Goal: Task Accomplishment & Management: Complete application form

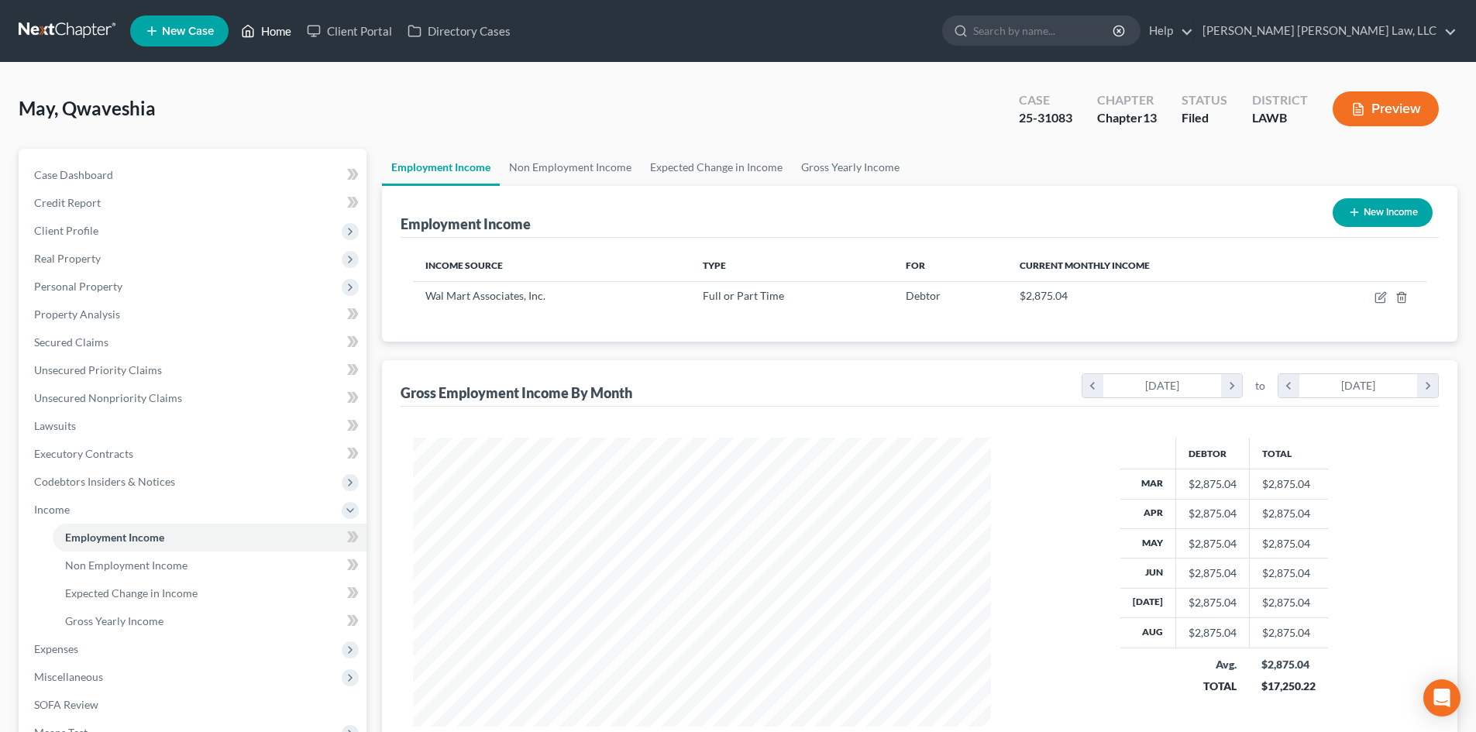
scroll to position [289, 609]
click at [257, 31] on link "Home" at bounding box center [266, 31] width 66 height 28
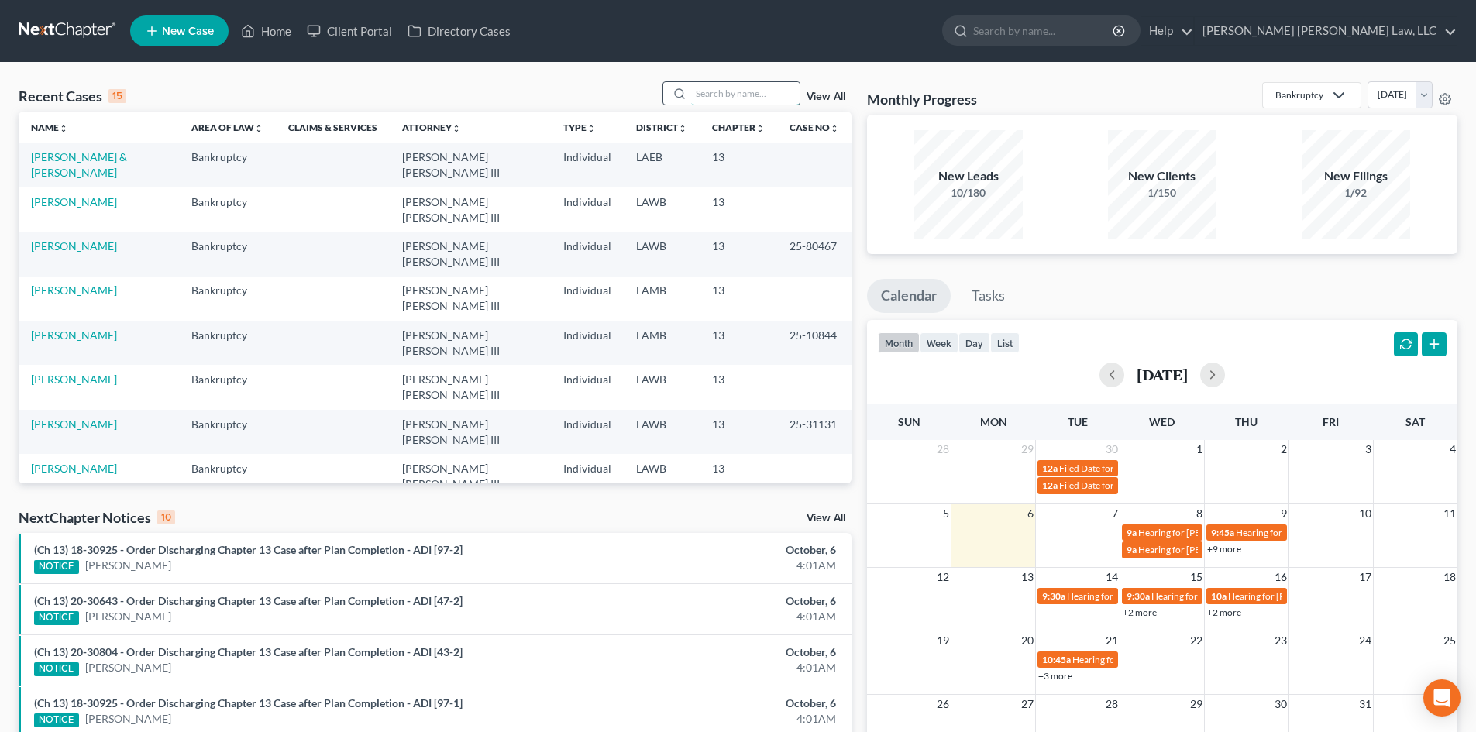
drag, startPoint x: 724, startPoint y: 95, endPoint x: 717, endPoint y: 102, distance: 9.3
click at [724, 95] on input "search" at bounding box center [745, 93] width 109 height 22
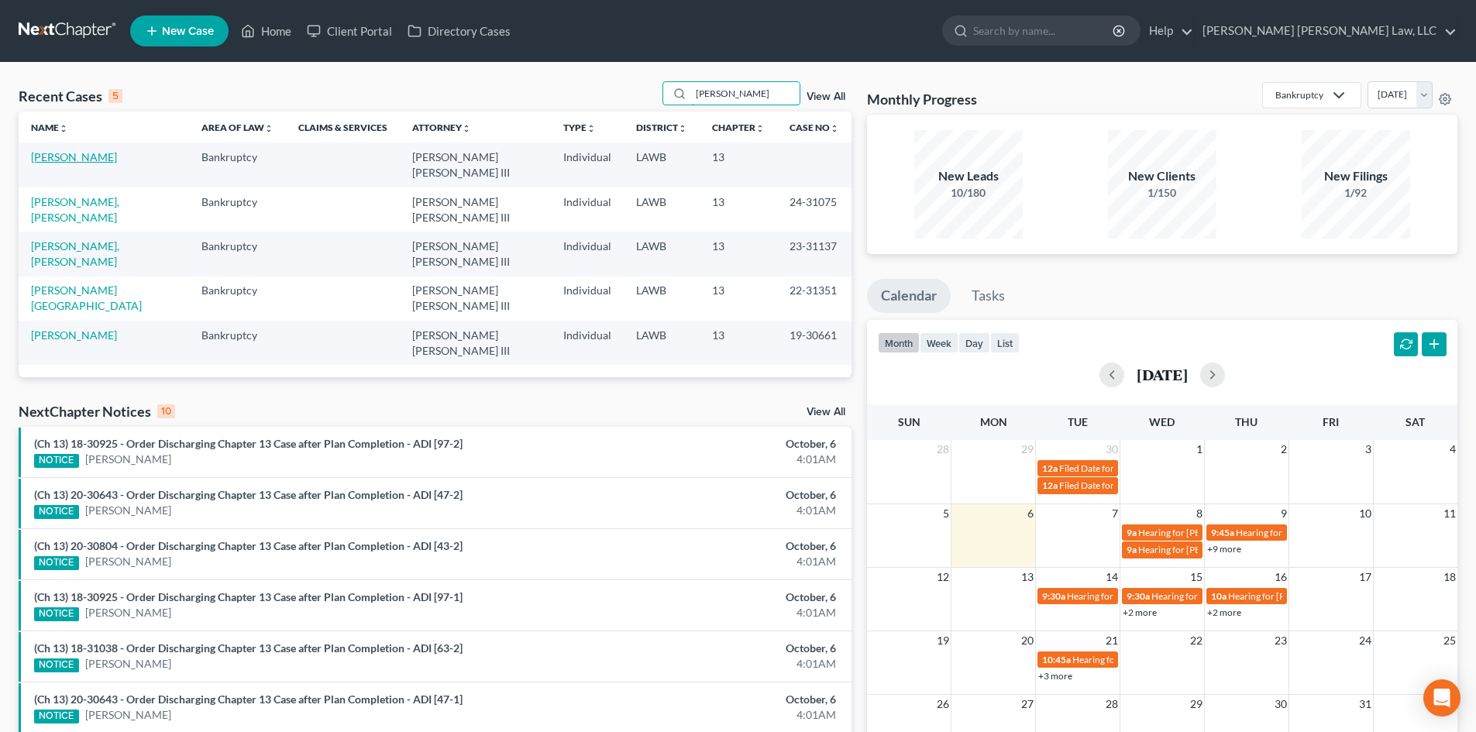
type input "[PERSON_NAME]"
click at [74, 158] on link "[PERSON_NAME]" at bounding box center [74, 156] width 86 height 13
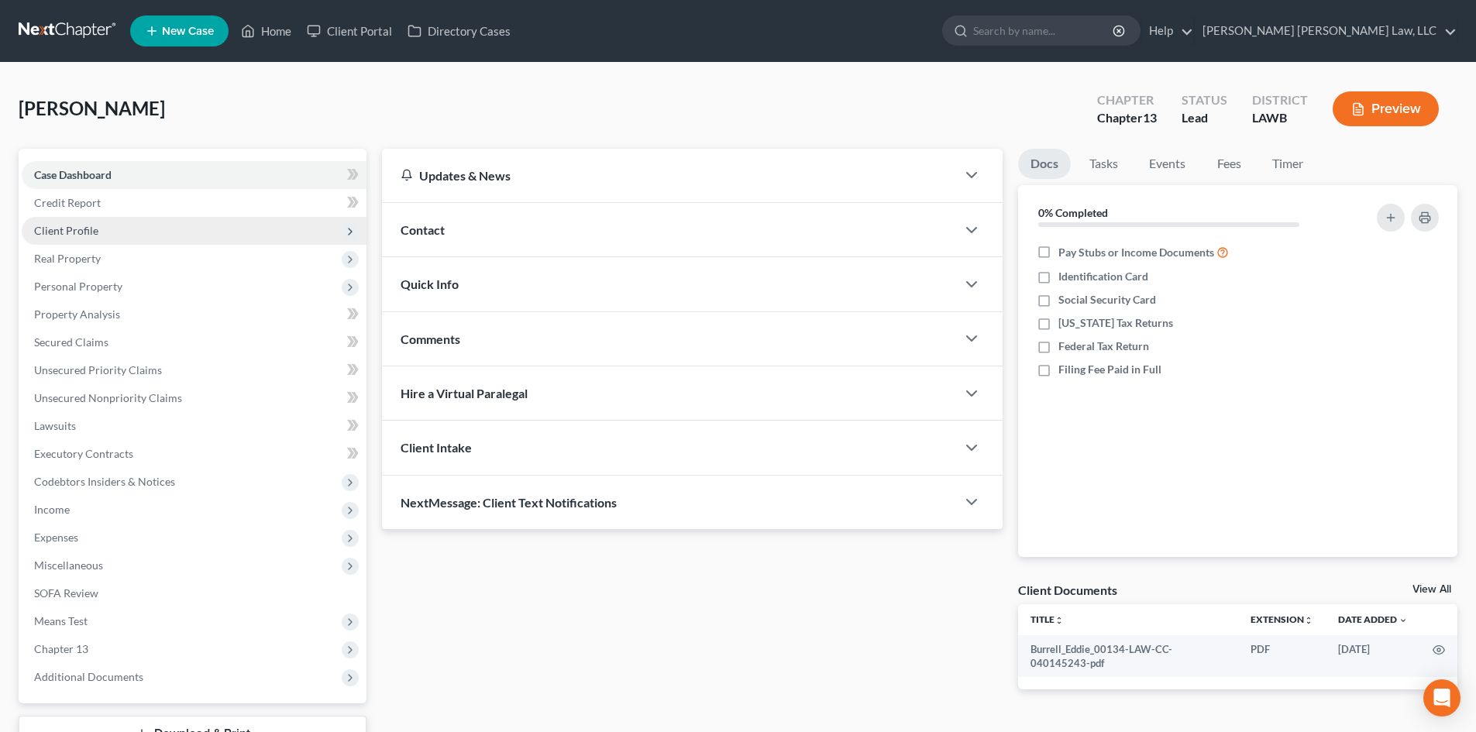
click at [162, 236] on span "Client Profile" at bounding box center [194, 231] width 345 height 28
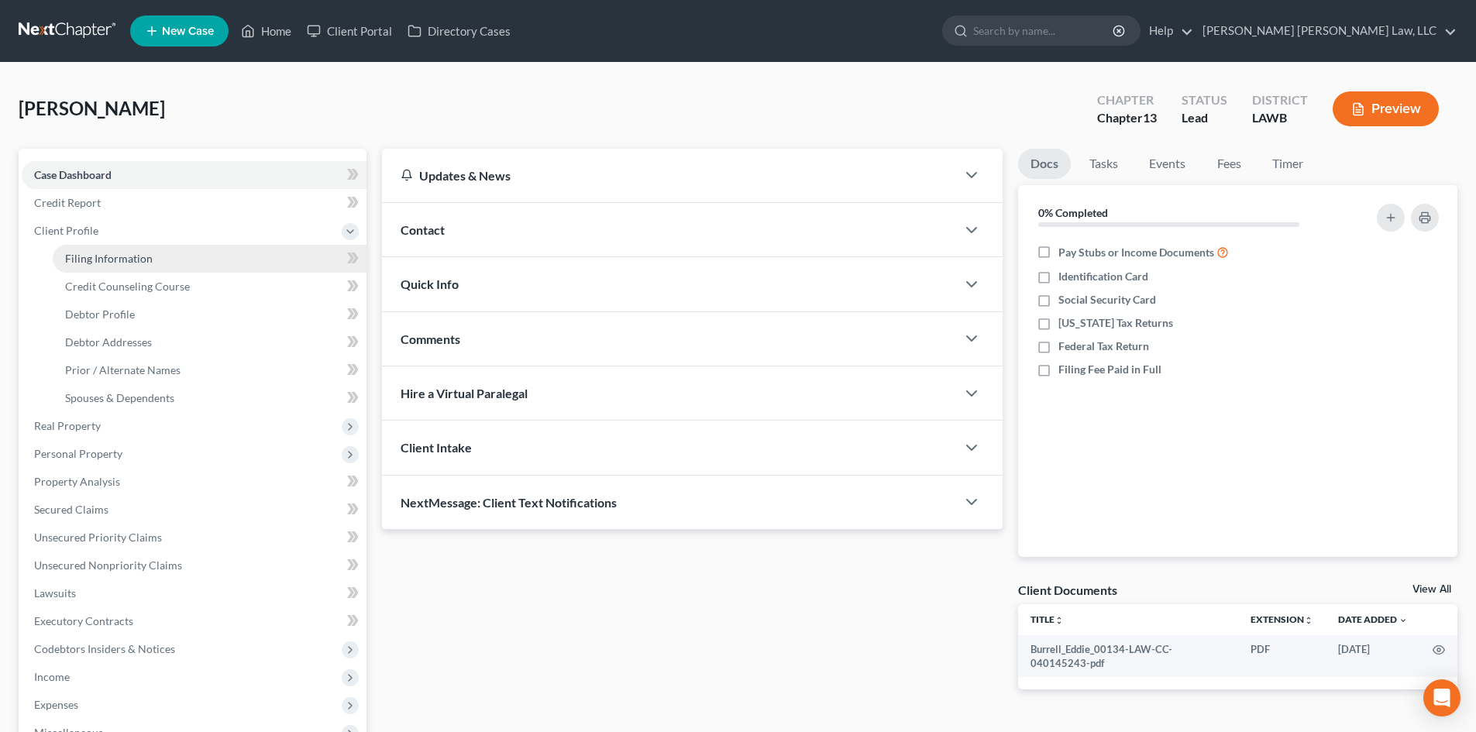
click at [160, 271] on link "Filing Information" at bounding box center [210, 259] width 314 height 28
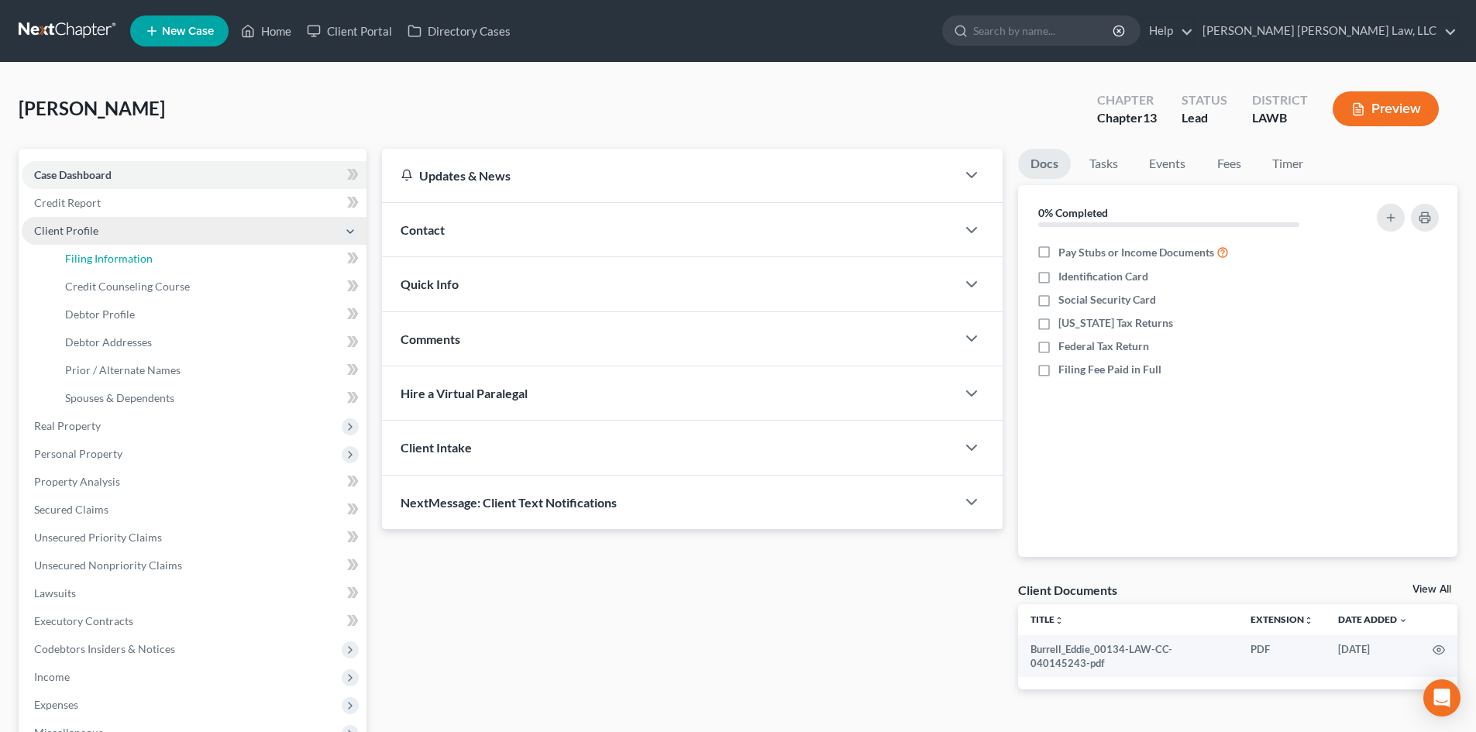
select select "1"
select select "0"
select select "3"
select select "19"
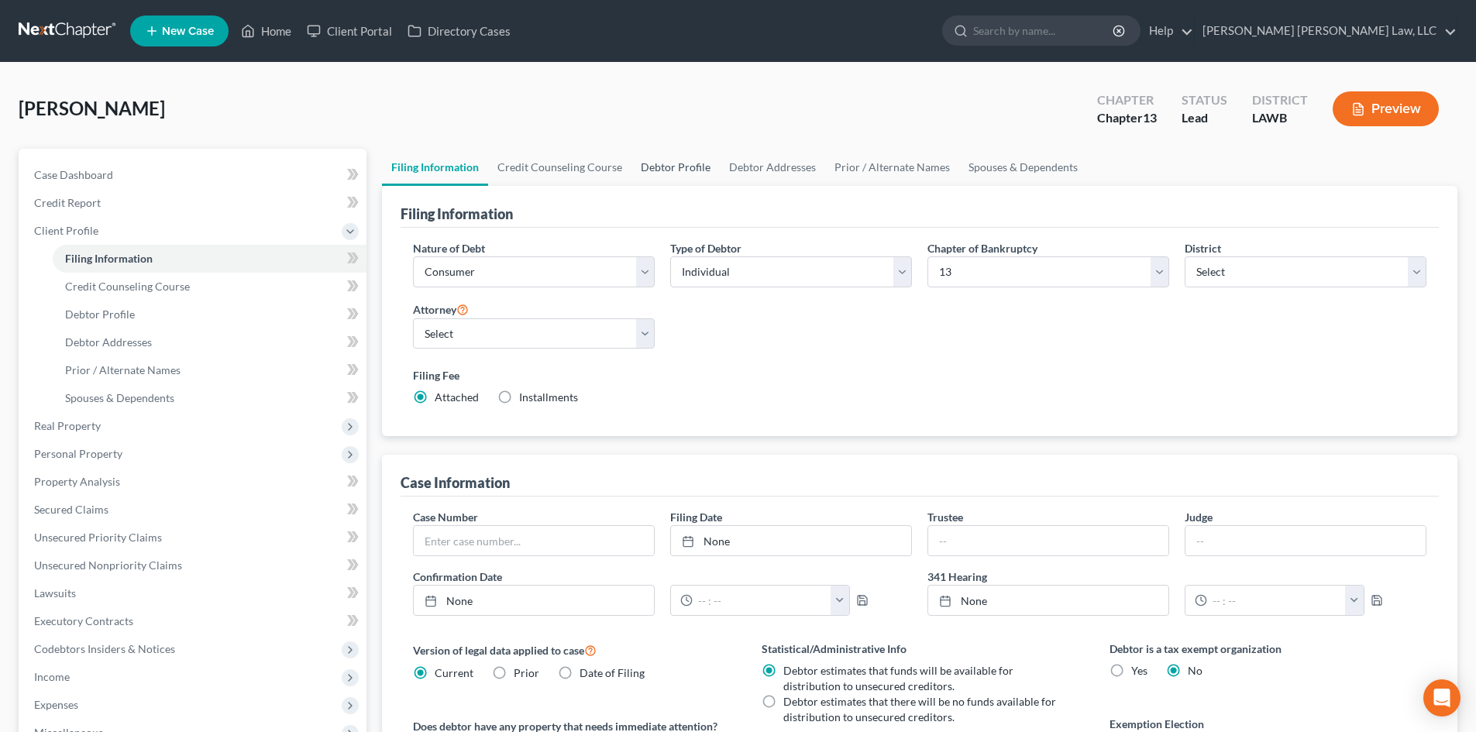
click at [683, 165] on link "Debtor Profile" at bounding box center [676, 167] width 88 height 37
select select "0"
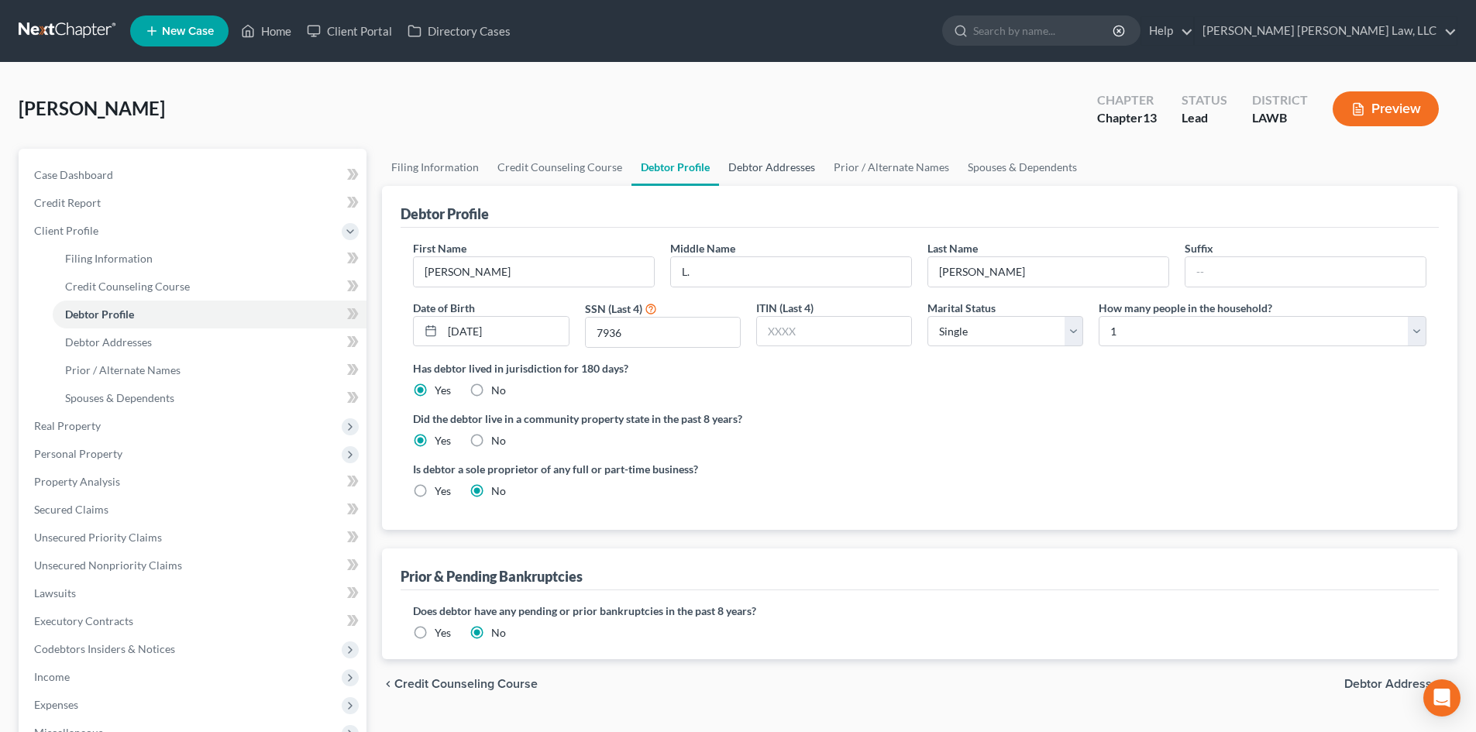
click at [780, 177] on link "Debtor Addresses" at bounding box center [771, 167] width 105 height 37
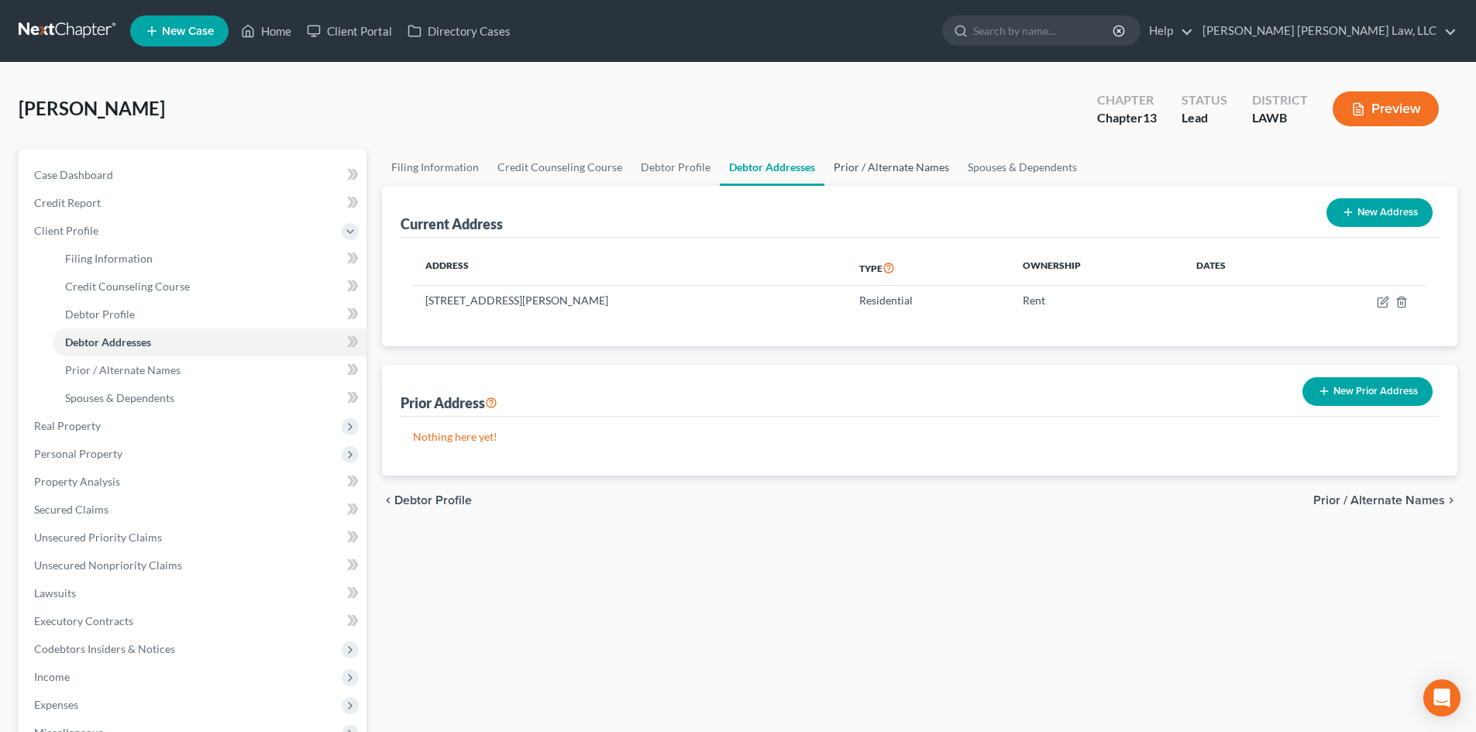
click at [866, 175] on link "Prior / Alternate Names" at bounding box center [892, 167] width 134 height 37
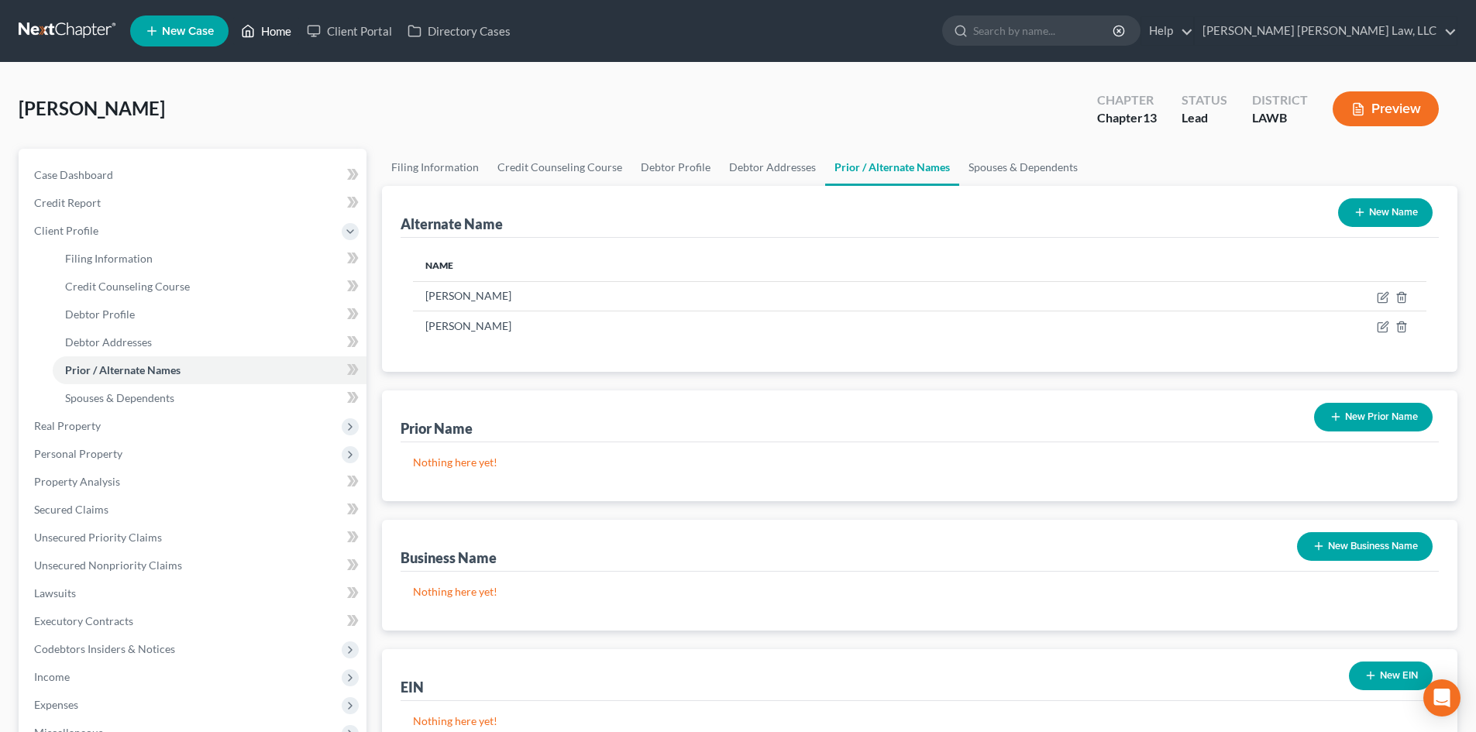
click at [269, 29] on link "Home" at bounding box center [266, 31] width 66 height 28
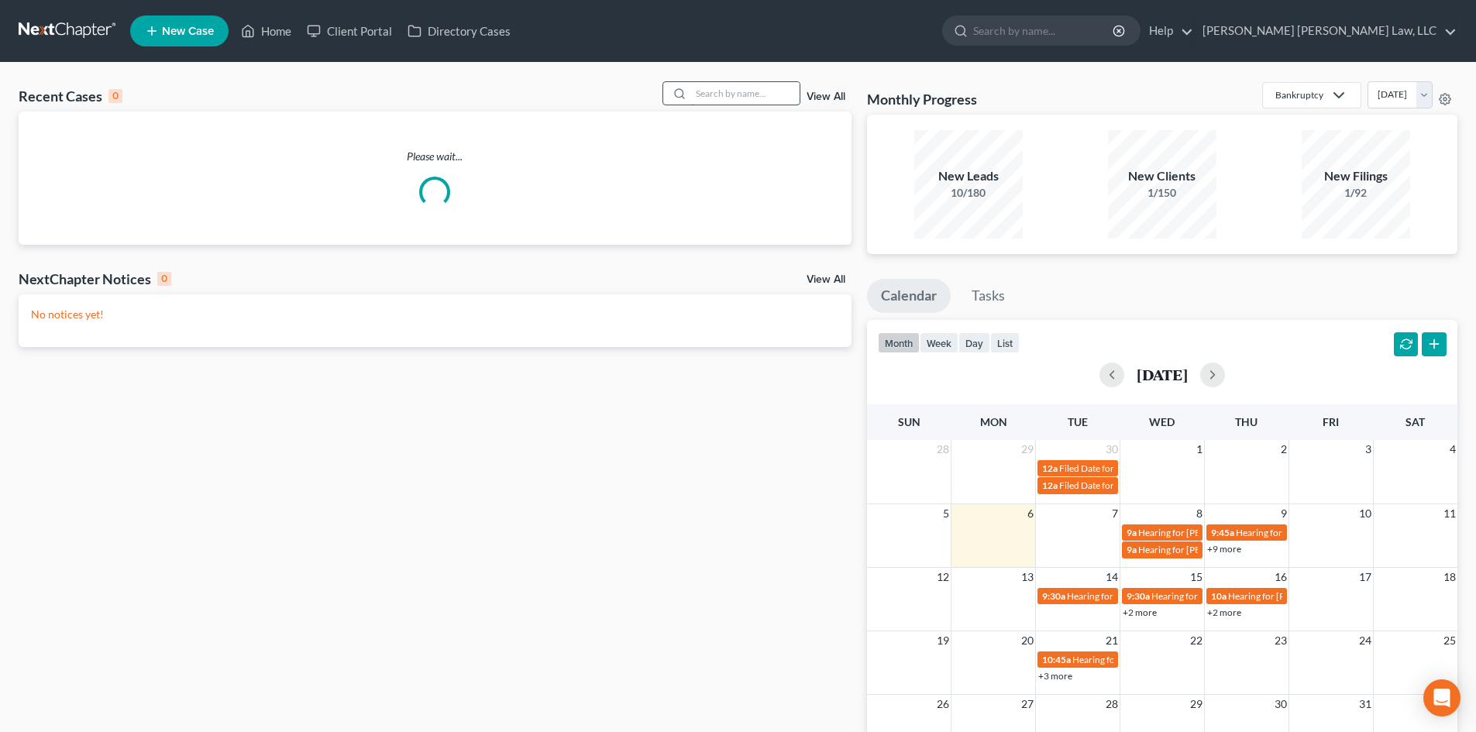
click at [733, 100] on input "search" at bounding box center [745, 93] width 109 height 22
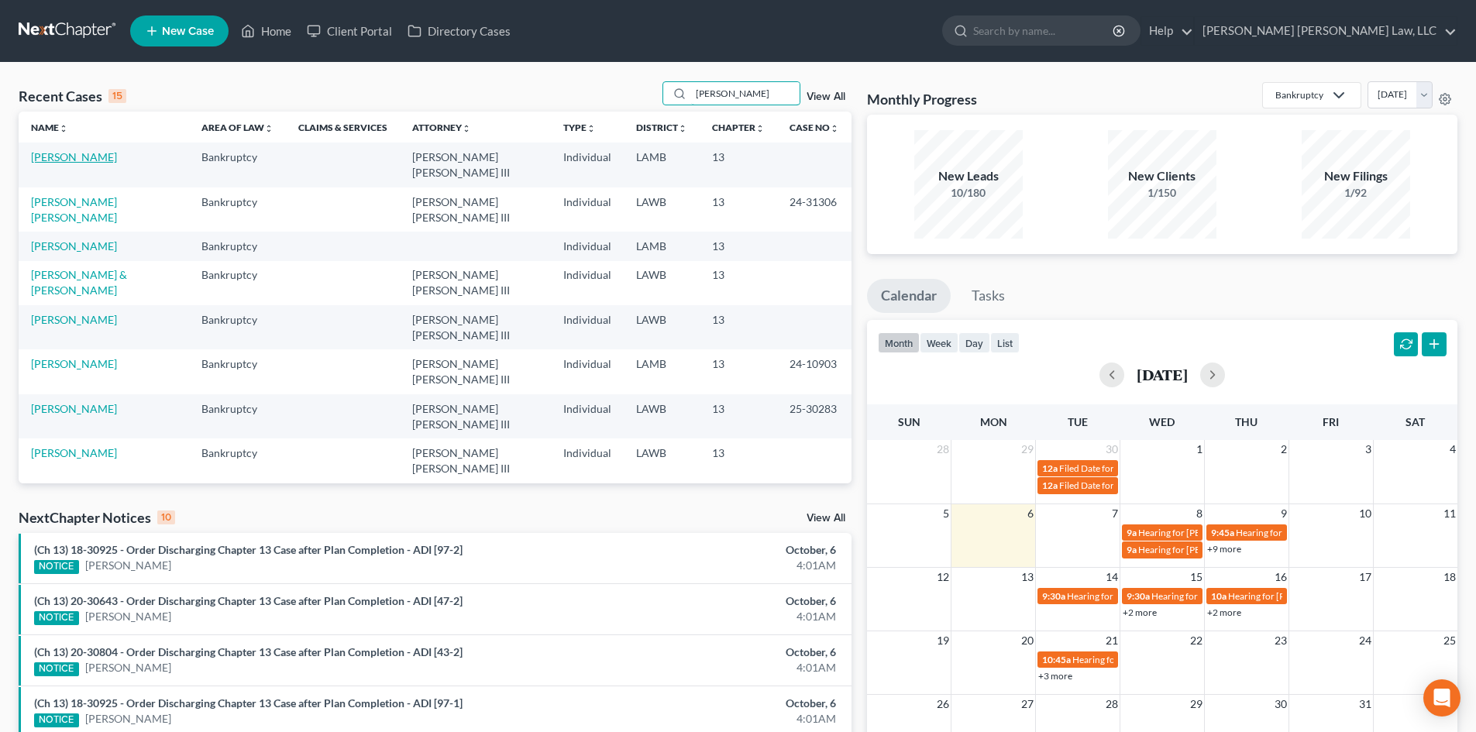
type input "[PERSON_NAME]"
click at [72, 154] on link "[PERSON_NAME]" at bounding box center [74, 156] width 86 height 13
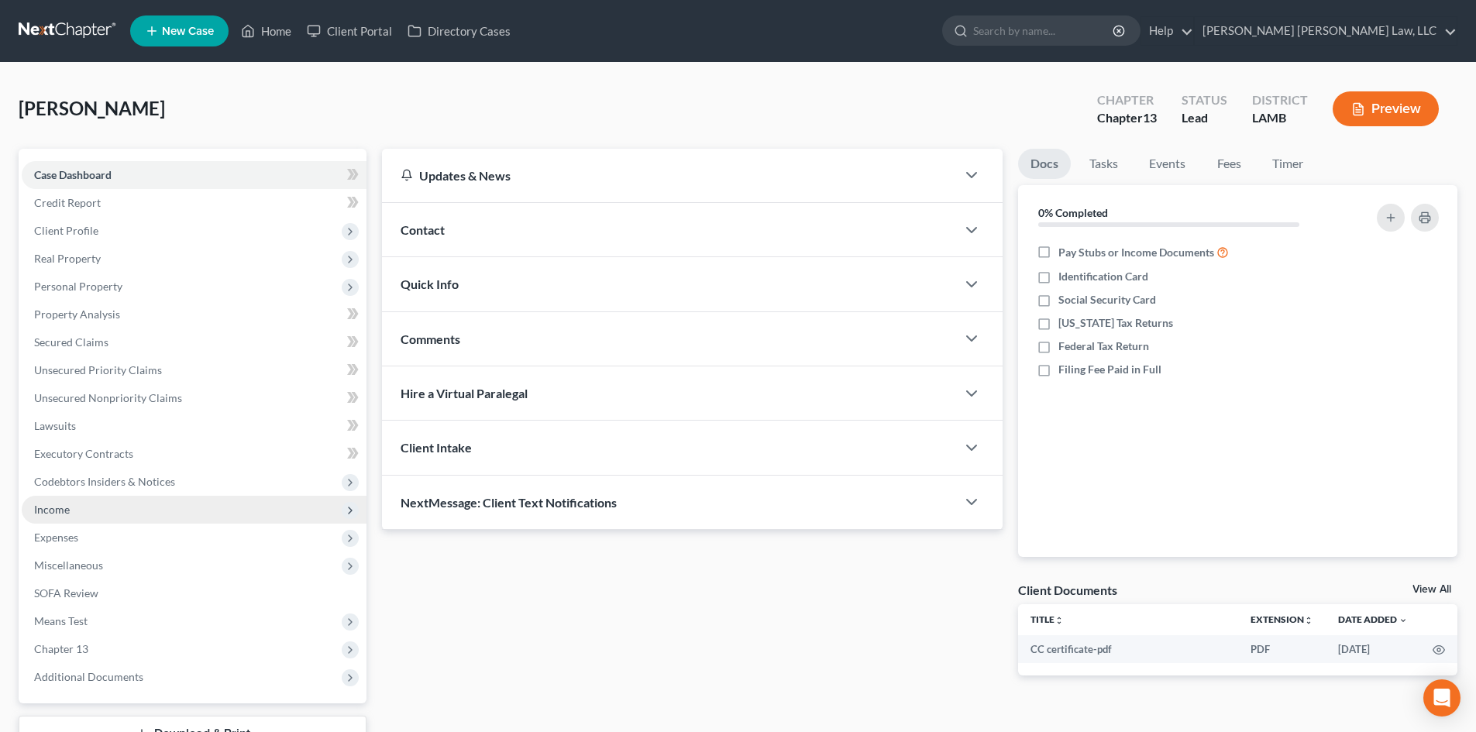
click at [188, 511] on span "Income" at bounding box center [194, 510] width 345 height 28
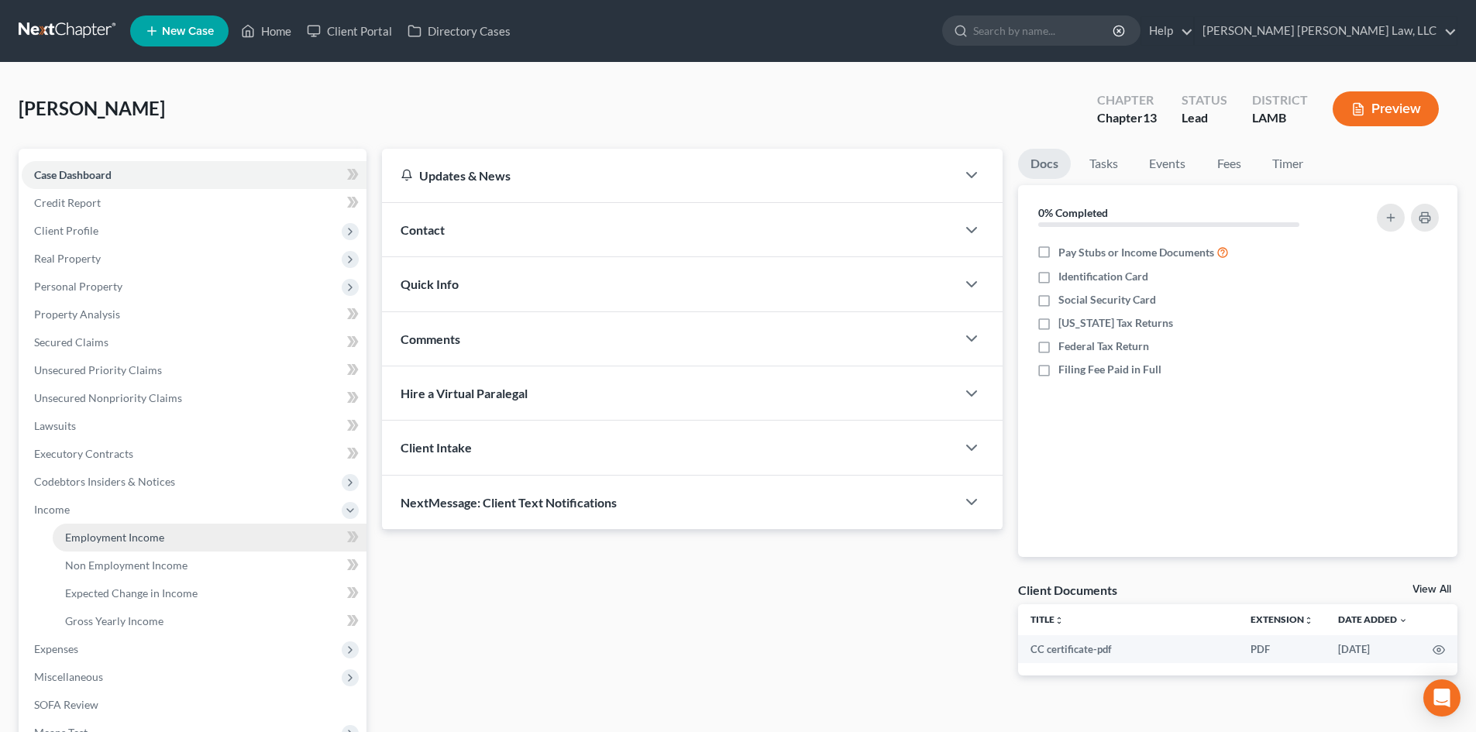
click at [196, 536] on link "Employment Income" at bounding box center [210, 538] width 314 height 28
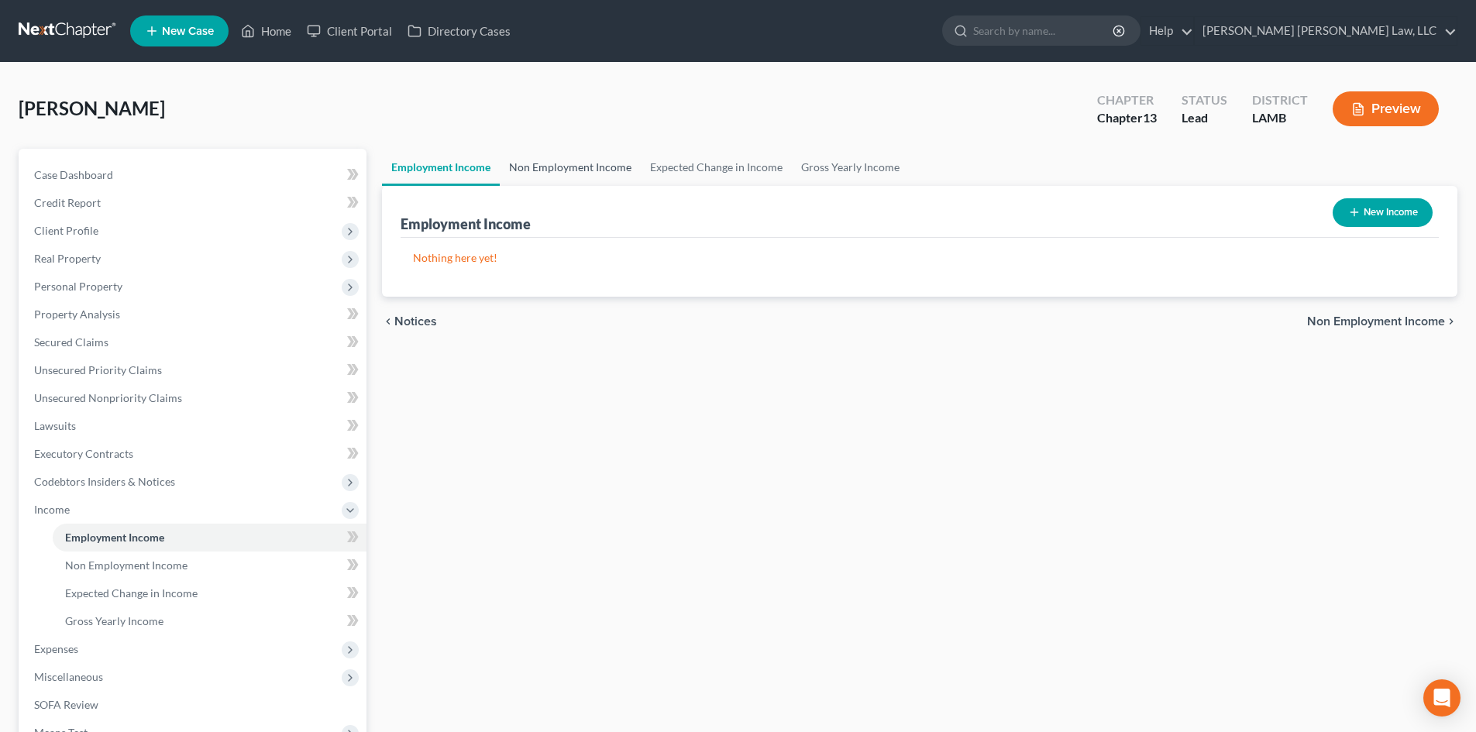
click at [584, 178] on link "Non Employment Income" at bounding box center [570, 167] width 141 height 37
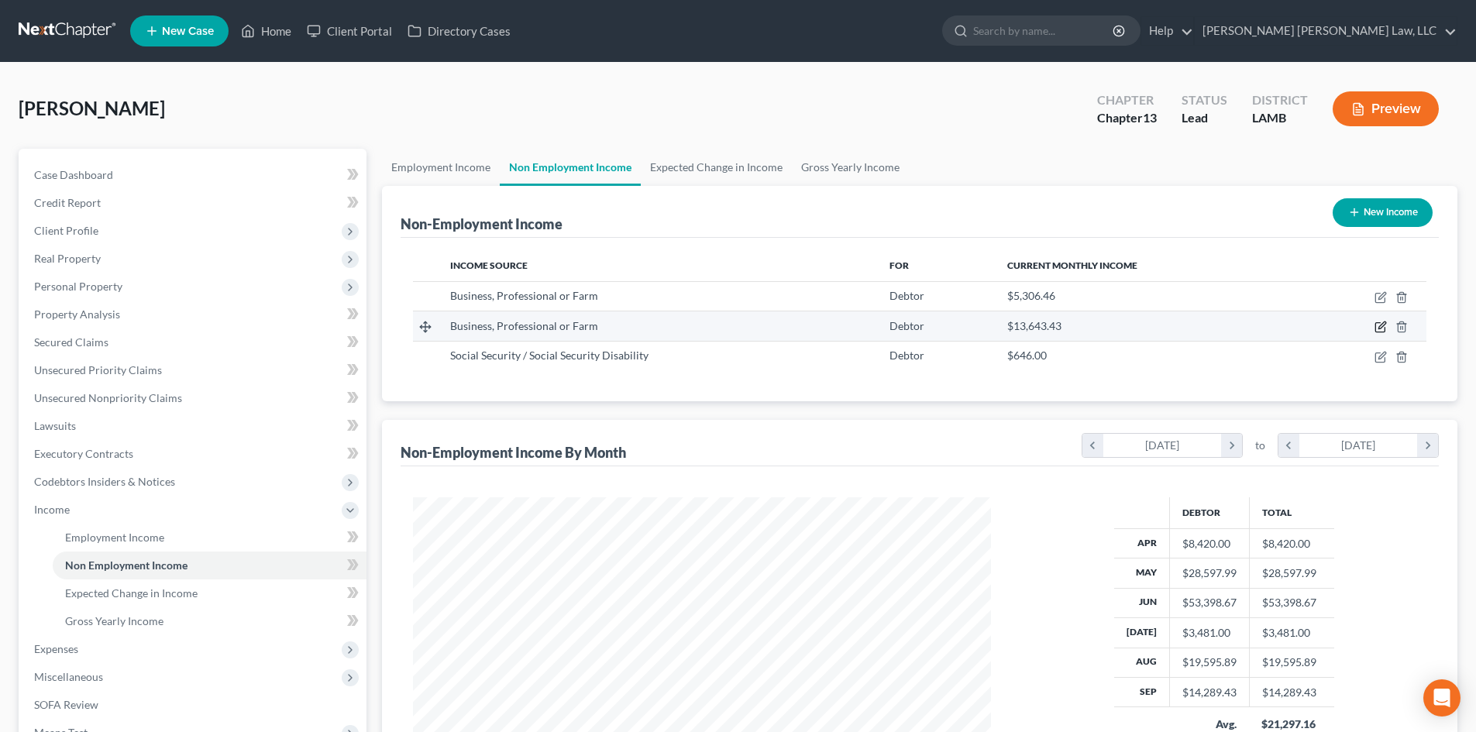
click at [1380, 323] on icon "button" at bounding box center [1380, 327] width 9 height 9
select select "10"
select select "0"
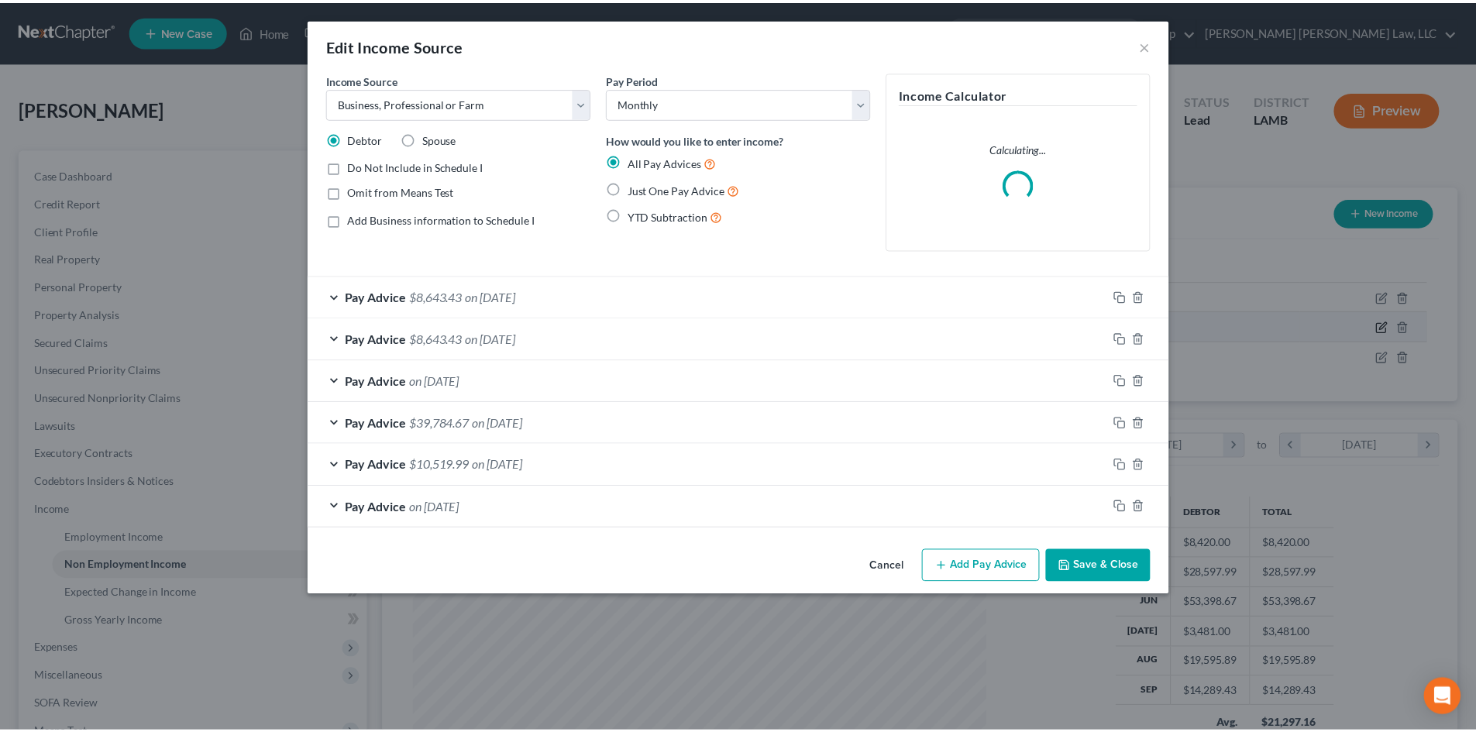
scroll to position [291, 615]
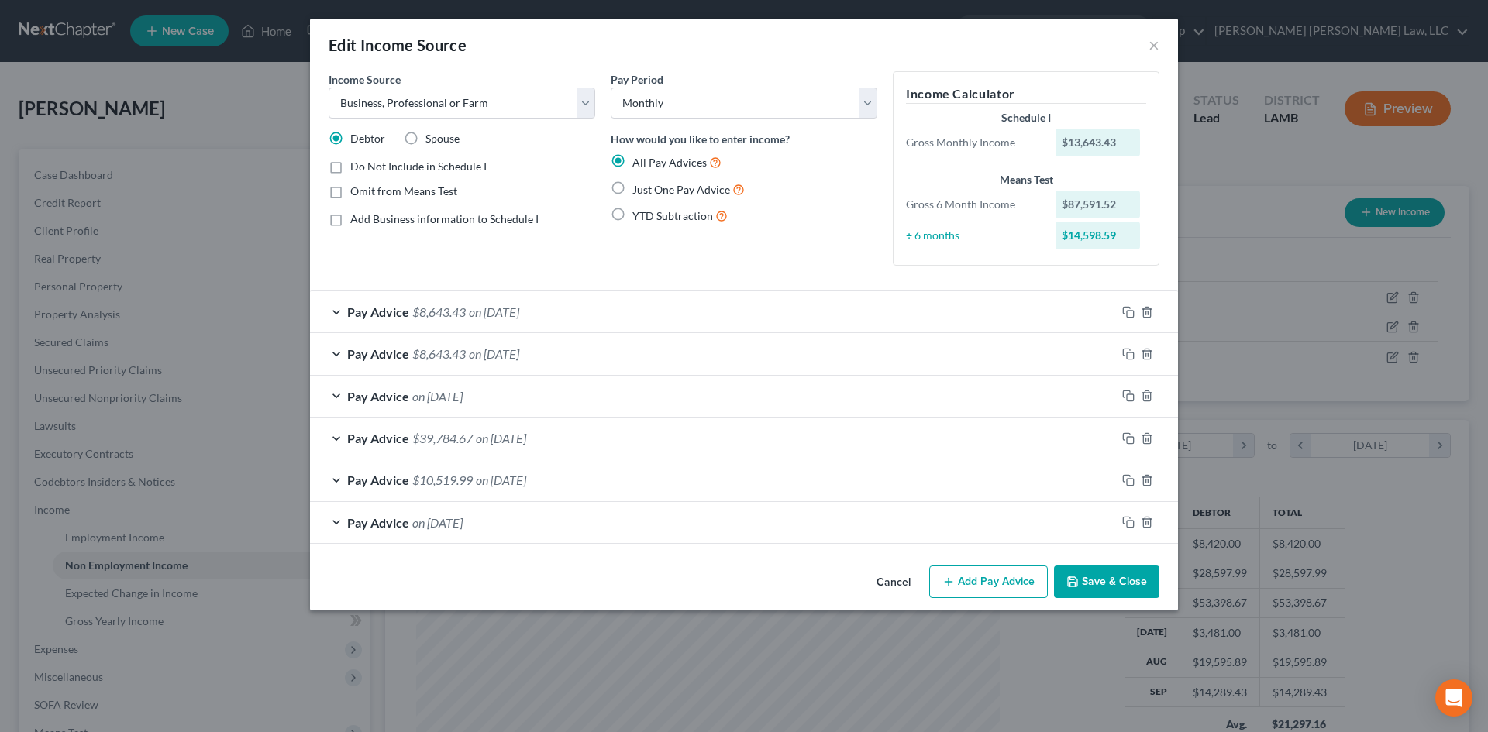
click at [1117, 575] on button "Save & Close" at bounding box center [1106, 582] width 105 height 33
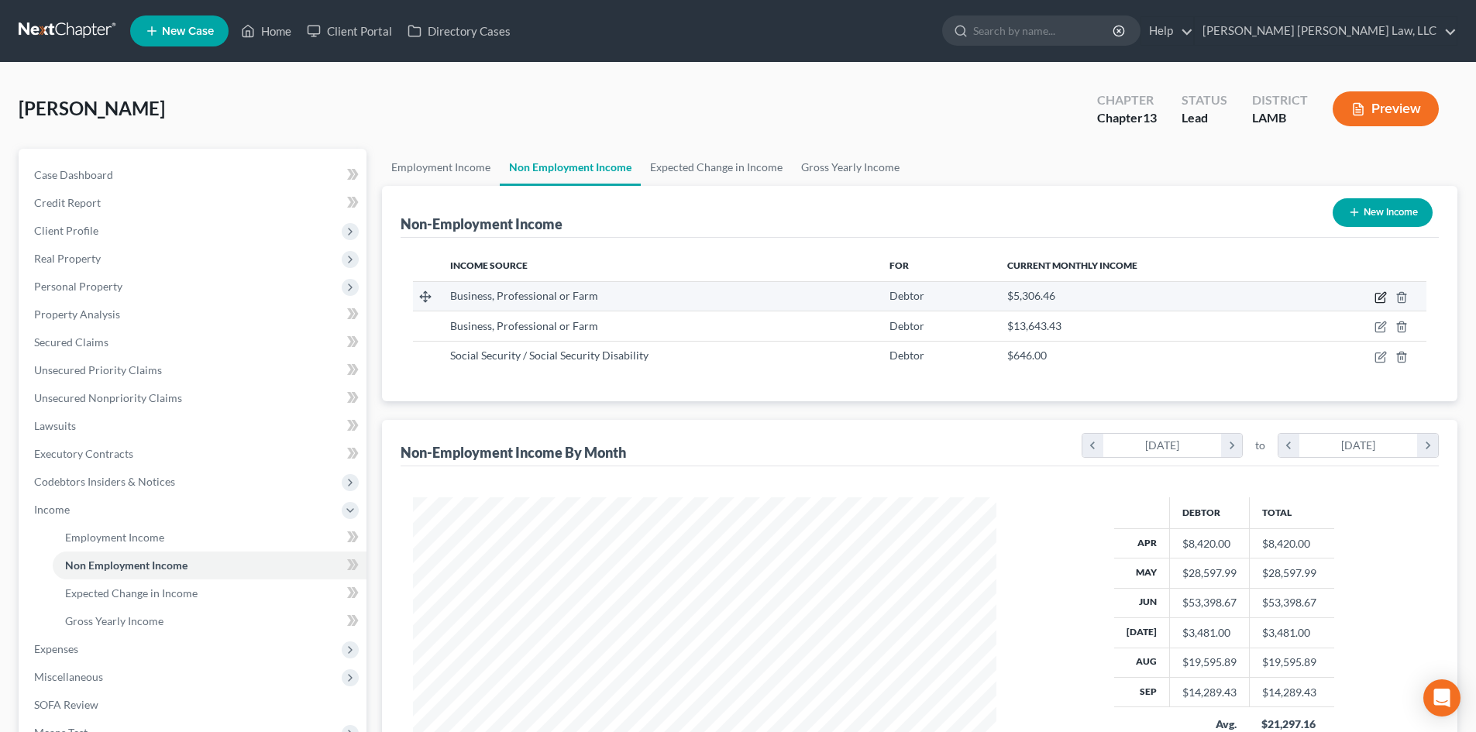
scroll to position [289, 609]
click at [1381, 298] on icon "button" at bounding box center [1381, 297] width 12 height 12
select select "10"
select select "0"
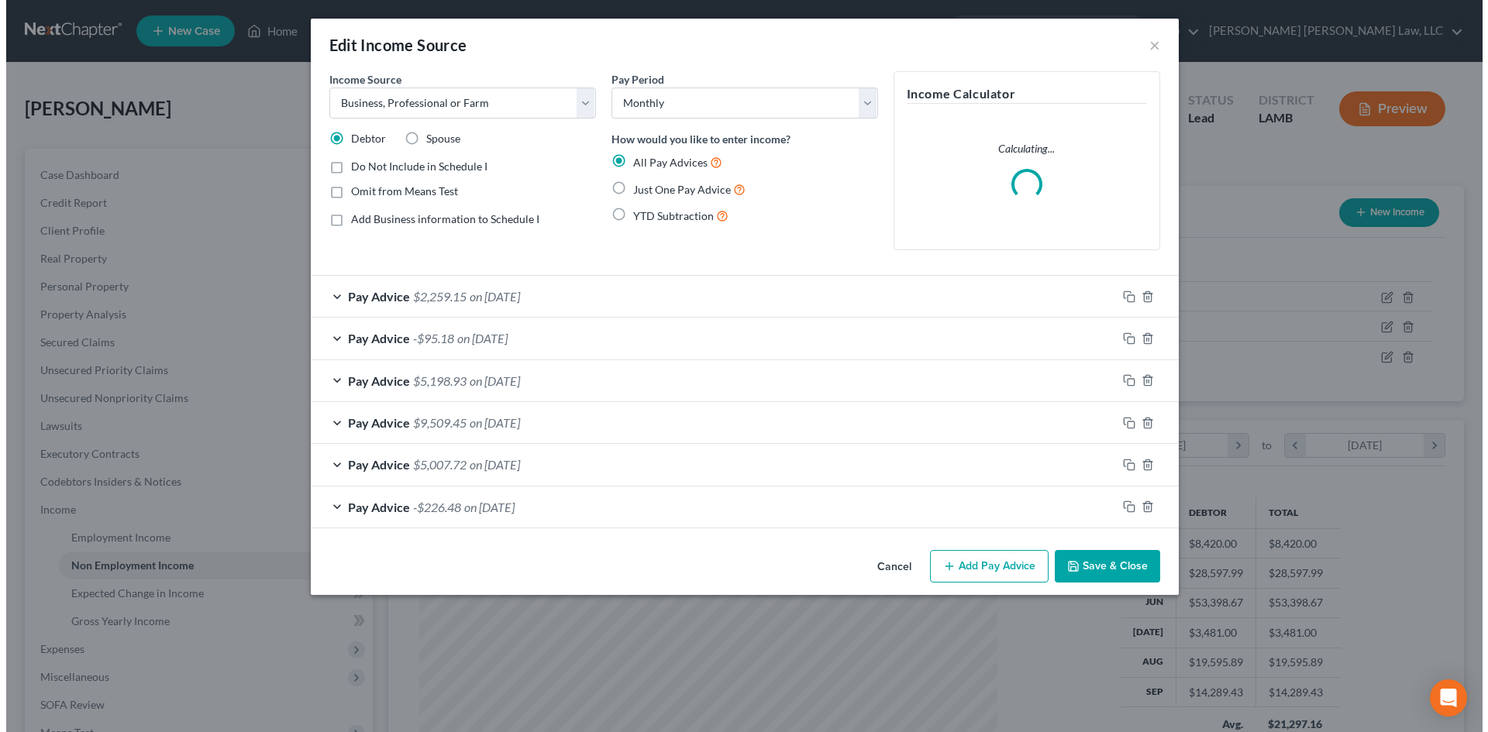
scroll to position [291, 615]
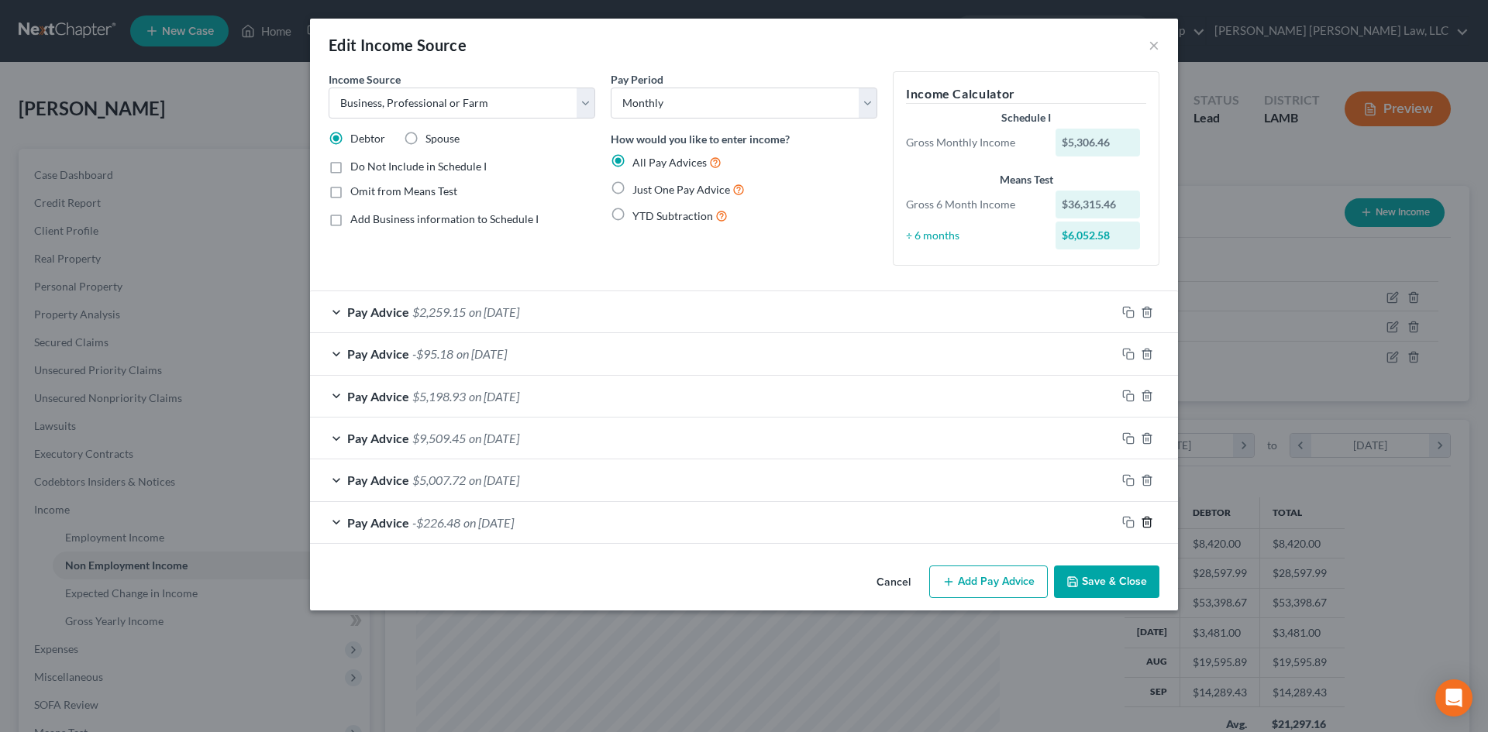
click at [1146, 522] on icon "button" at bounding box center [1147, 522] width 12 height 12
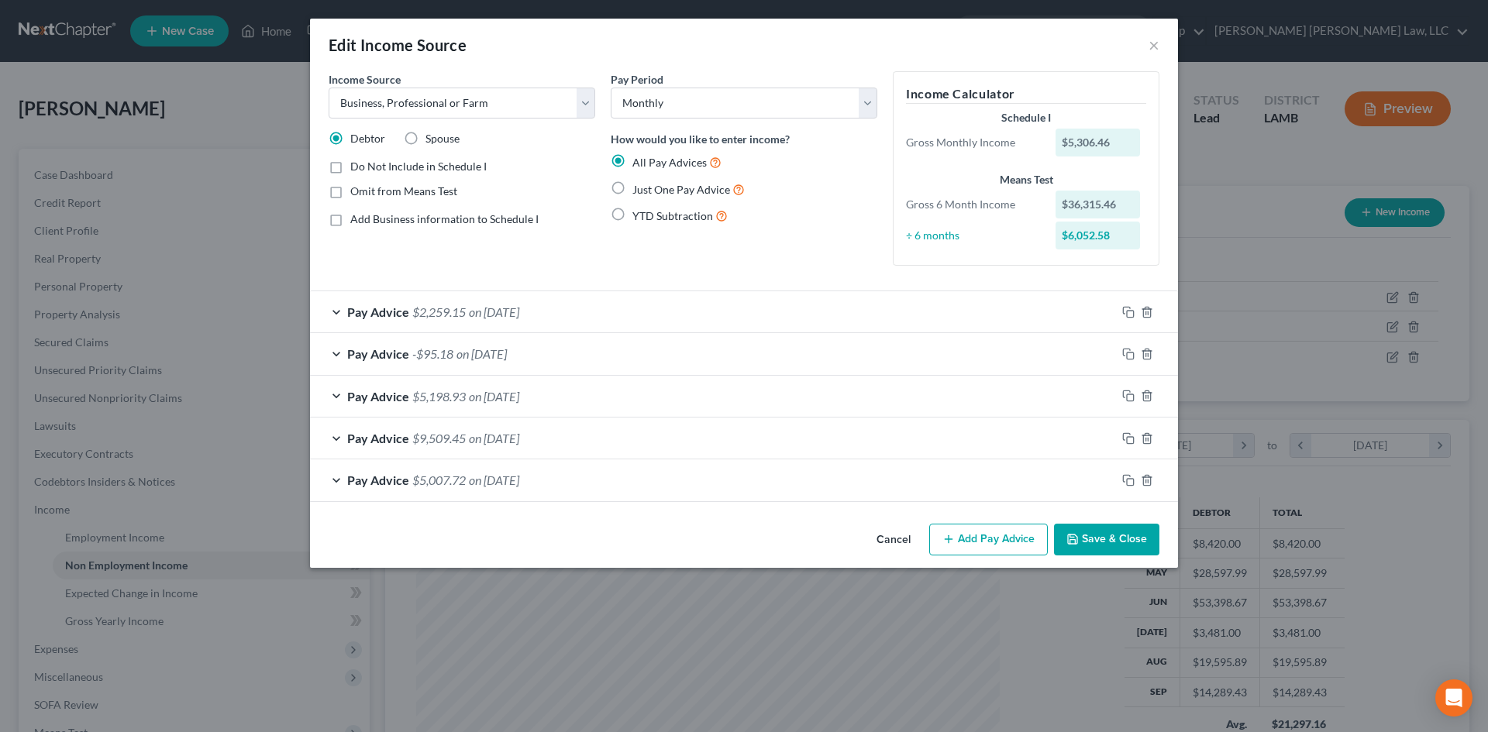
click at [822, 481] on div "Pay Advice $5,007.72 on [DATE]" at bounding box center [713, 480] width 806 height 41
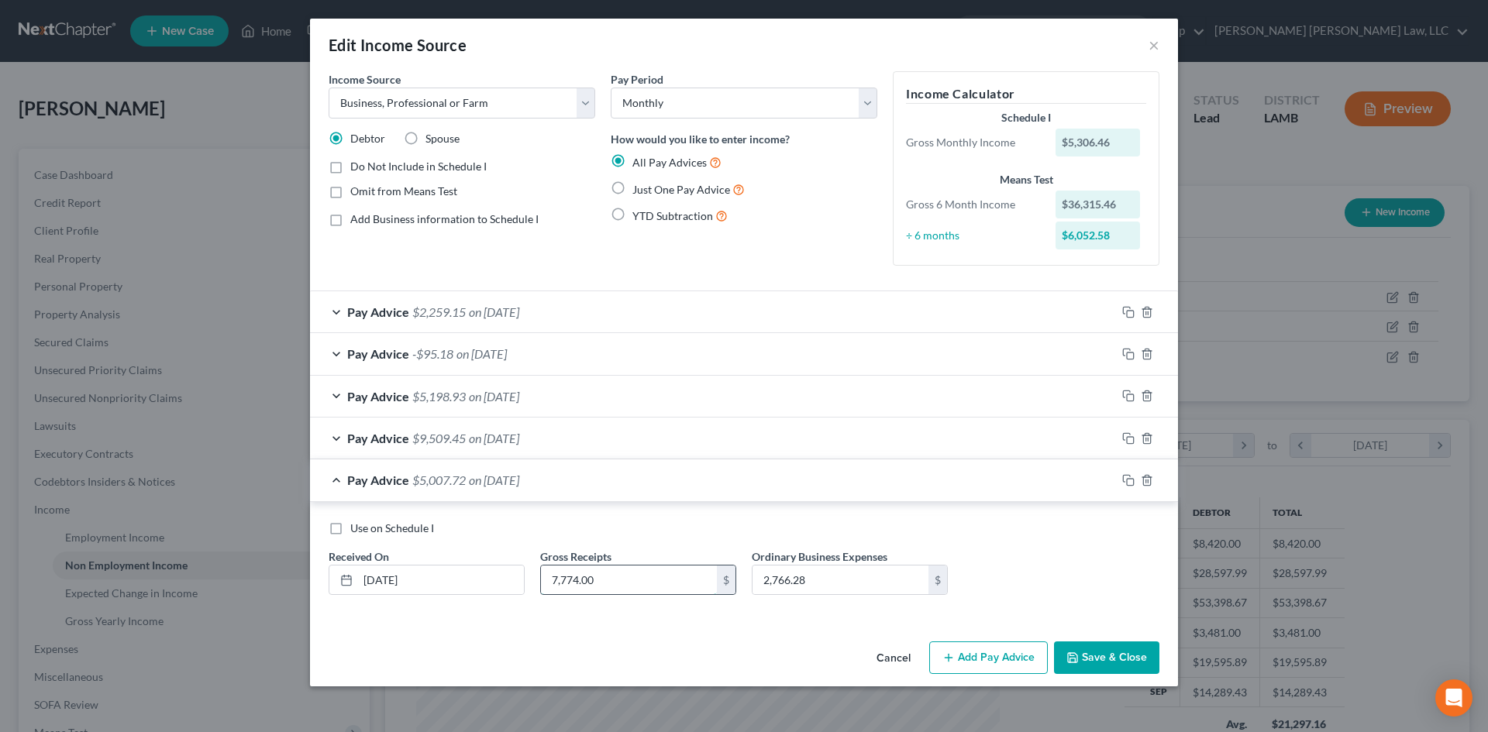
click at [631, 574] on input "7,774.00" at bounding box center [629, 580] width 176 height 29
type input "30,721.00"
click at [795, 583] on input "2,766.28" at bounding box center [841, 580] width 176 height 29
type input "36,633.28"
click at [780, 622] on div "Income Source * Select Unemployment Disability (from employer) Pension Retireme…" at bounding box center [744, 353] width 868 height 564
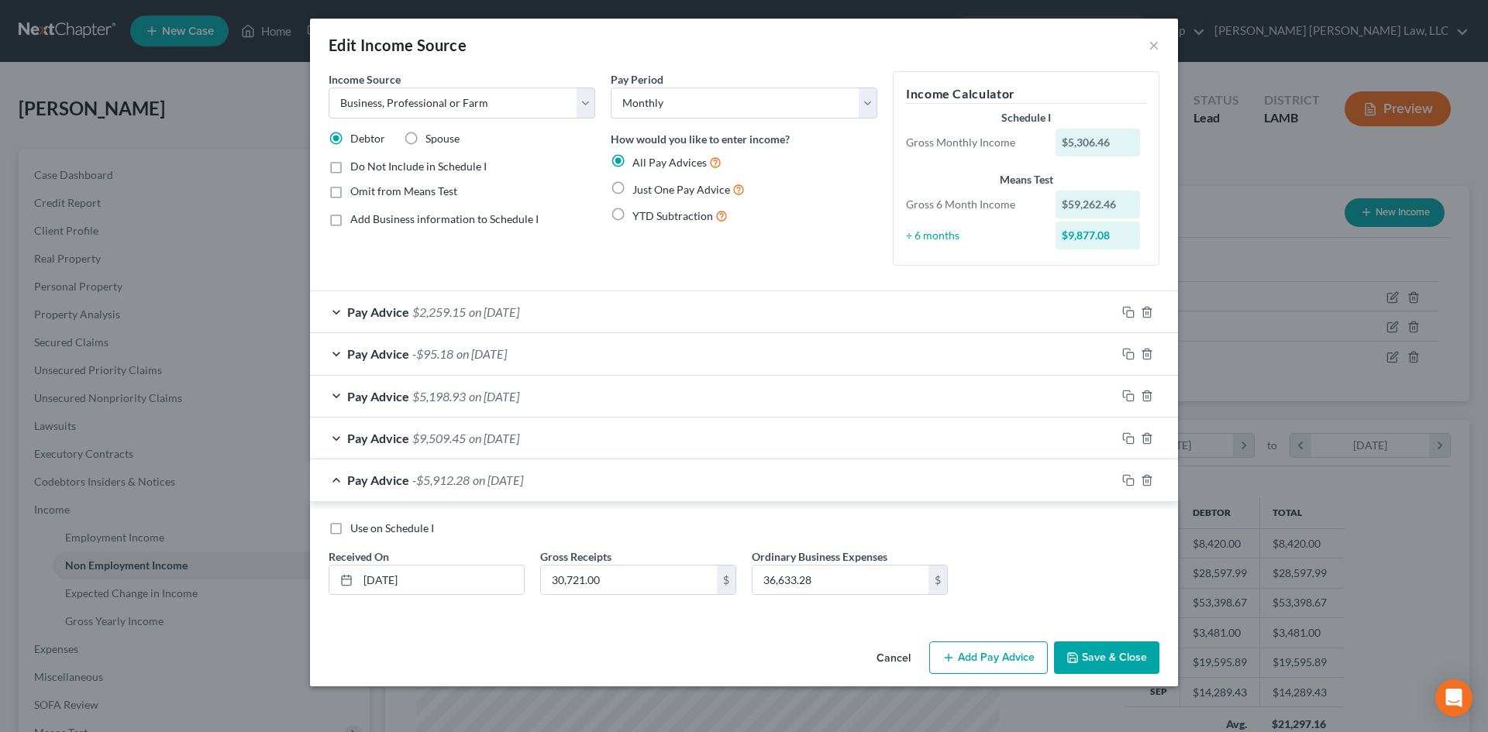
click at [1043, 560] on div "Use on Schedule I Received On * [DATE] Gross Receipts 30,721.00 $ Ordinary Busi…" at bounding box center [744, 565] width 846 height 88
click at [965, 428] on div "Pay Advice $9,509.45 on [DATE]" at bounding box center [713, 438] width 806 height 41
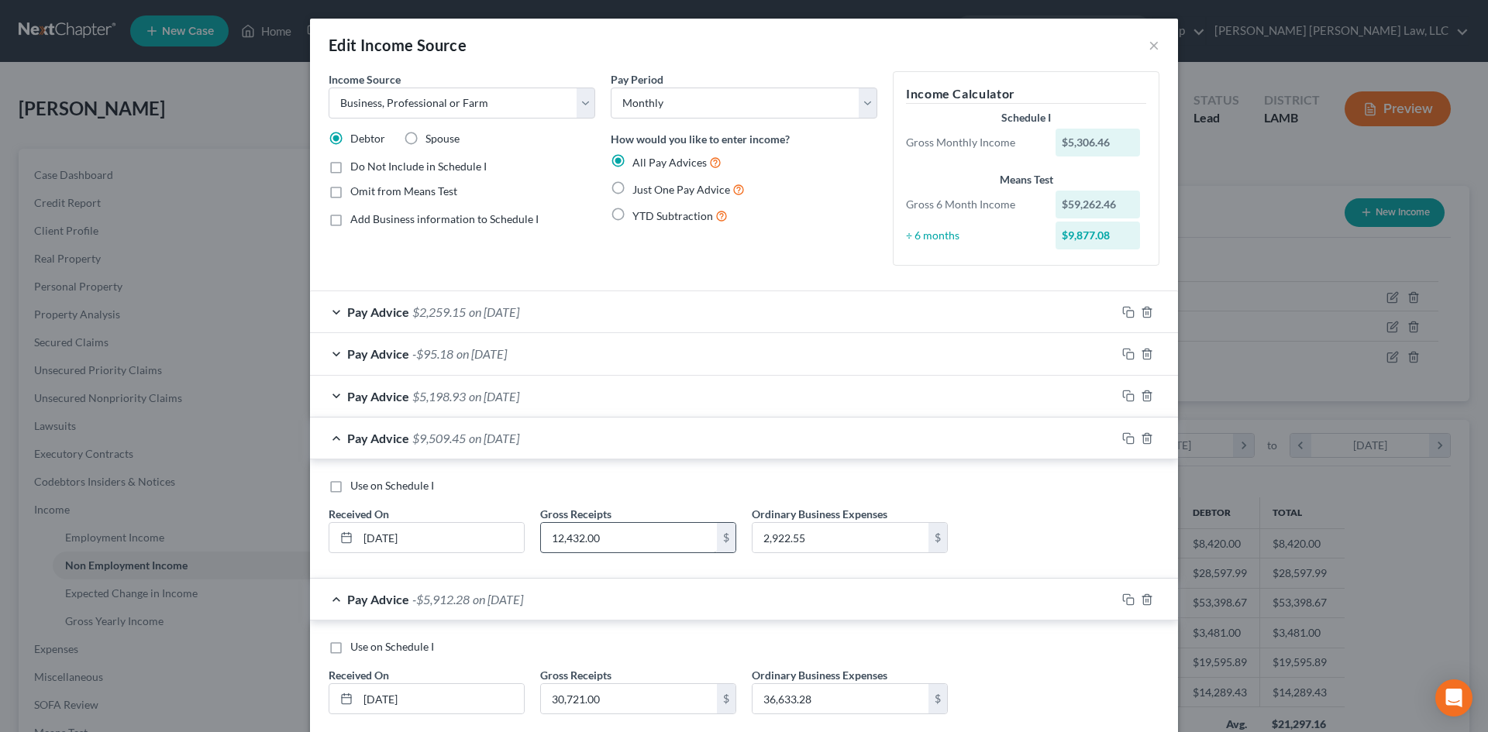
scroll to position [92, 0]
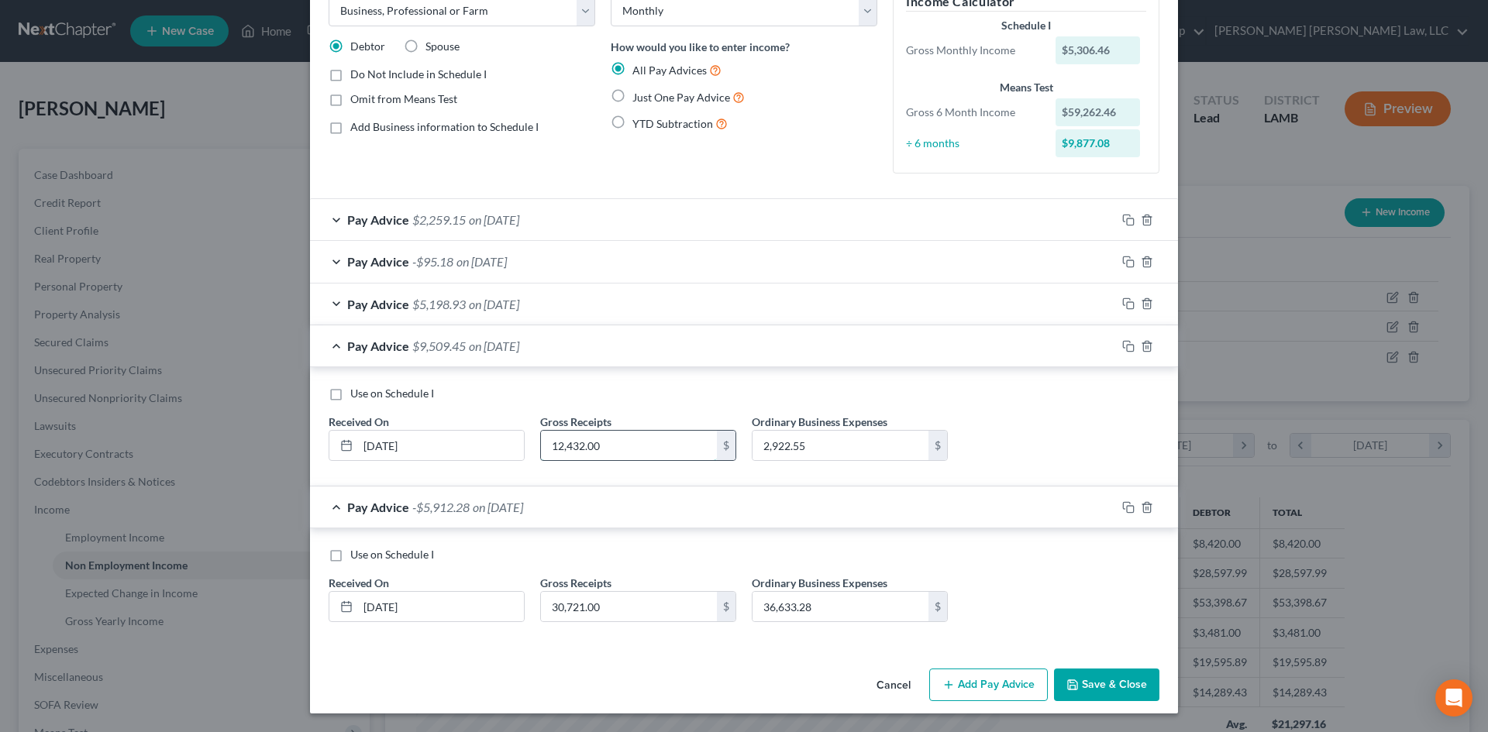
click at [645, 449] on input "12,432.00" at bounding box center [629, 445] width 176 height 29
type input "17,493.00"
click at [828, 457] on input "2,922.55" at bounding box center [841, 445] width 176 height 29
type input "17,364.55"
click at [984, 503] on div "Pay Advice -$5,912.28 on [DATE]" at bounding box center [713, 507] width 806 height 41
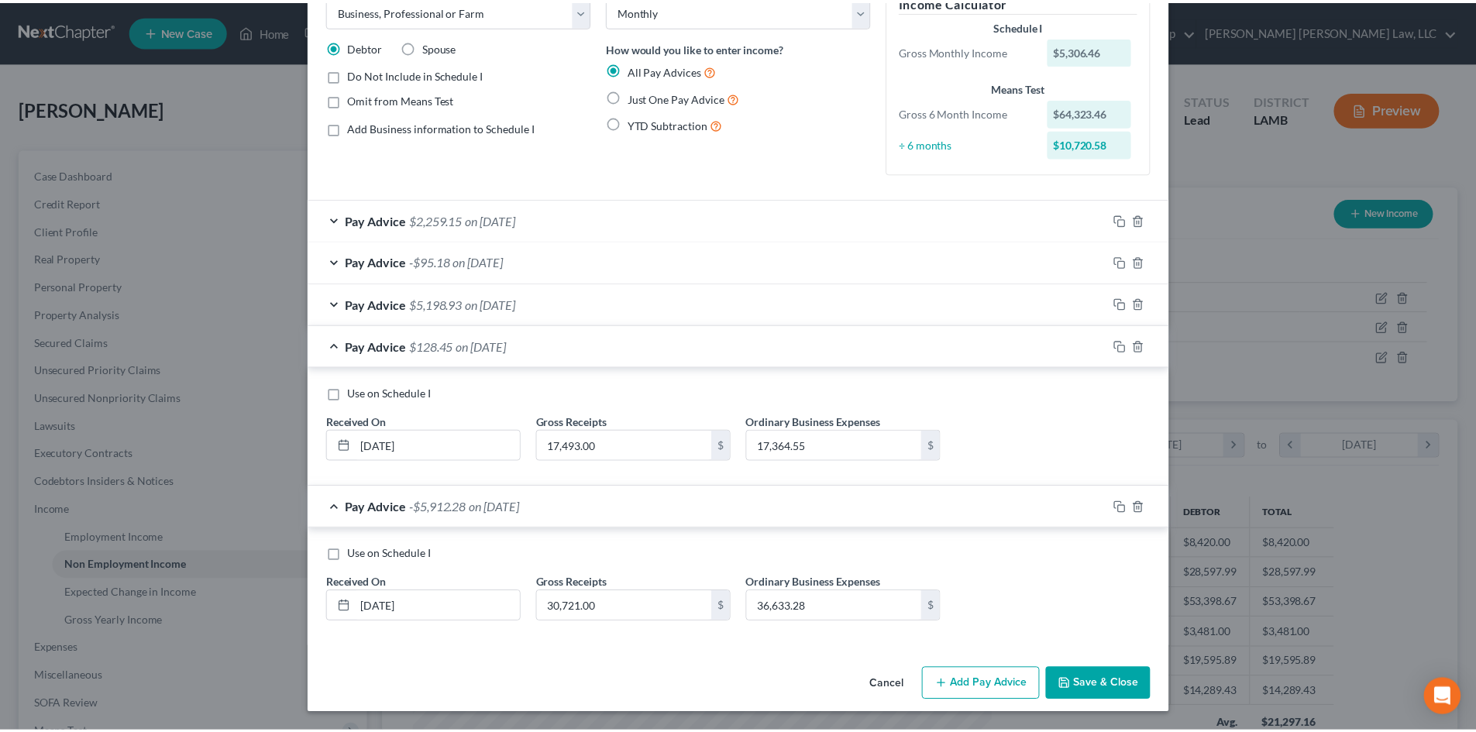
scroll to position [0, 0]
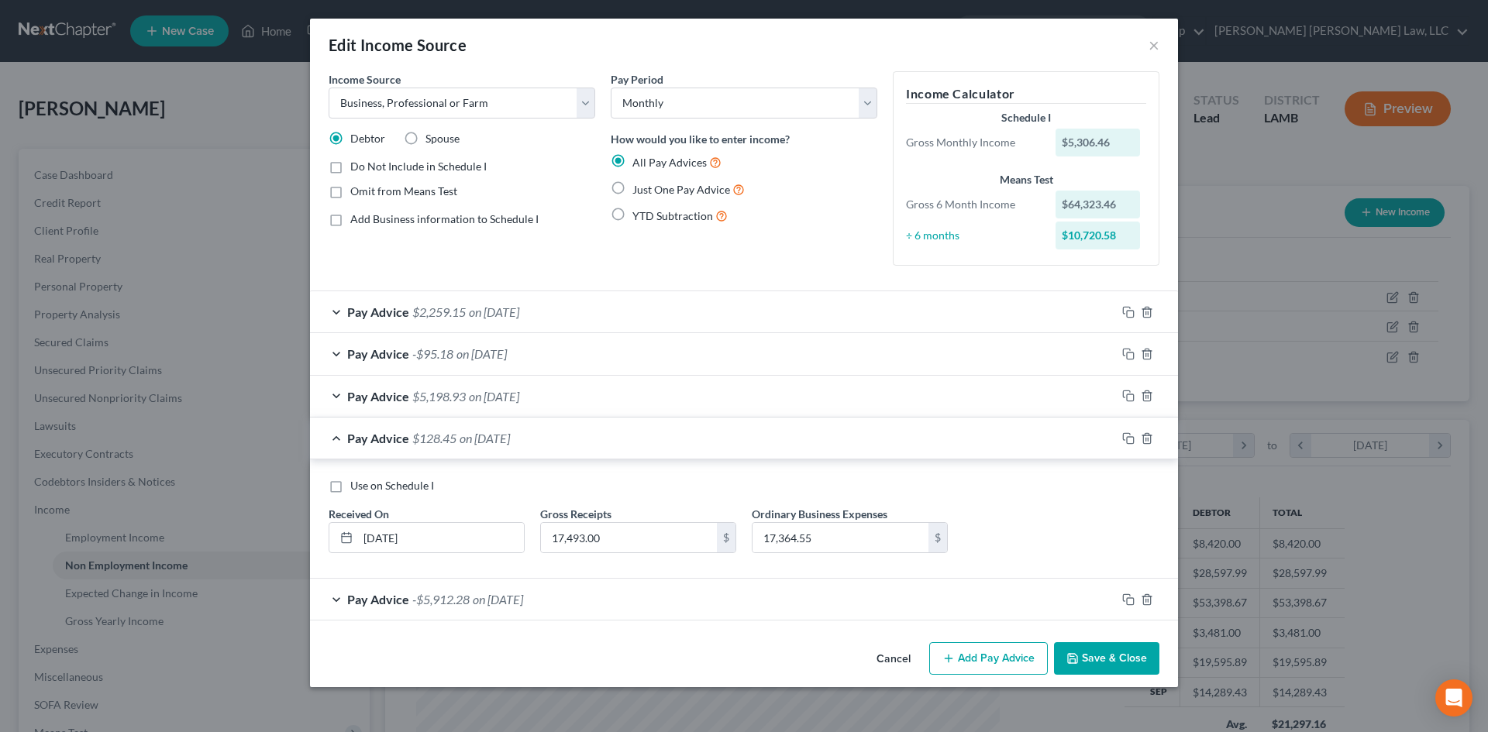
click at [874, 426] on div "Pay Advice $128.45 on [DATE]" at bounding box center [713, 438] width 806 height 41
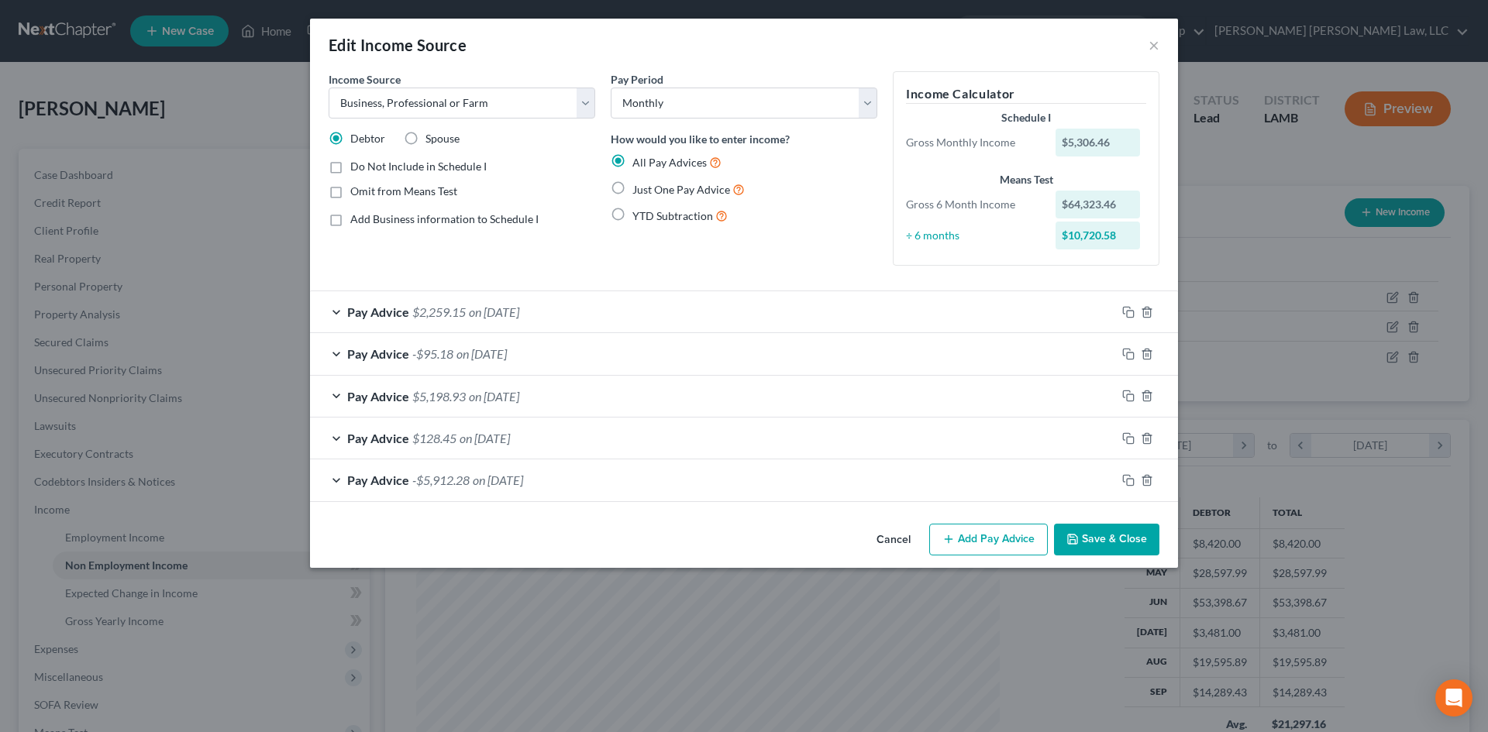
click at [605, 402] on div "Pay Advice $5,198.93 on [DATE]" at bounding box center [713, 396] width 806 height 41
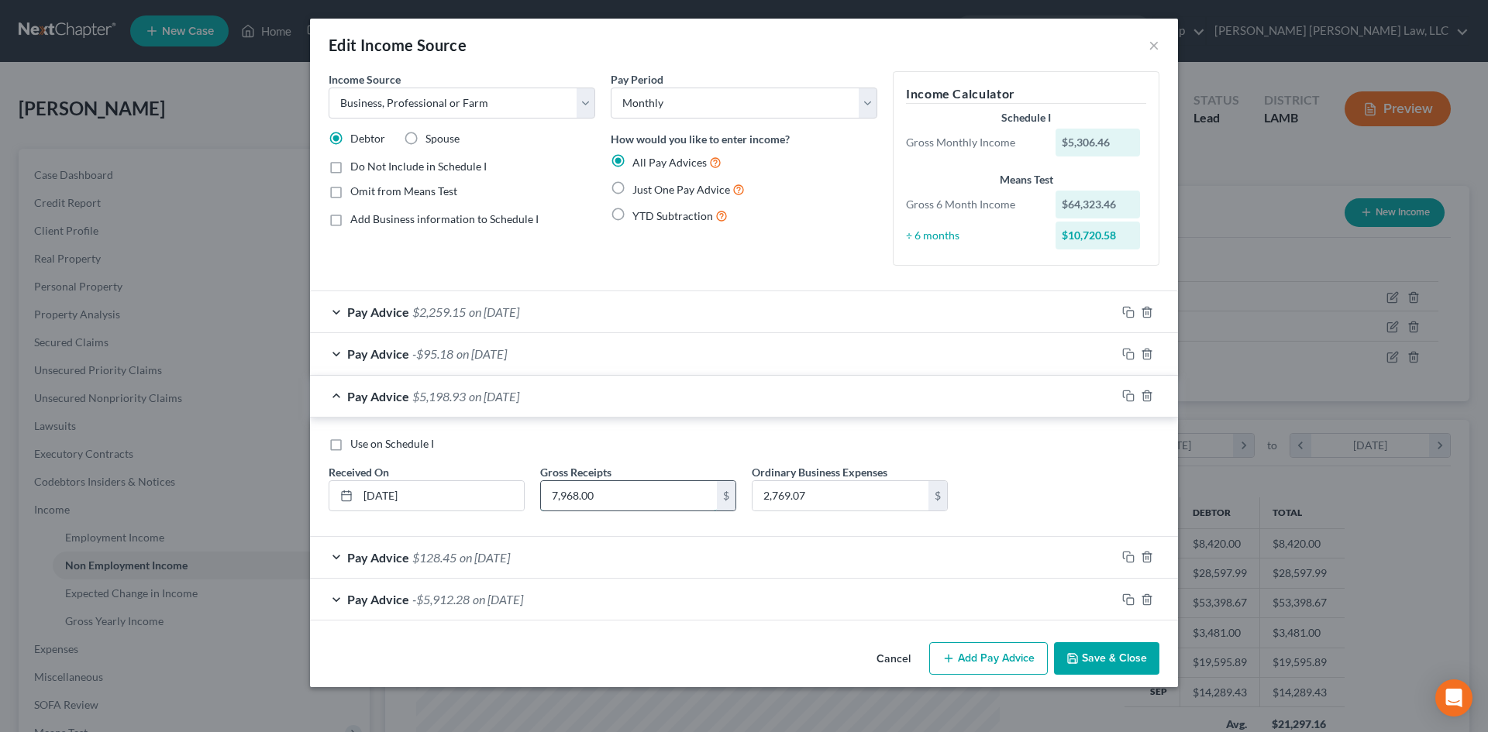
click at [619, 481] on input "7,968.00" at bounding box center [629, 495] width 176 height 29
type input "12,477.00"
click at [880, 495] on input "2,769.07" at bounding box center [841, 495] width 176 height 29
click at [842, 491] on input "9,705.12" at bounding box center [841, 495] width 176 height 29
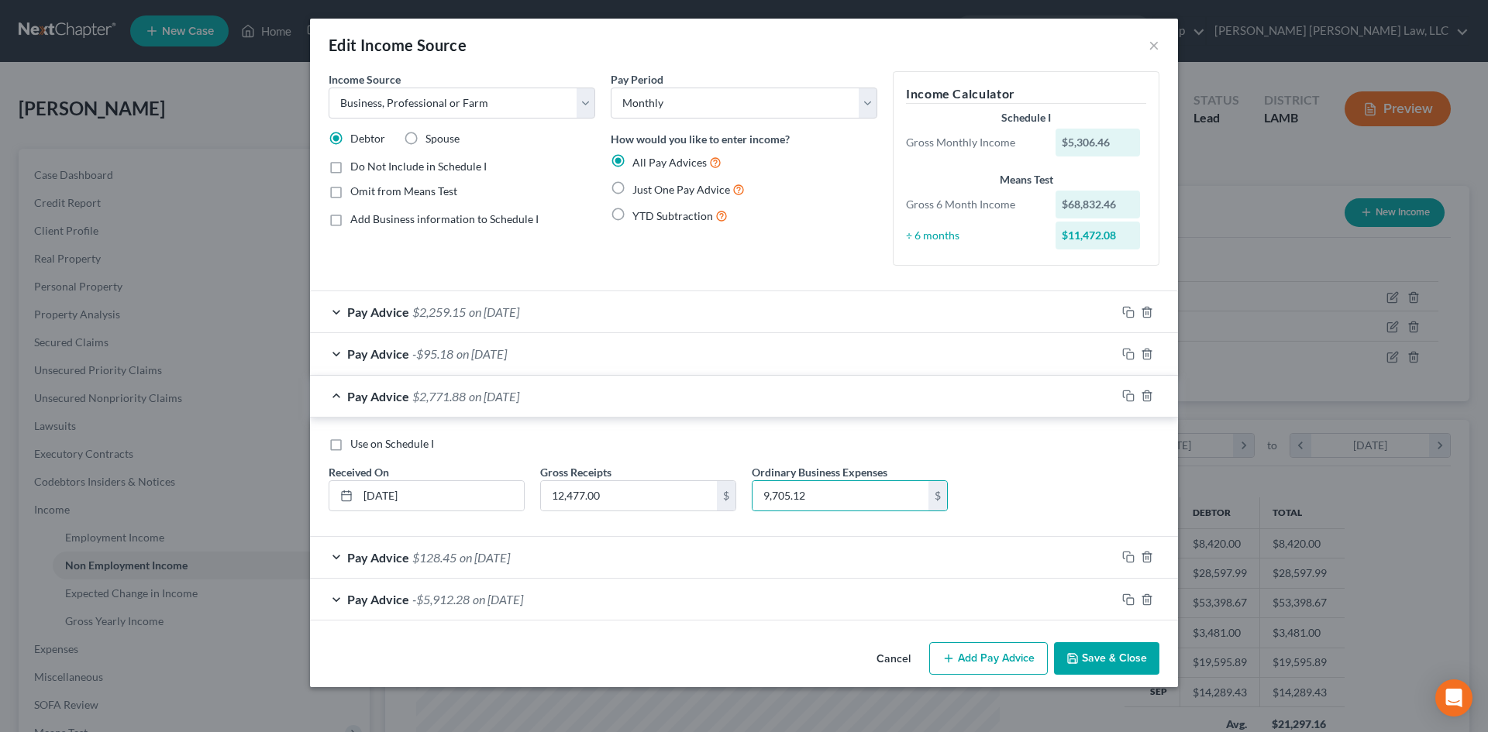
click at [1046, 498] on div "Use on Schedule I Received On * [DATE] Gross Receipts 12,477.00 $ Ordinary Busi…" at bounding box center [744, 480] width 846 height 88
click at [840, 498] on input "9,705.12" at bounding box center [841, 495] width 176 height 29
type input "14,214.12"
click at [1118, 650] on button "Save & Close" at bounding box center [1106, 659] width 105 height 33
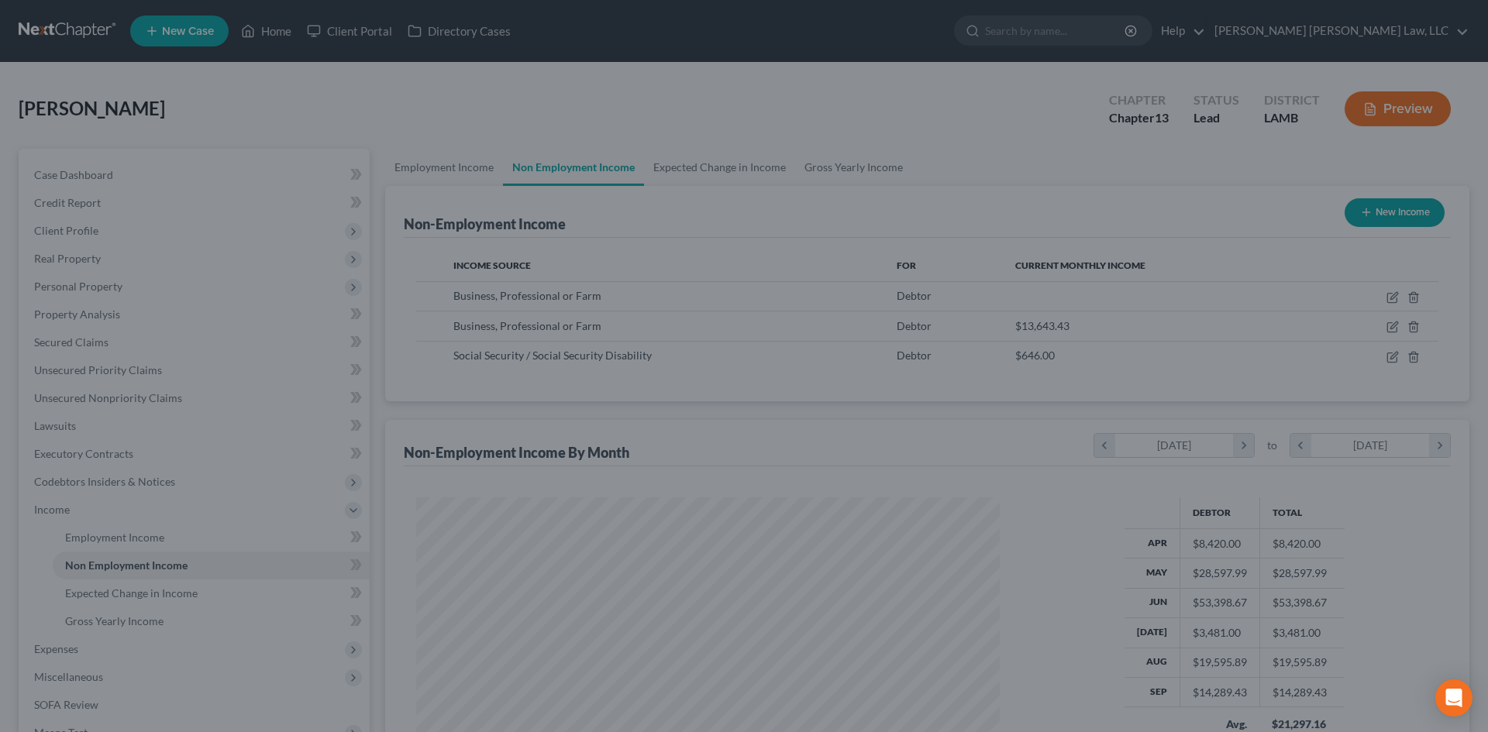
scroll to position [774754, 774434]
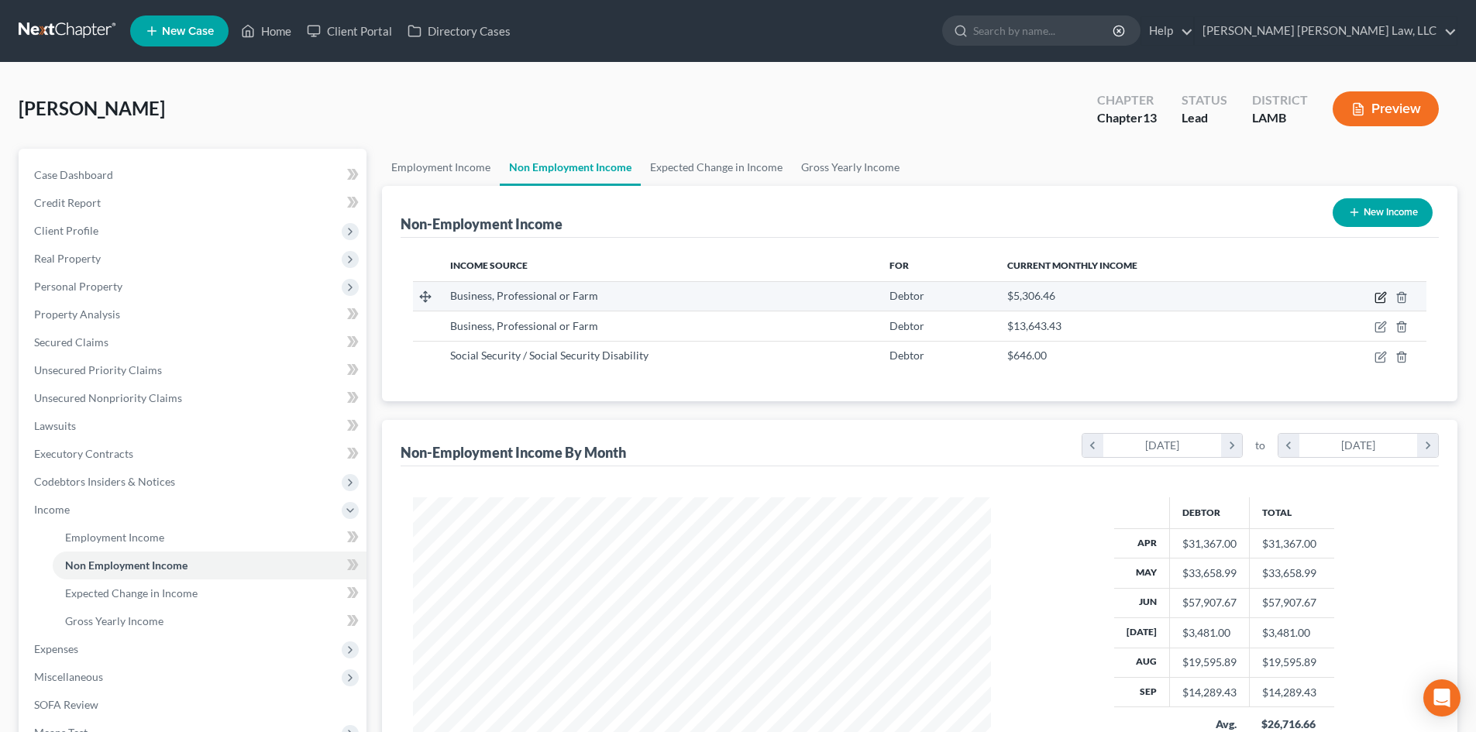
click at [1379, 298] on icon "button" at bounding box center [1381, 297] width 12 height 12
select select "10"
select select "0"
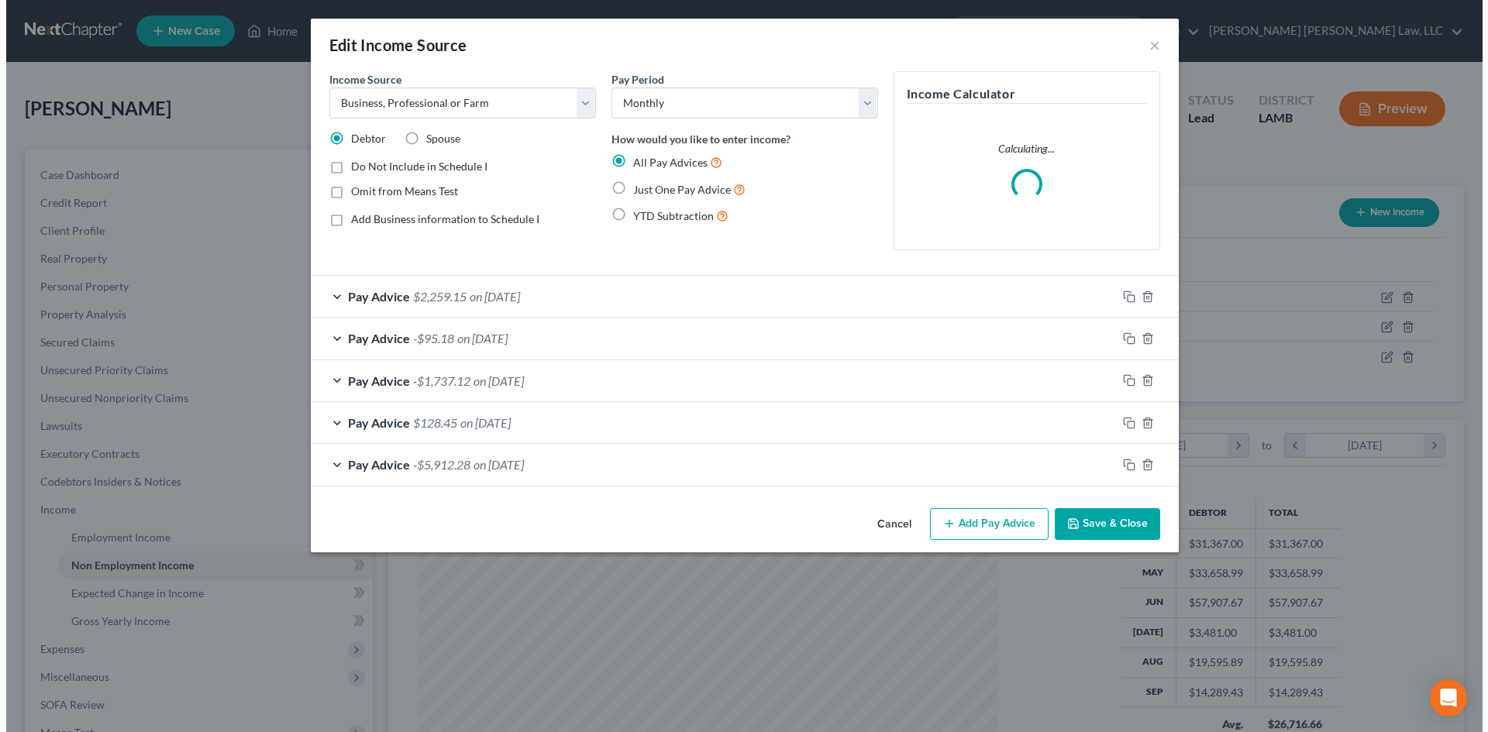
scroll to position [291, 615]
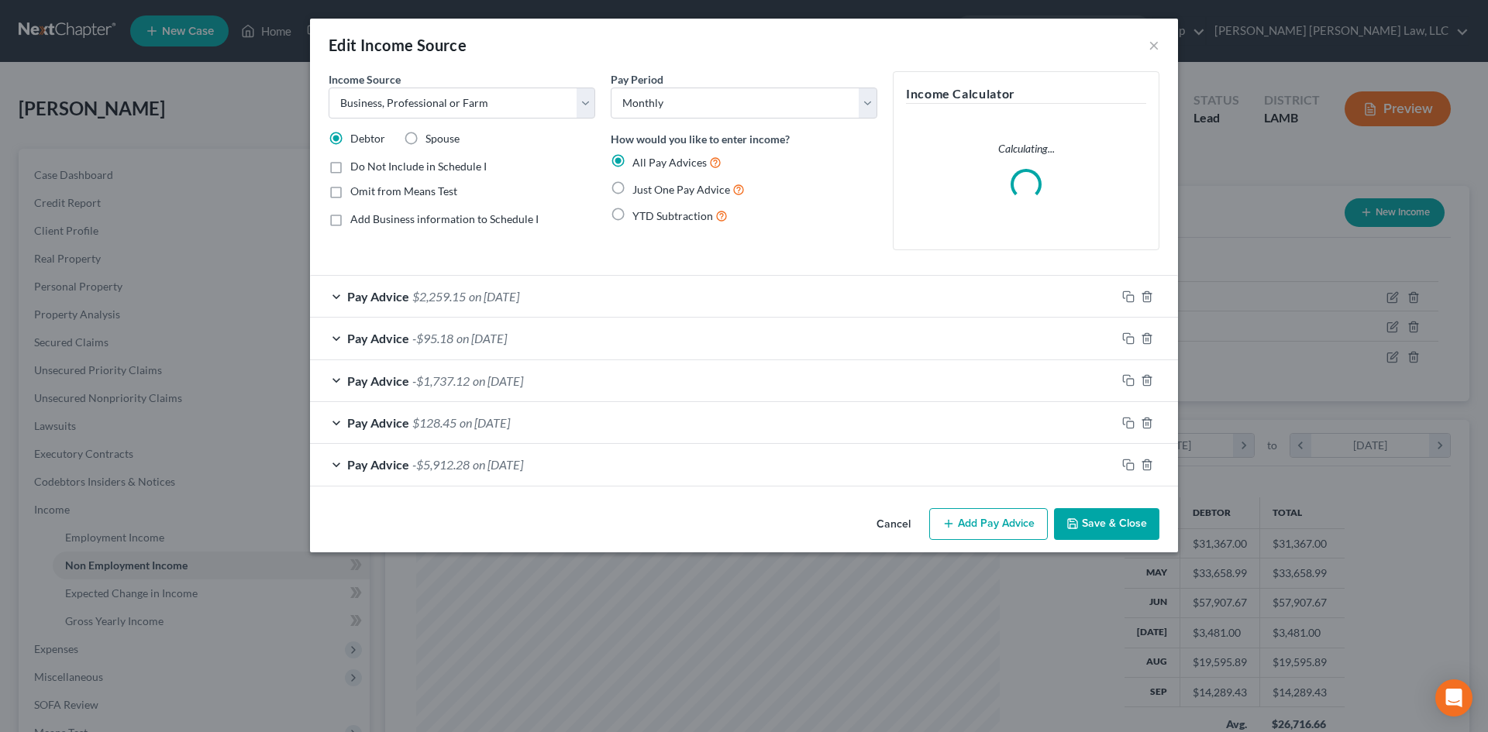
click at [621, 333] on div "Pay Advice -$95.18 on [DATE]" at bounding box center [713, 338] width 806 height 41
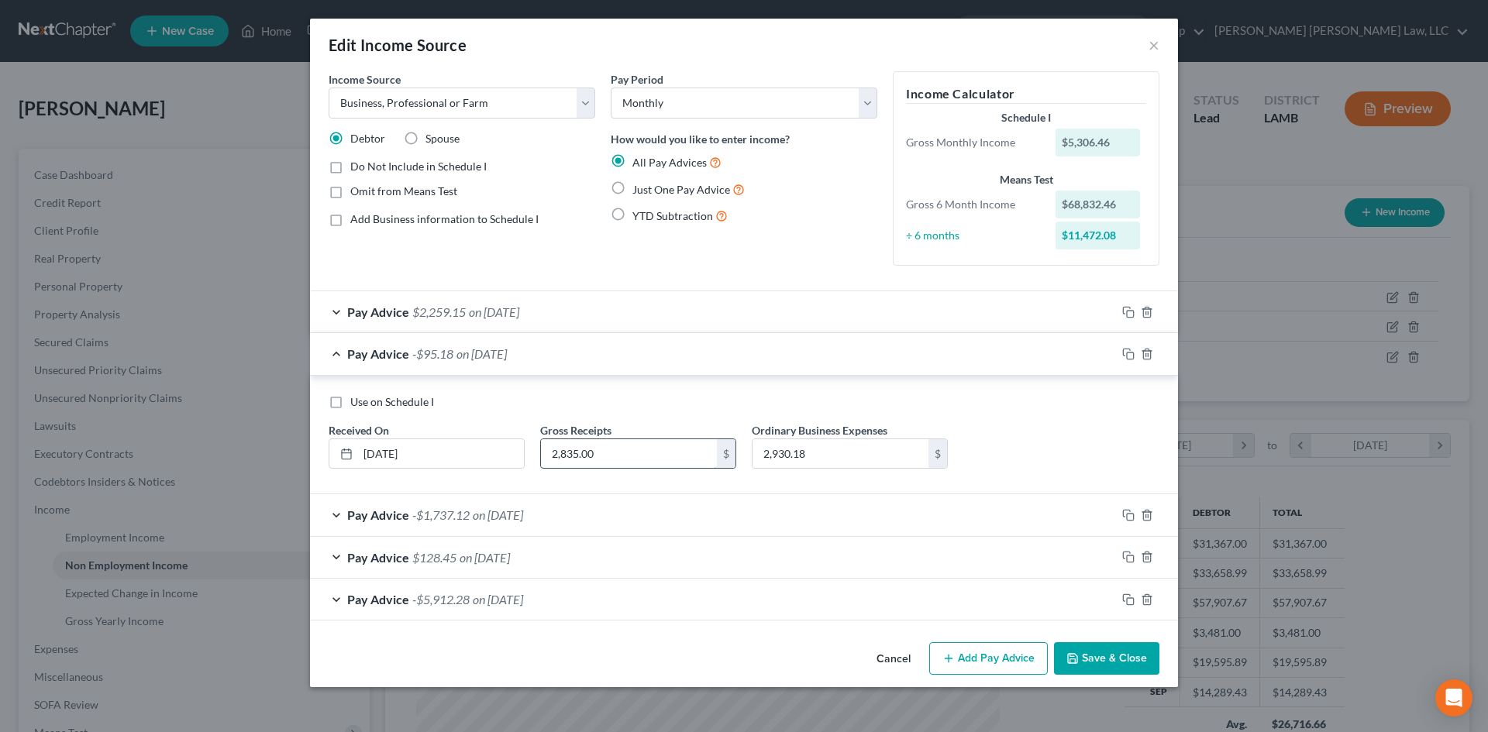
click at [651, 455] on input "2,835.00" at bounding box center [629, 453] width 176 height 29
type input "4,695.00"
click at [829, 458] on input "2,930.18" at bounding box center [841, 453] width 176 height 29
type input "8,630.18"
click at [870, 316] on div "Pay Advice $2,259.15 on [DATE]" at bounding box center [713, 311] width 806 height 41
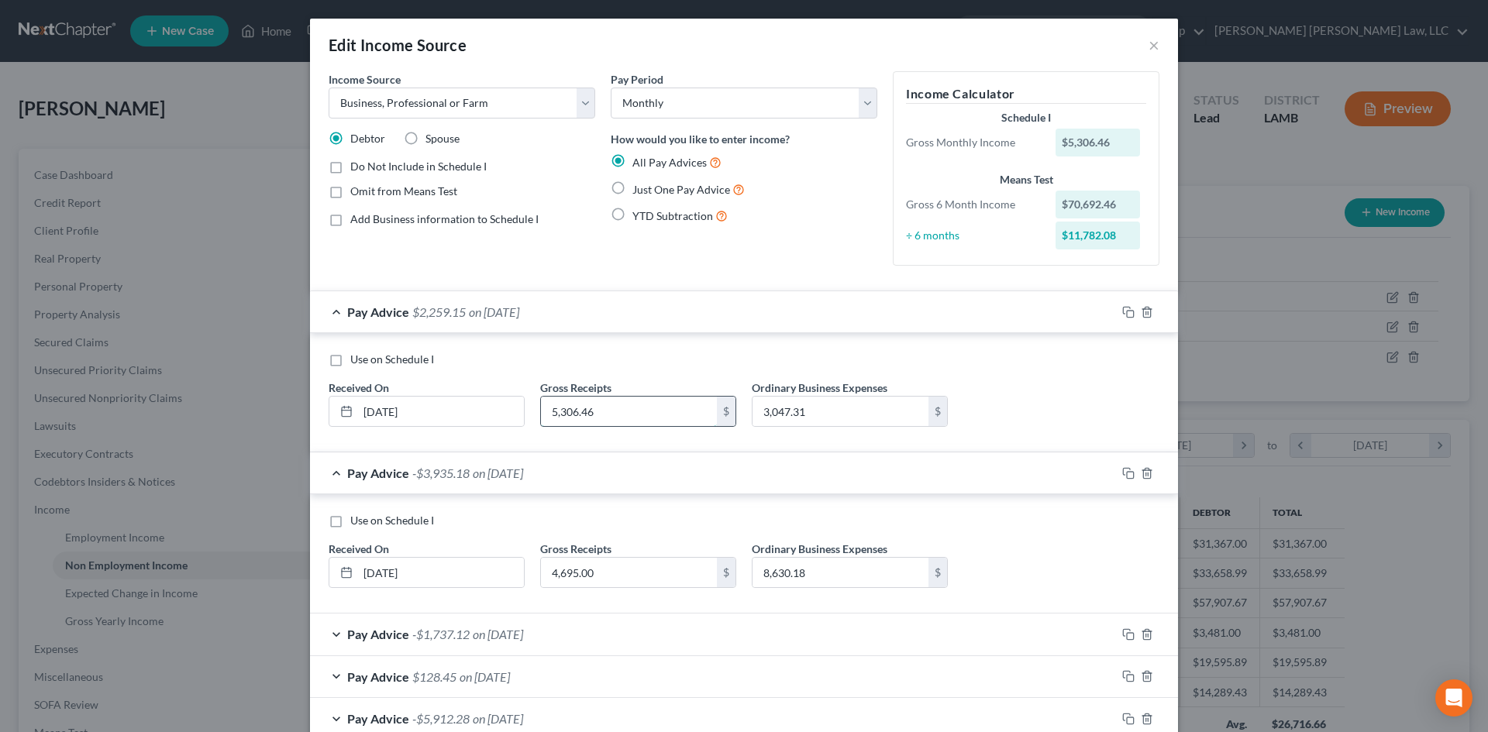
click at [643, 418] on input "5,306.46" at bounding box center [629, 411] width 176 height 29
type input "10,925.46"
click at [849, 405] on input "3,047.31" at bounding box center [841, 411] width 176 height 29
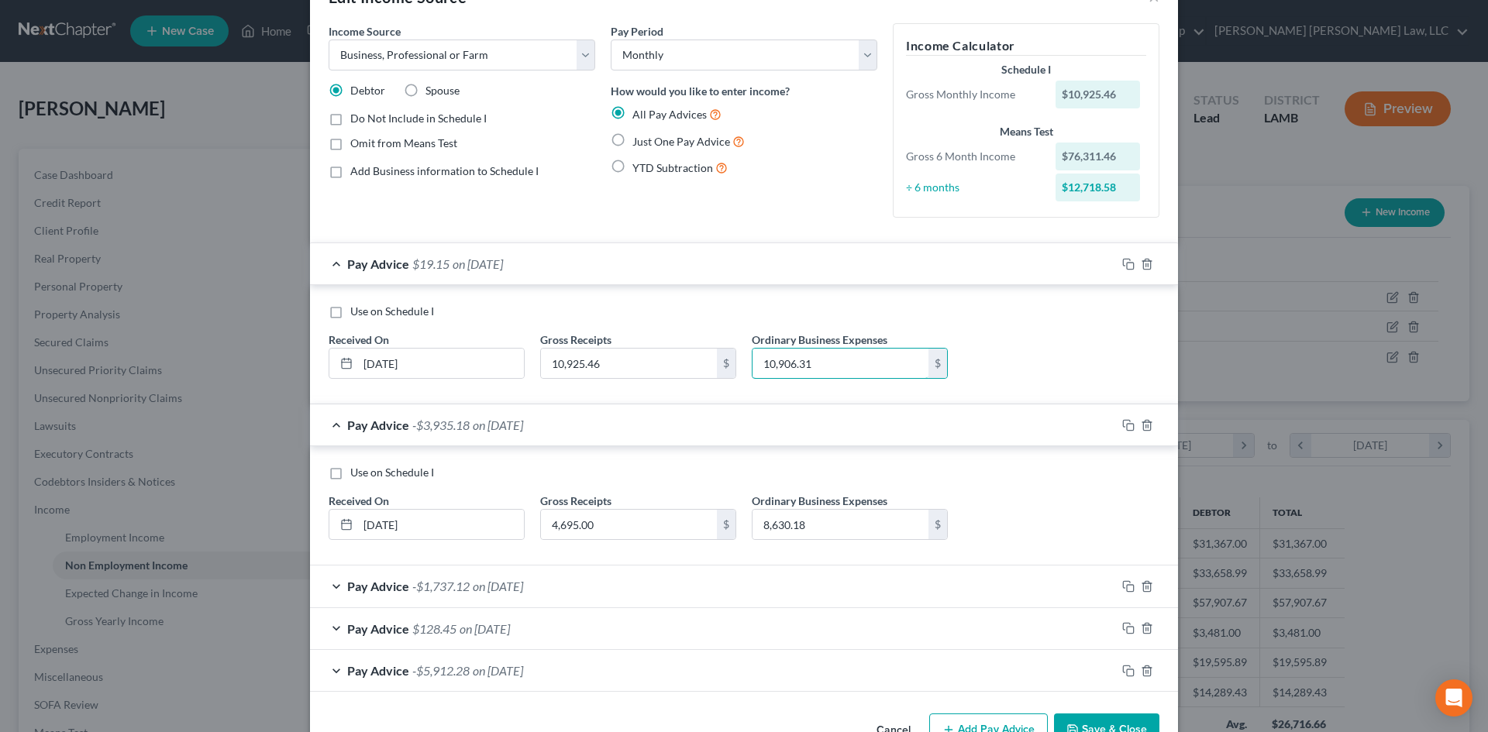
scroll to position [93, 0]
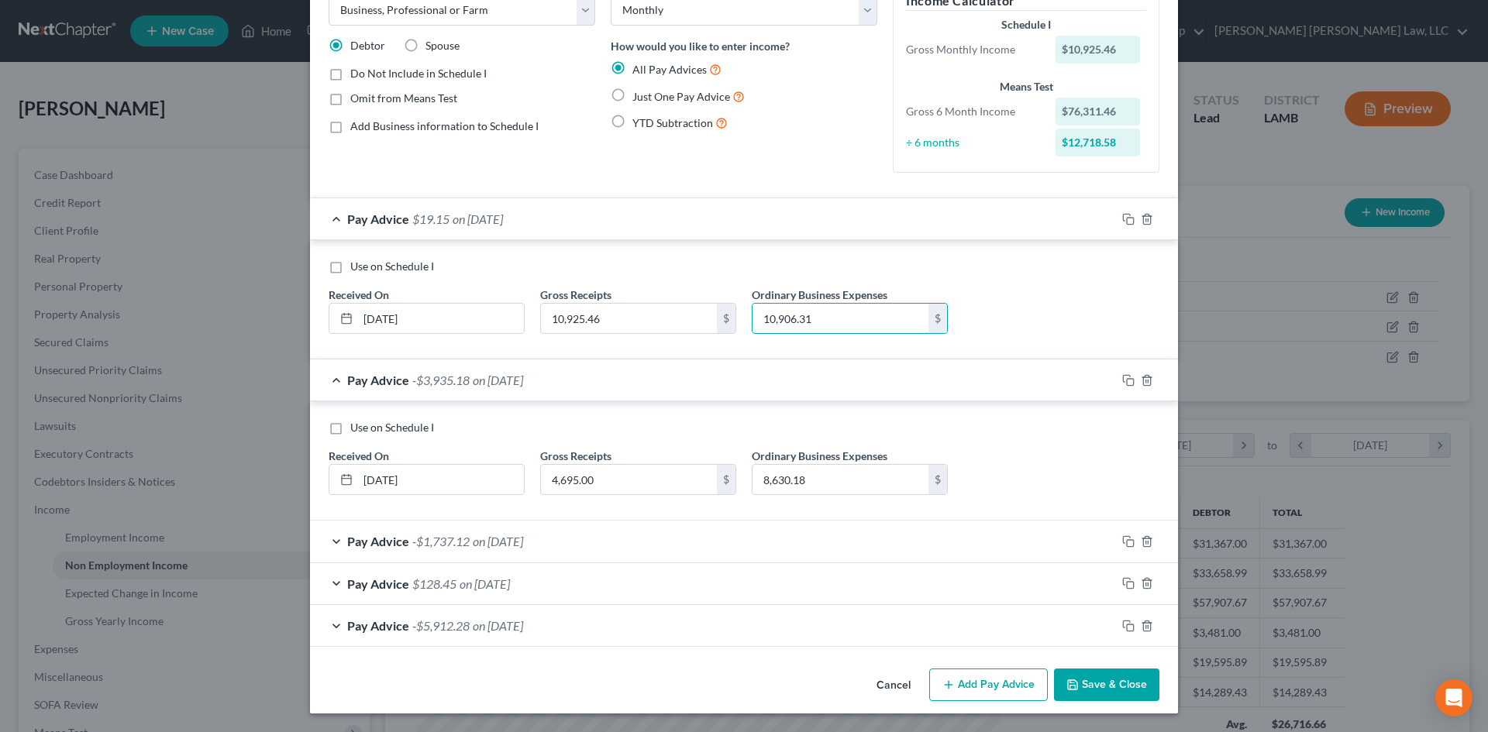
type input "10,906.31"
click at [1014, 684] on button "Add Pay Advice" at bounding box center [988, 685] width 119 height 33
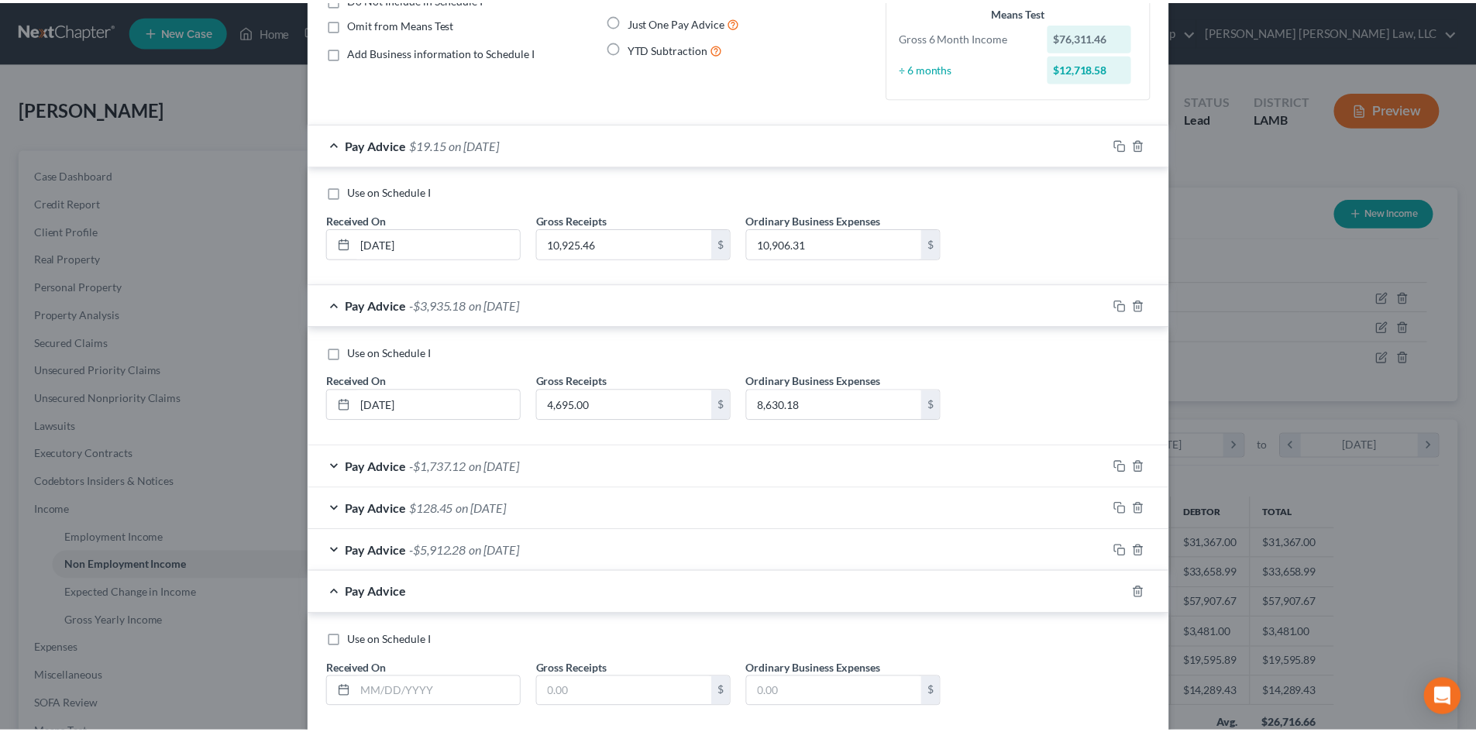
scroll to position [248, 0]
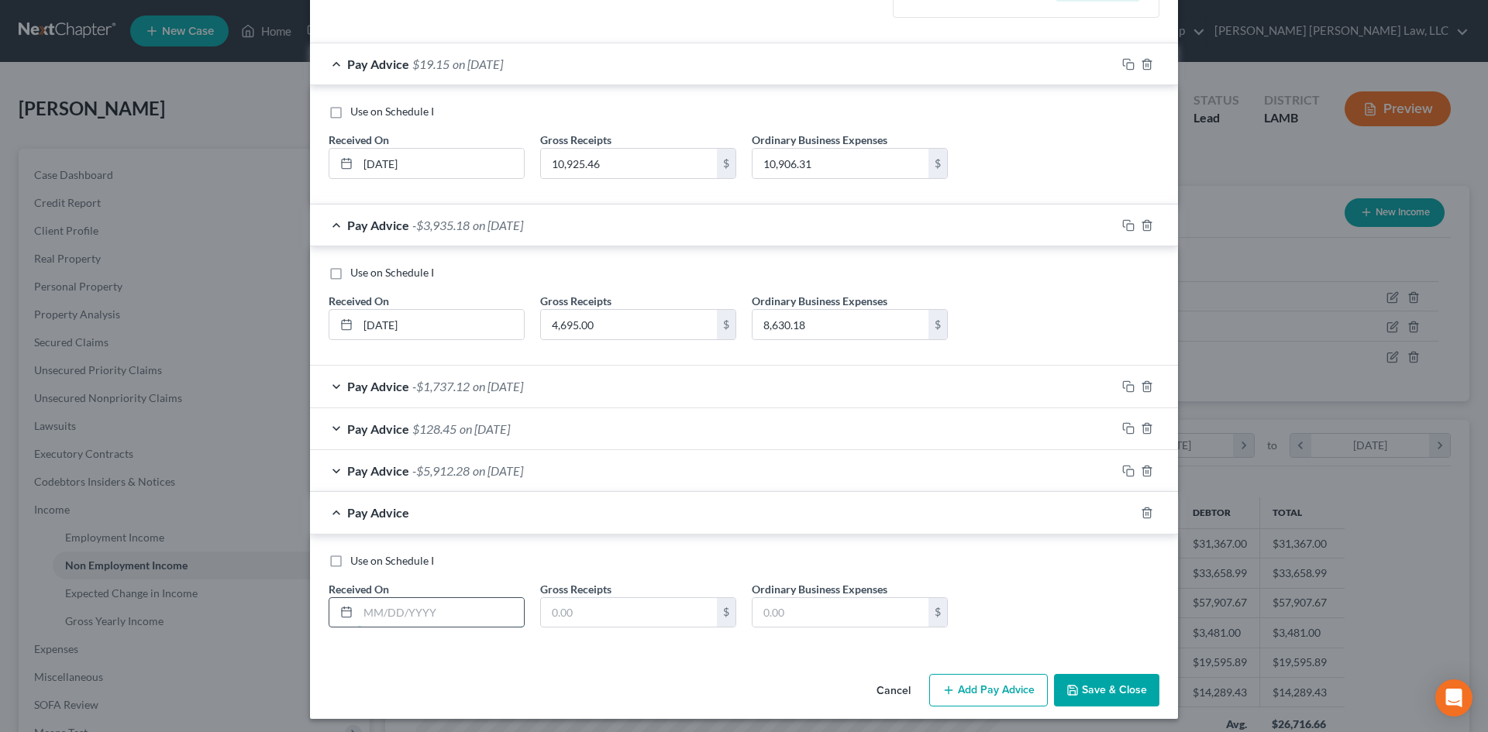
click at [460, 624] on input "text" at bounding box center [441, 612] width 166 height 29
type input "[DATE]"
click at [666, 610] on input "text" at bounding box center [629, 612] width 176 height 29
type input "9,649.43"
click at [791, 619] on input "text" at bounding box center [841, 612] width 176 height 29
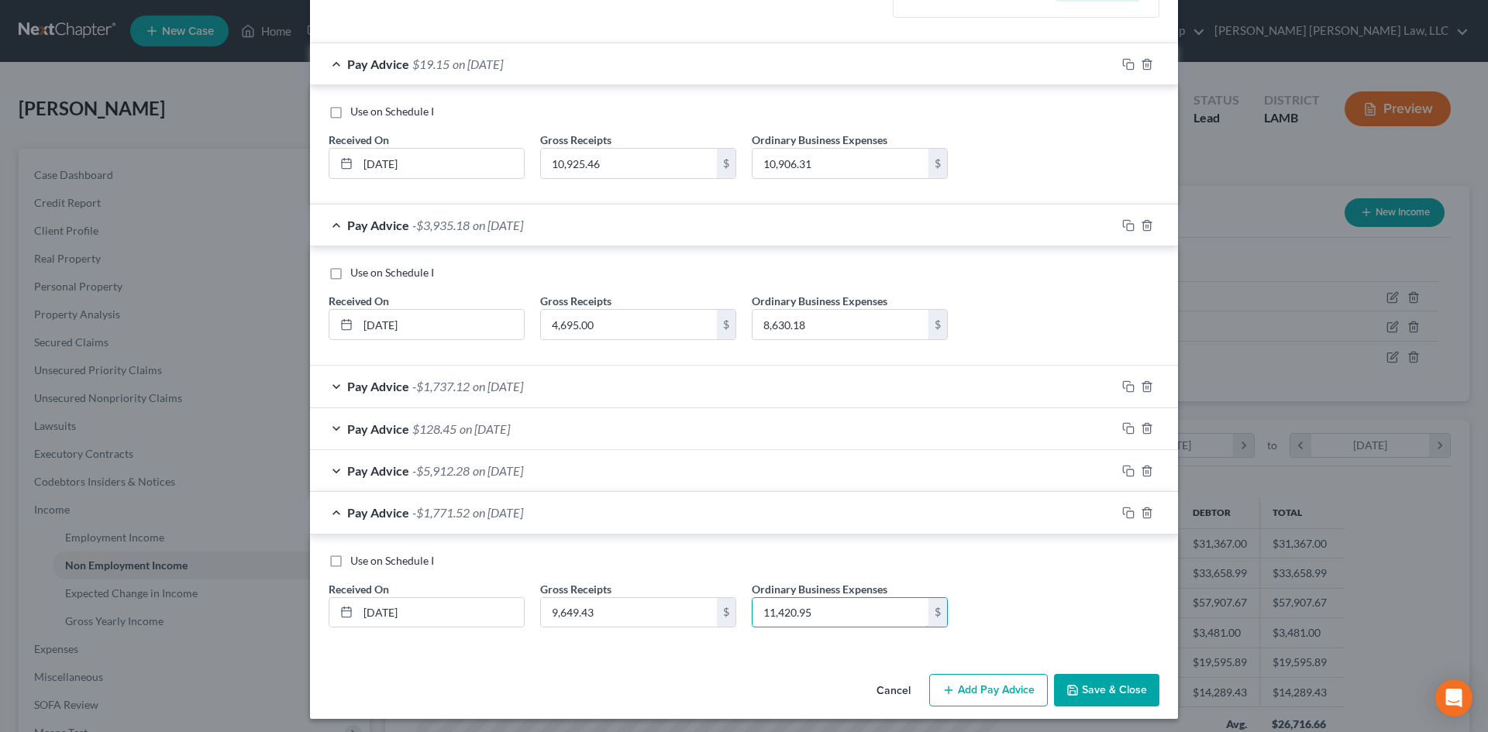
type input "11,420.95"
click at [1084, 684] on button "Save & Close" at bounding box center [1106, 690] width 105 height 33
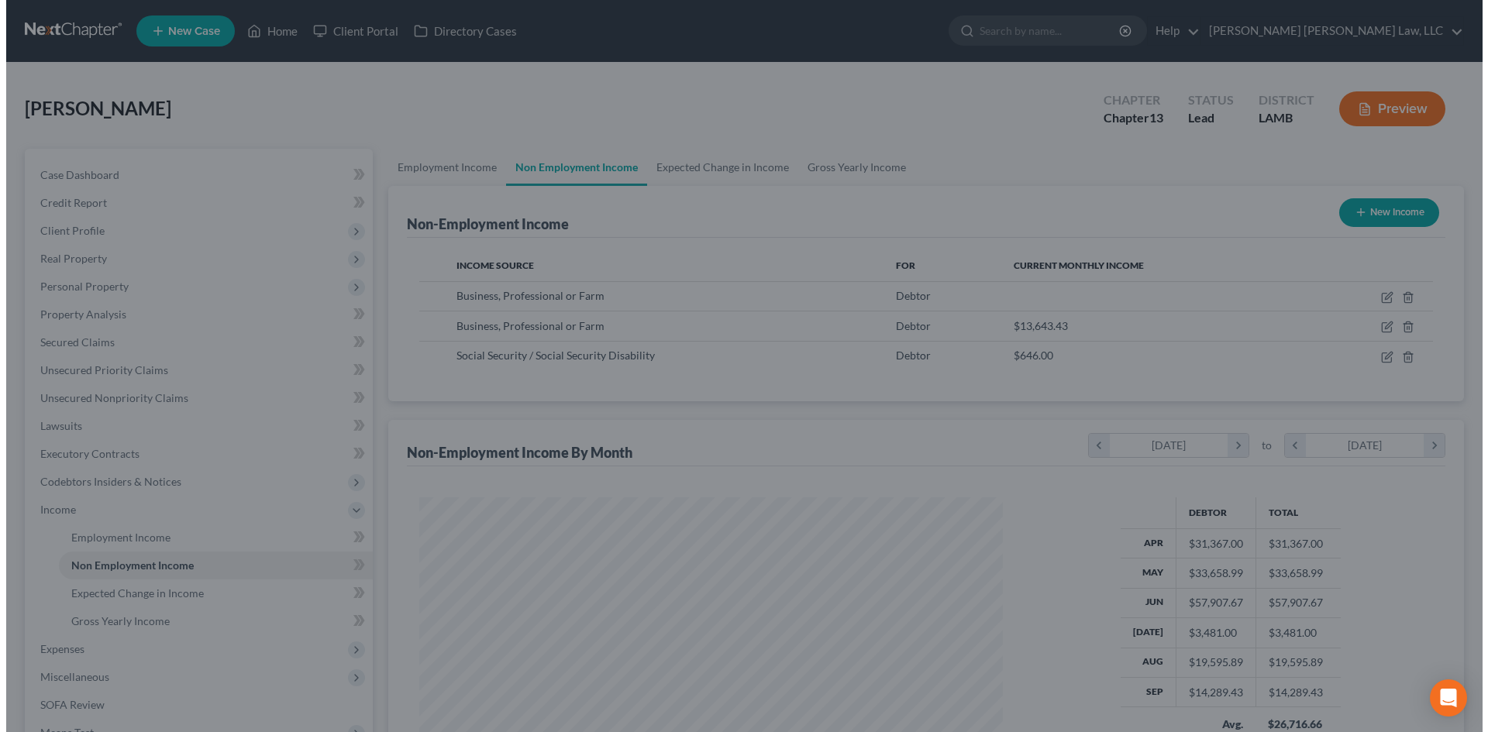
scroll to position [774754, 774434]
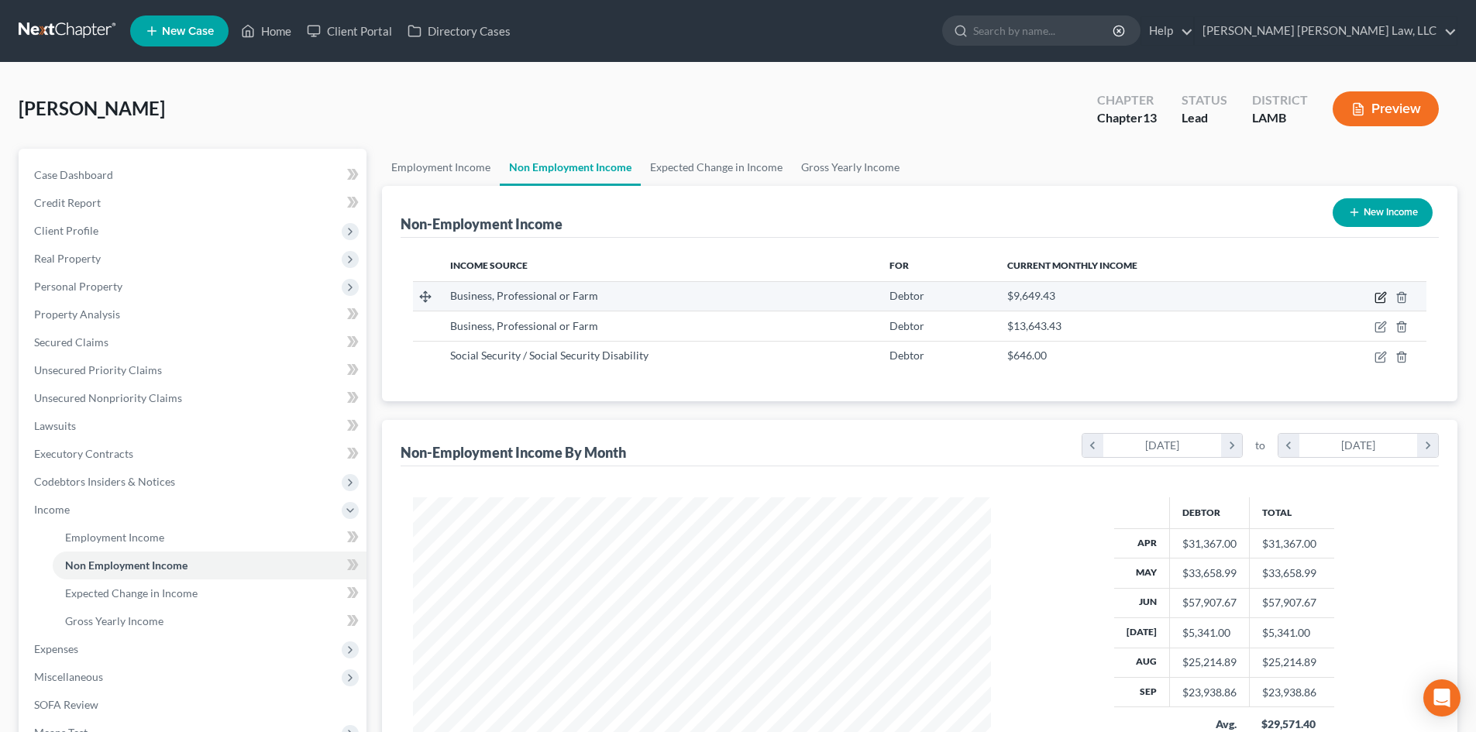
click at [1380, 298] on icon "button" at bounding box center [1382, 295] width 7 height 7
select select "10"
select select "0"
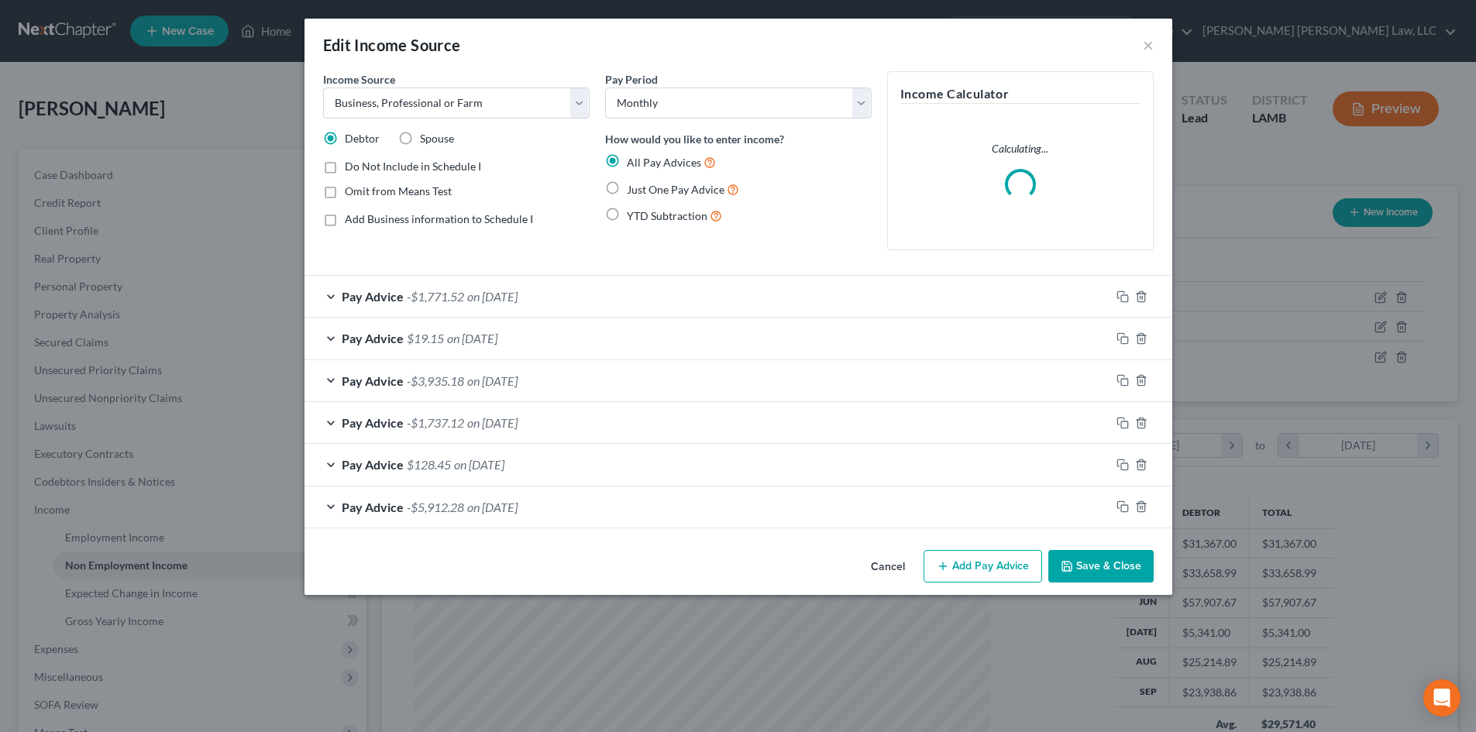
scroll to position [291, 615]
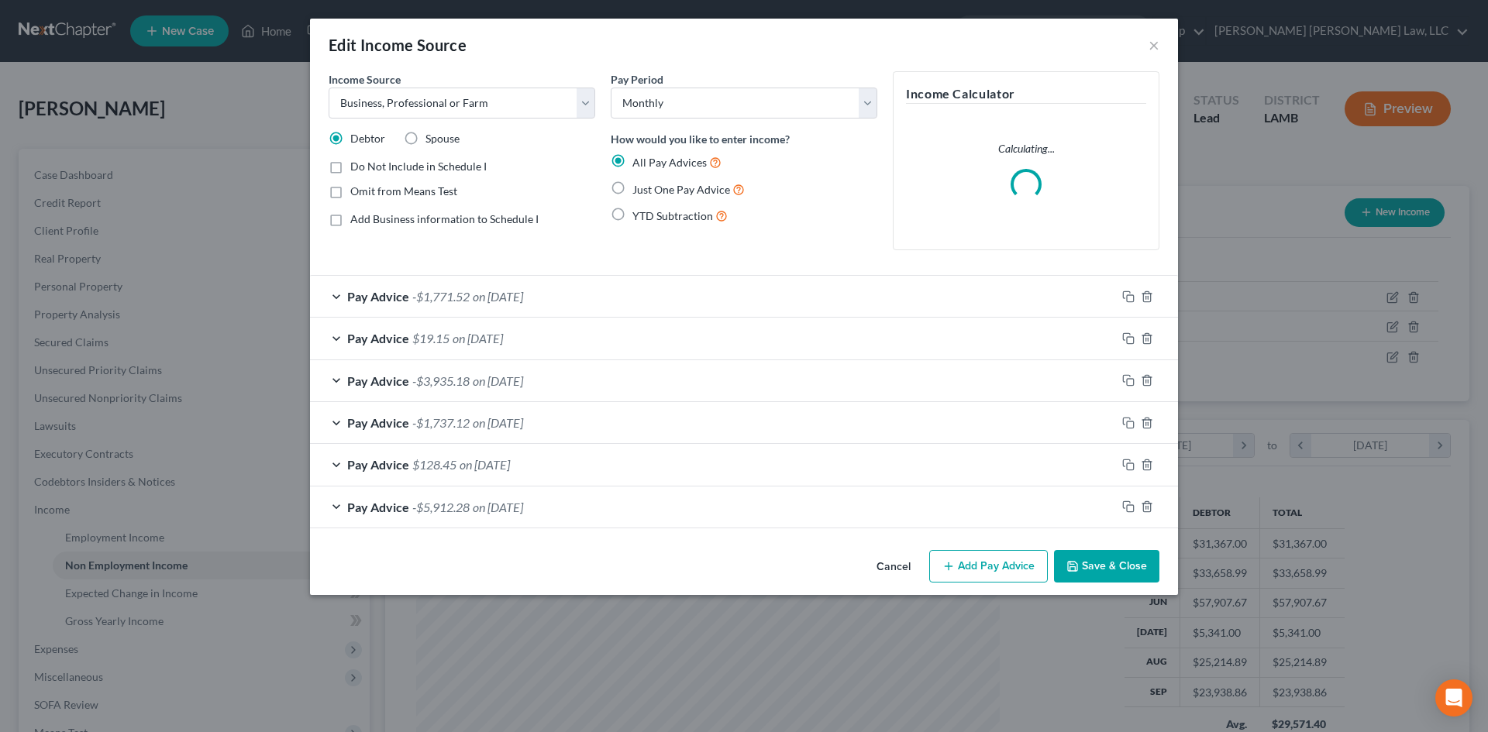
click at [1118, 569] on button "Save & Close" at bounding box center [1106, 566] width 105 height 33
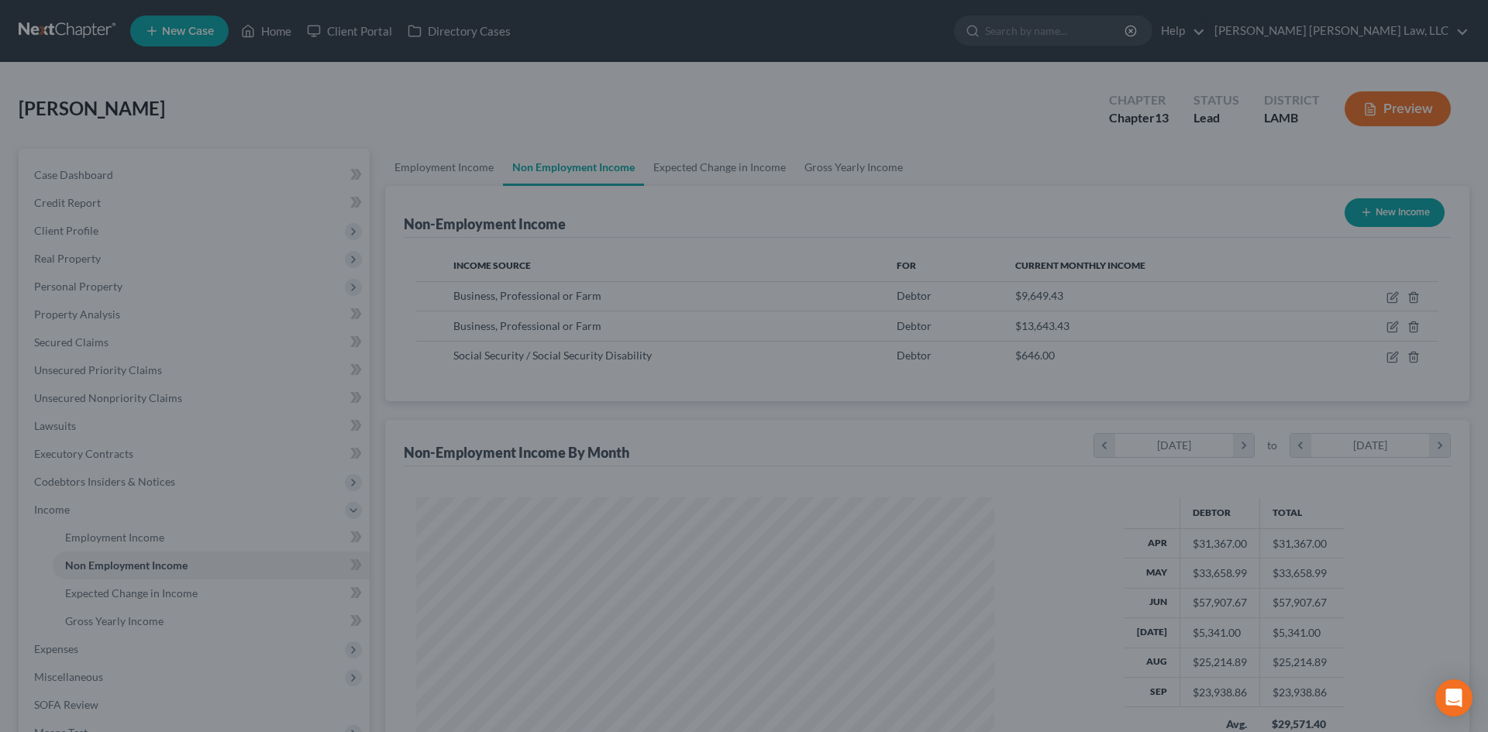
scroll to position [774754, 774434]
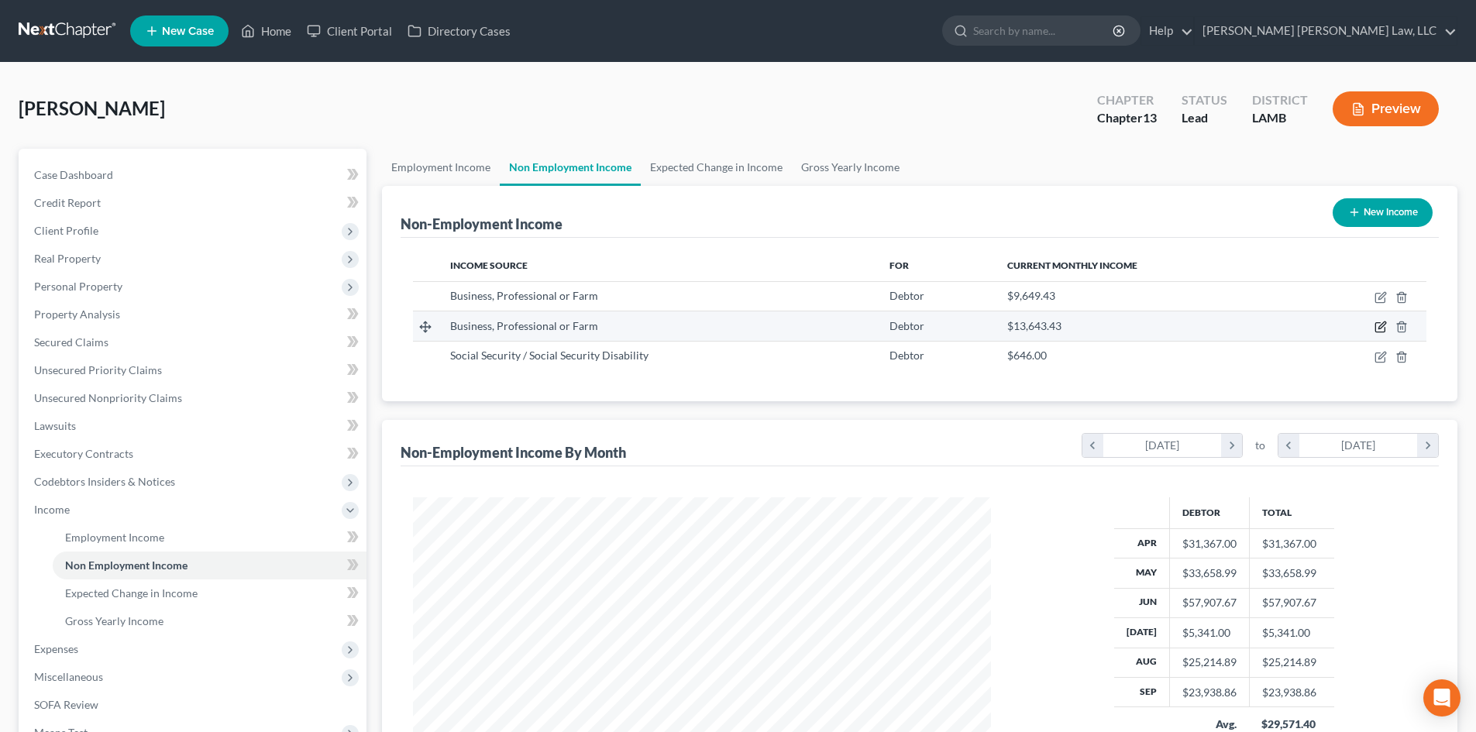
click at [1382, 324] on icon "button" at bounding box center [1381, 327] width 12 height 12
select select "10"
select select "0"
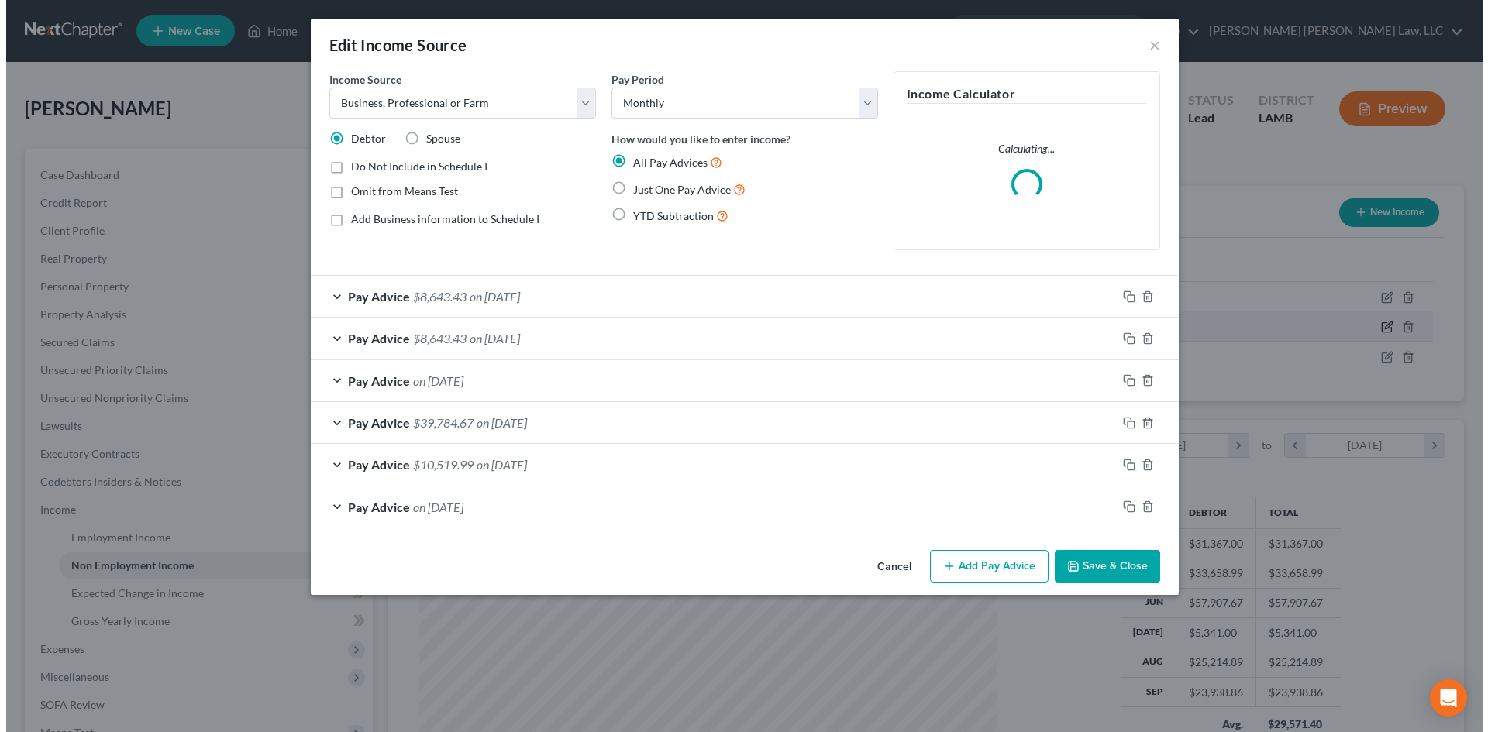
scroll to position [291, 615]
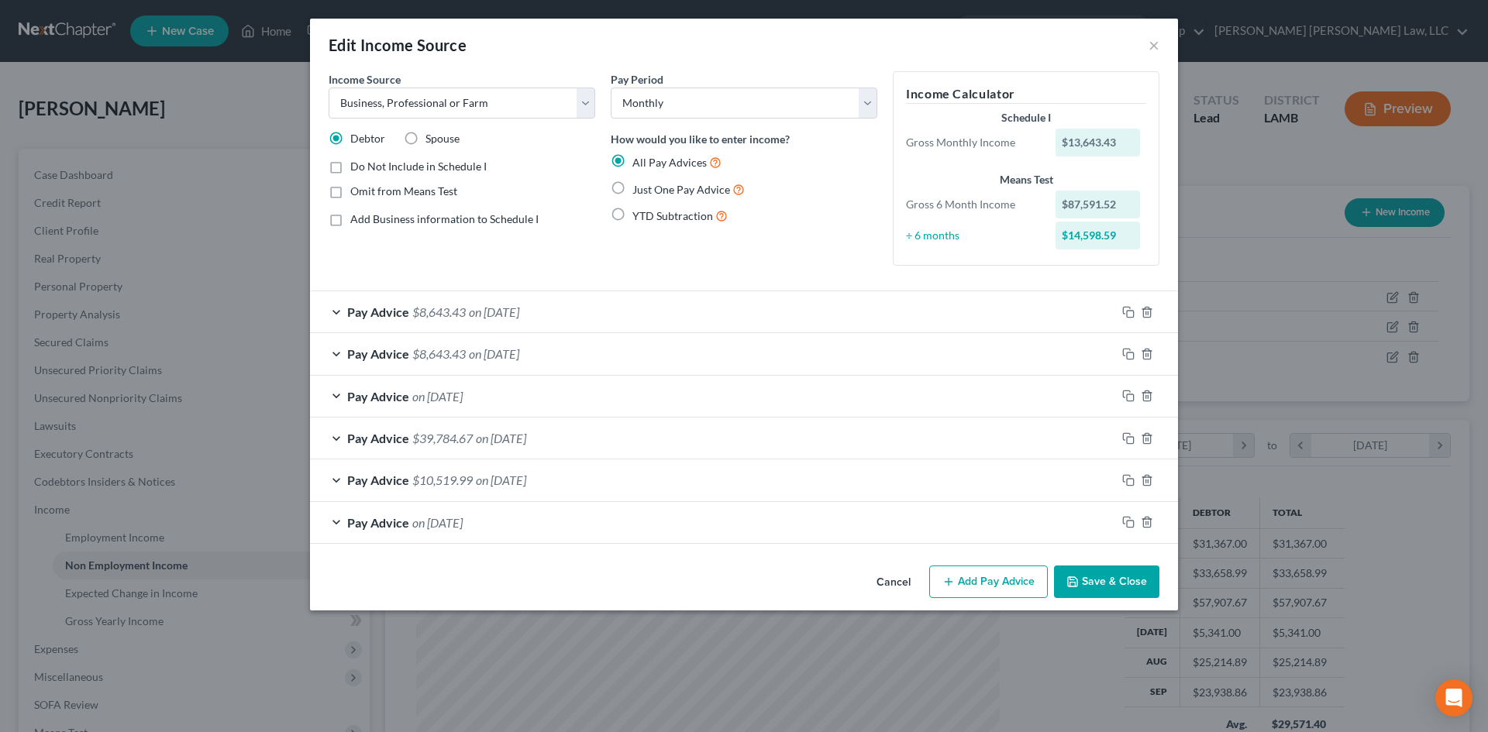
click at [570, 311] on div "Pay Advice $8,643.43 on [DATE]" at bounding box center [713, 311] width 806 height 41
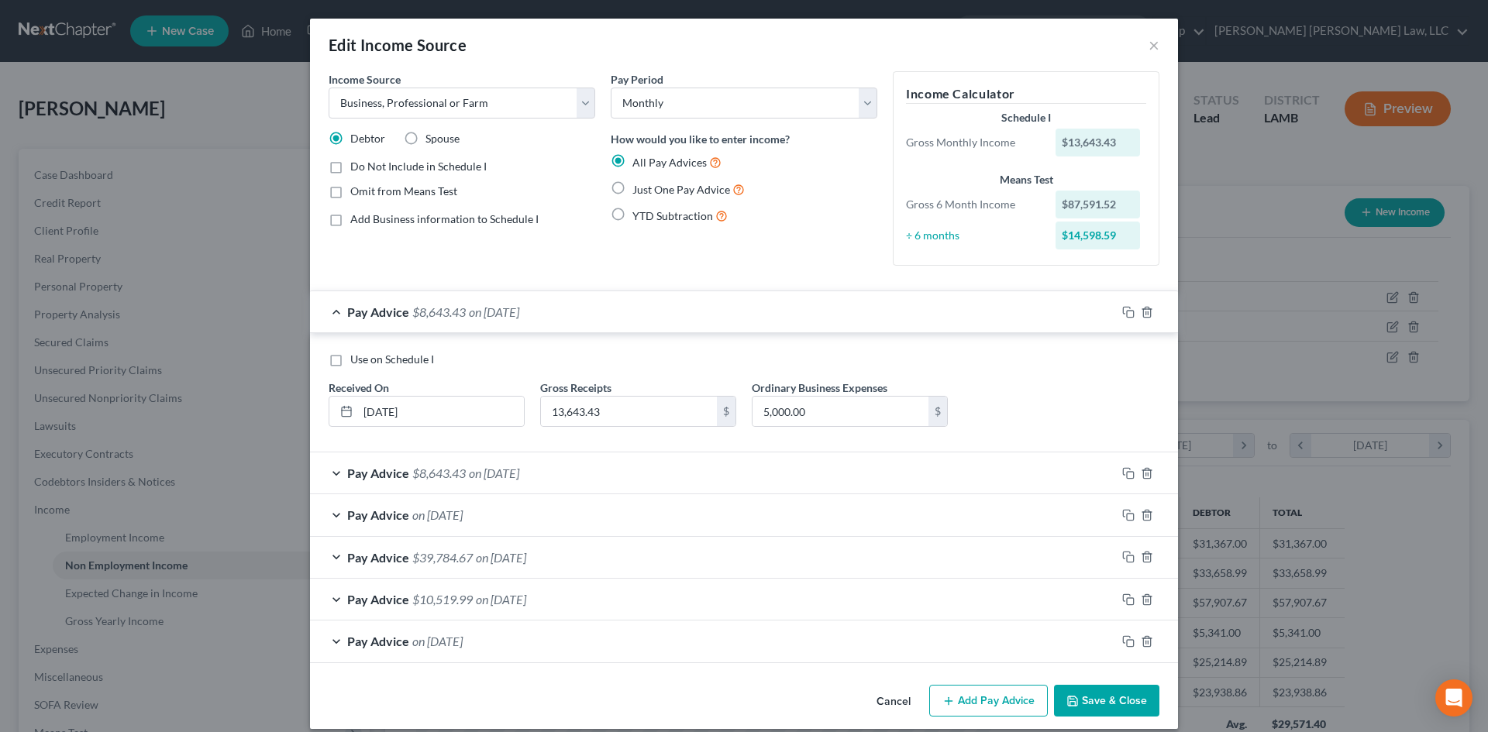
click at [623, 474] on div "Pay Advice $8,643.43 on [DATE]" at bounding box center [713, 473] width 806 height 41
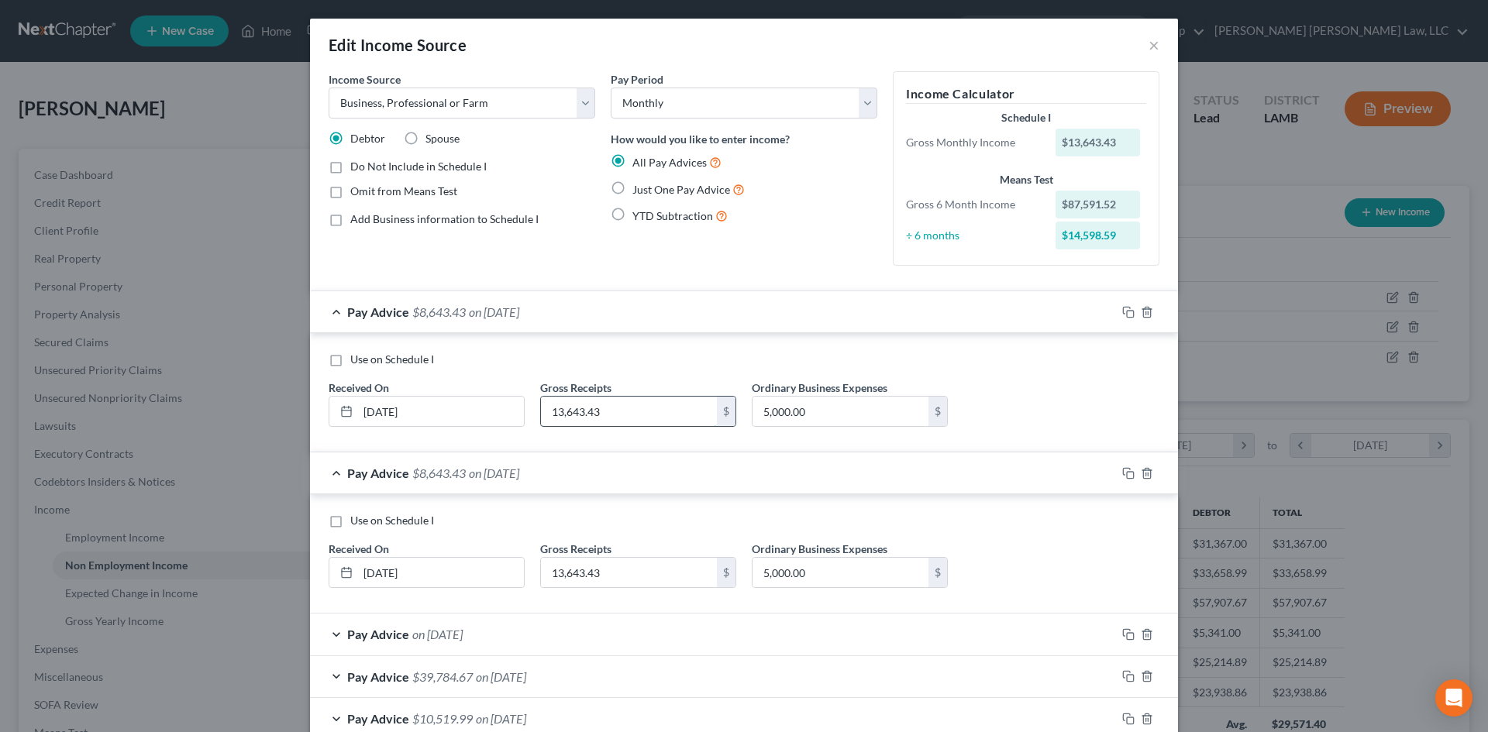
click at [644, 402] on input "13,643.43" at bounding box center [629, 411] width 176 height 29
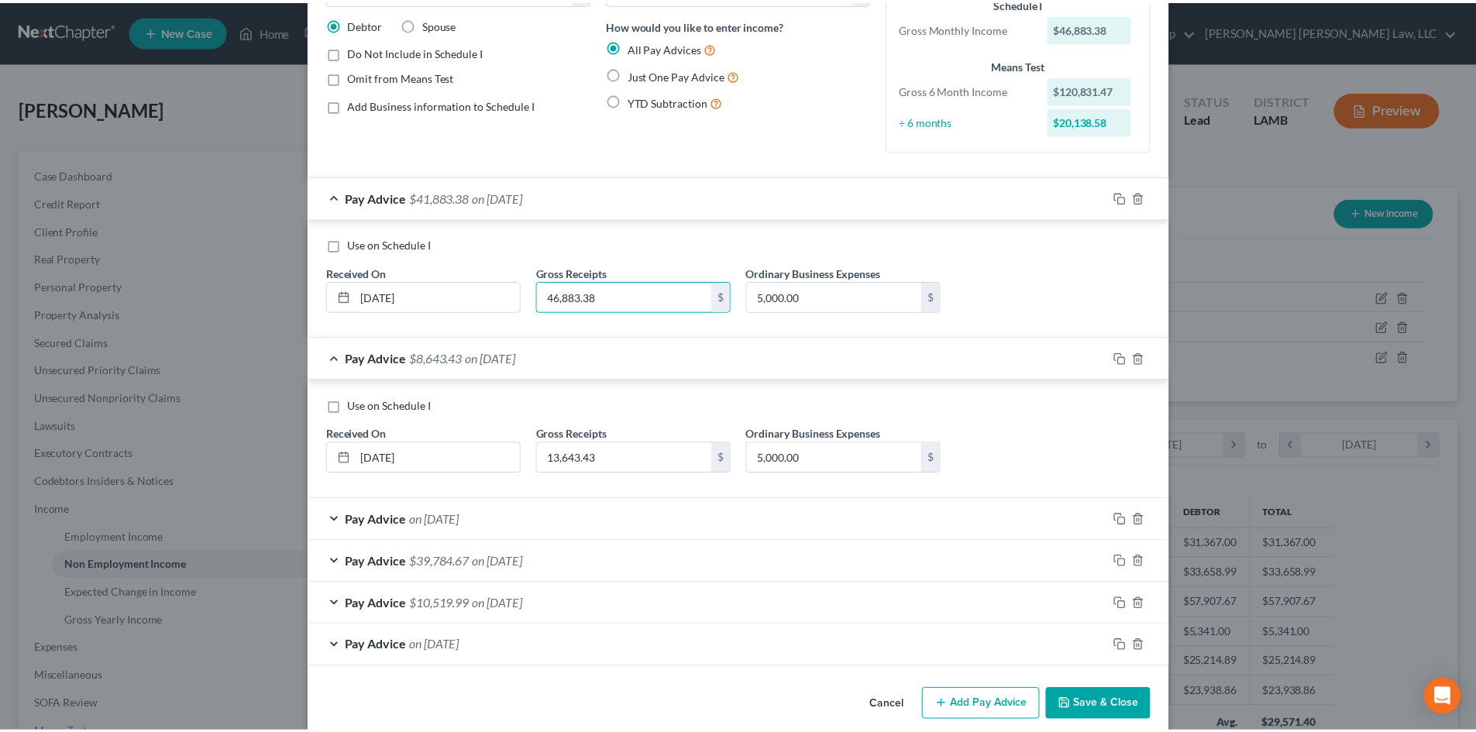
scroll to position [135, 0]
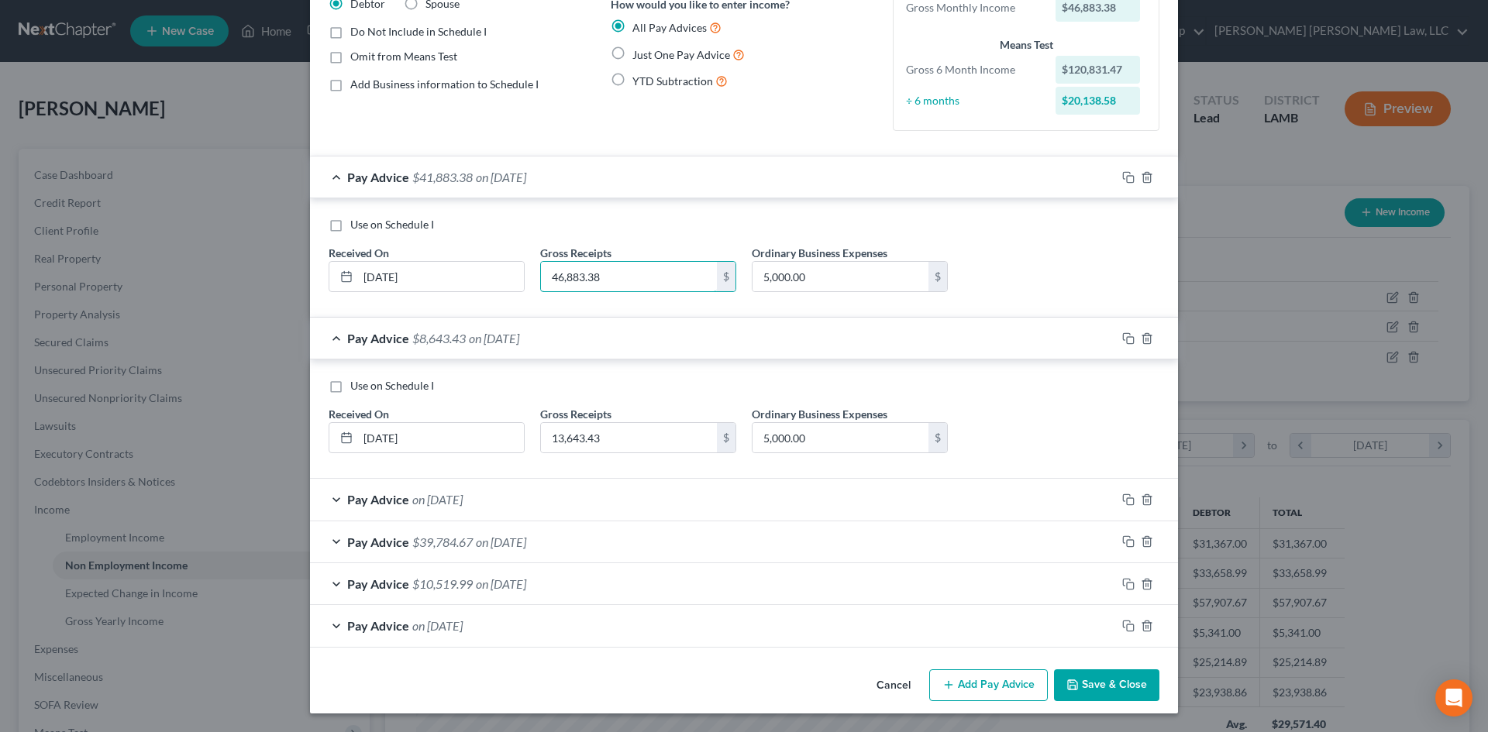
type input "46,883.38"
click at [1118, 672] on button "Save & Close" at bounding box center [1106, 686] width 105 height 33
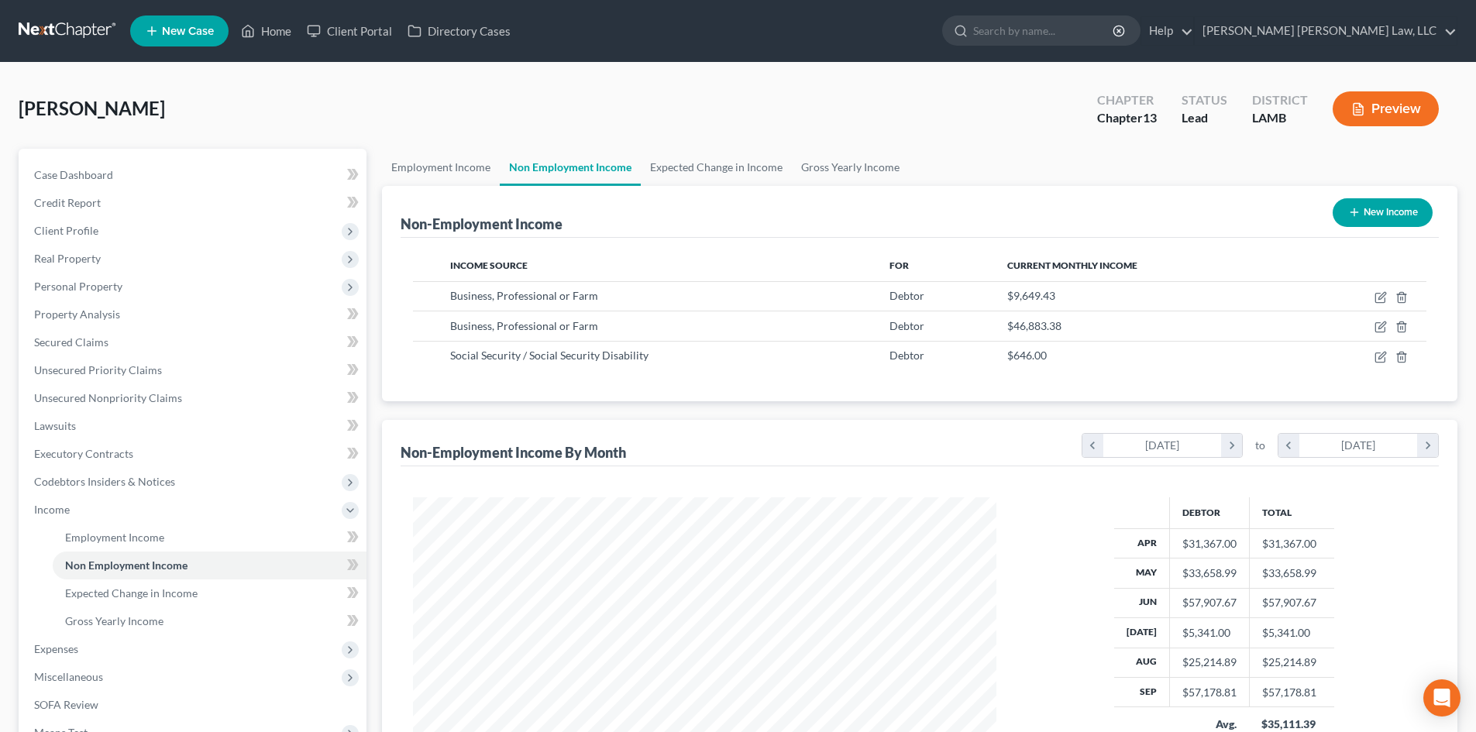
scroll to position [774754, 774434]
click at [127, 649] on span "Expenses" at bounding box center [194, 650] width 345 height 28
click at [136, 556] on link "Home" at bounding box center [210, 566] width 314 height 28
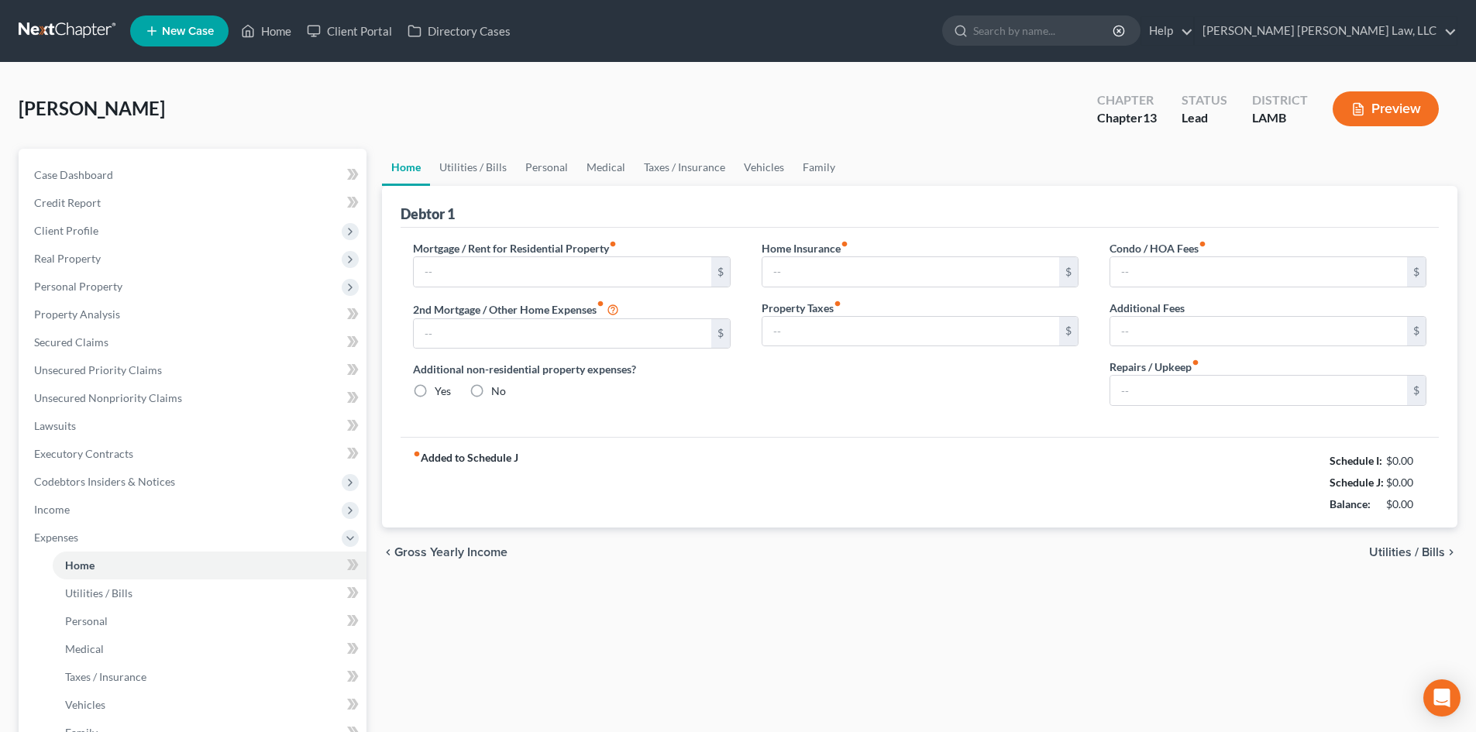
type input "3,331.00"
type input "0.00"
radio input "true"
type input "0.00"
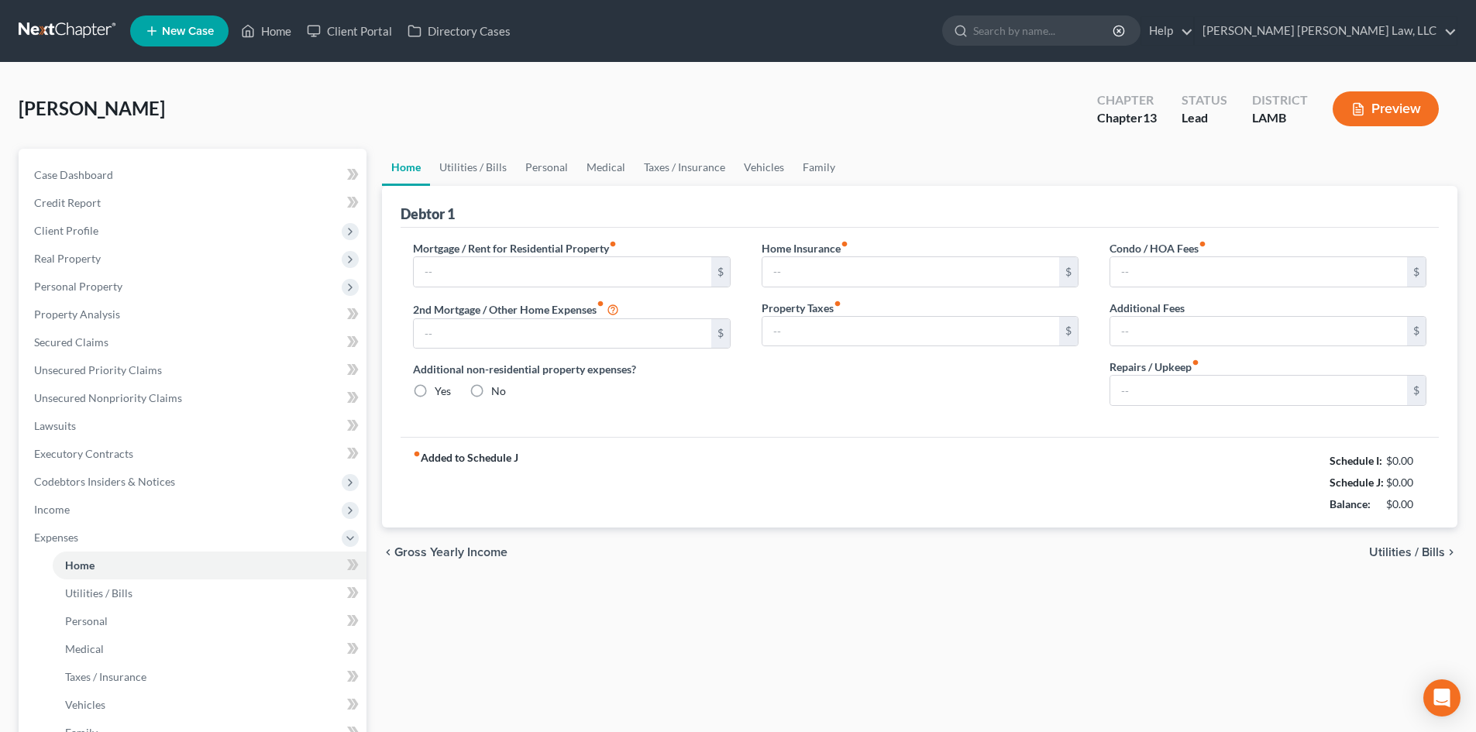
type input "0.00"
click at [764, 159] on link "Vehicles" at bounding box center [764, 167] width 59 height 37
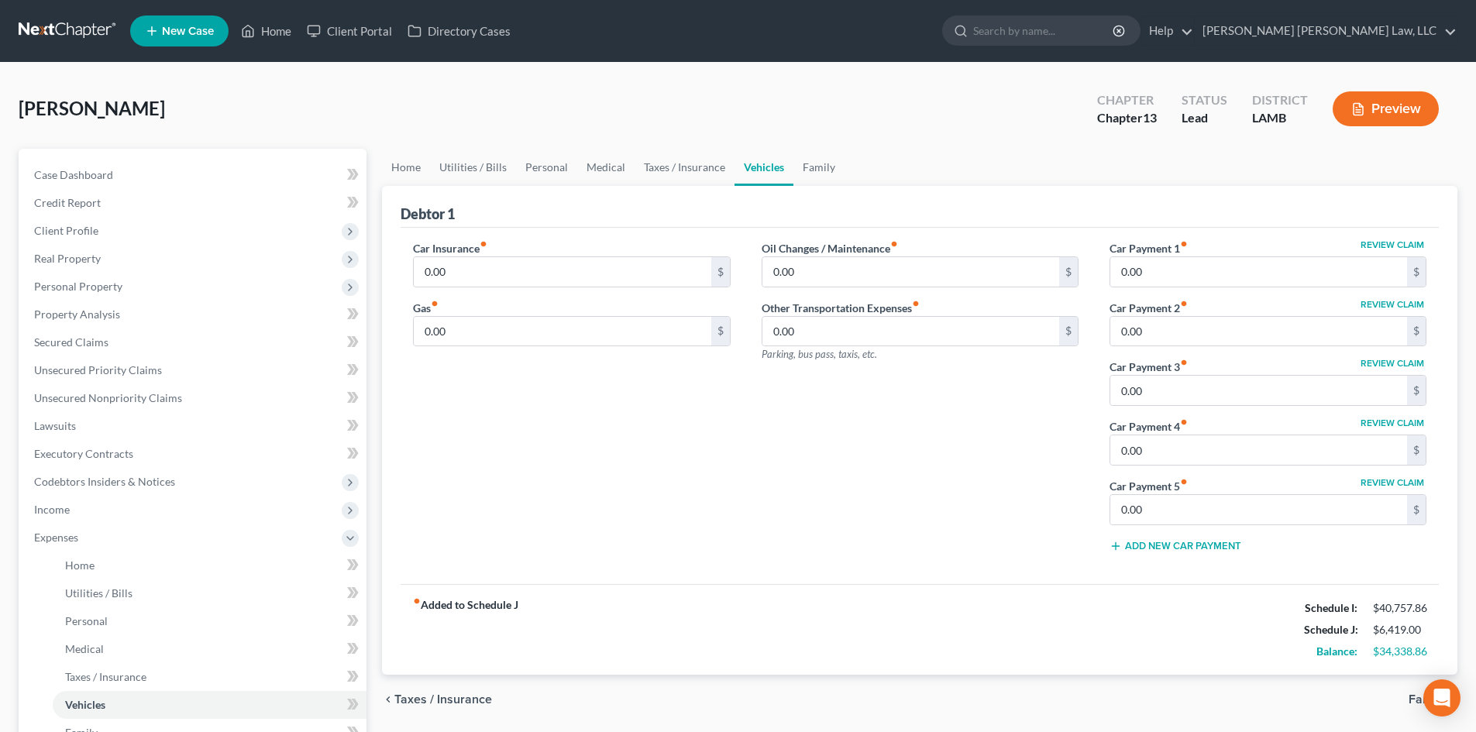
click at [818, 498] on div "Oil Changes / Maintenance fiber_manual_record 0.00 $ Other Transportation Expen…" at bounding box center [920, 403] width 348 height 326
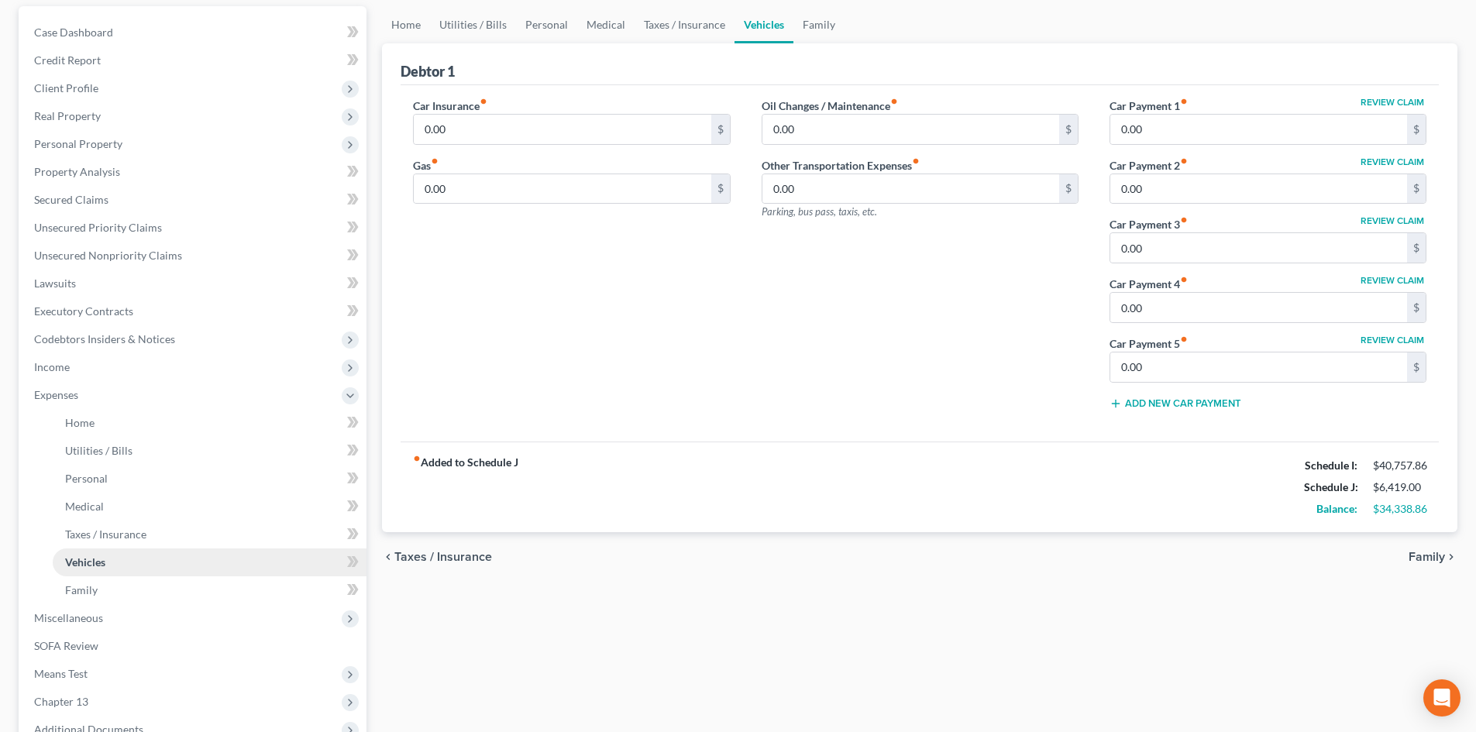
scroll to position [233, 0]
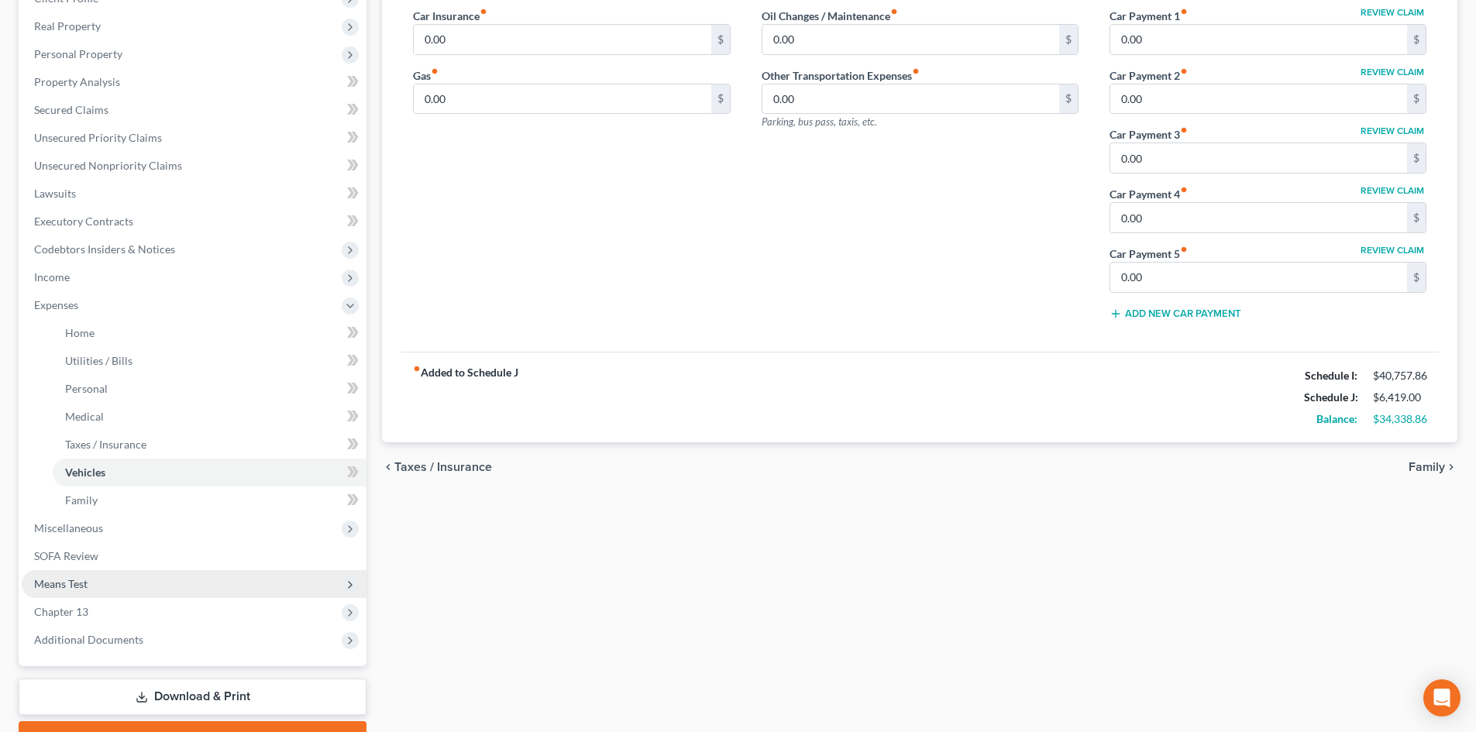
click at [75, 581] on span "Means Test" at bounding box center [60, 583] width 53 height 13
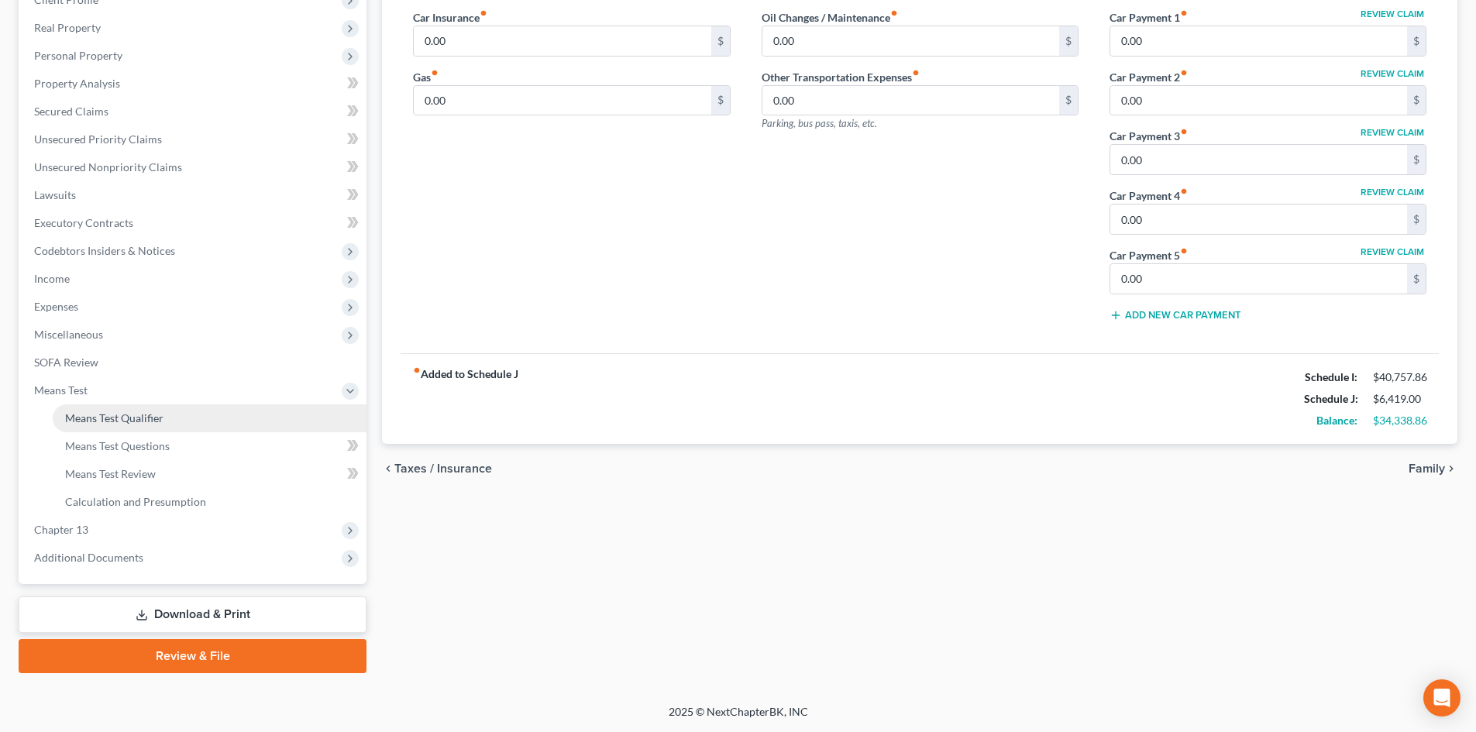
click at [128, 414] on span "Means Test Qualifier" at bounding box center [114, 418] width 98 height 13
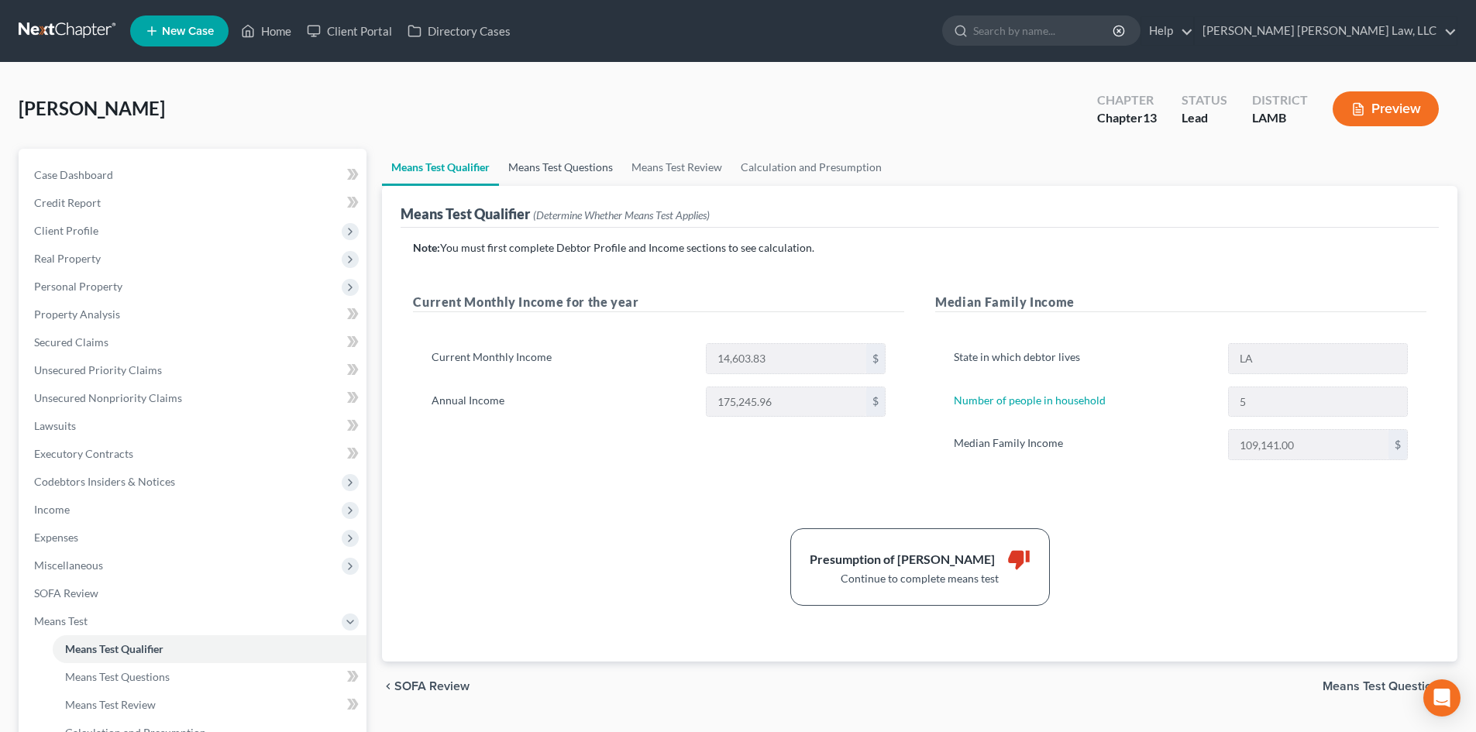
click at [560, 168] on link "Means Test Questions" at bounding box center [560, 167] width 123 height 37
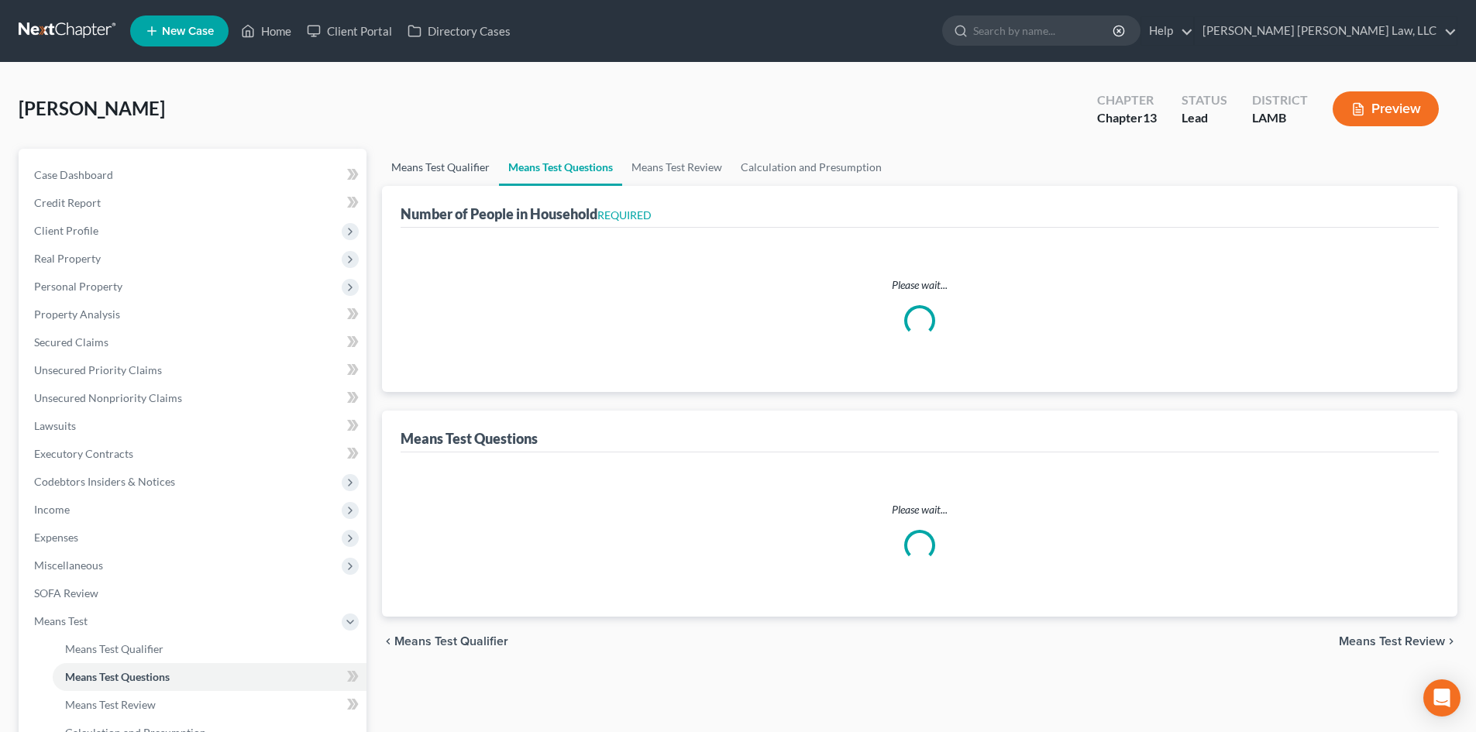
select select "1"
select select "60"
select select "1"
select select "60"
select select "1"
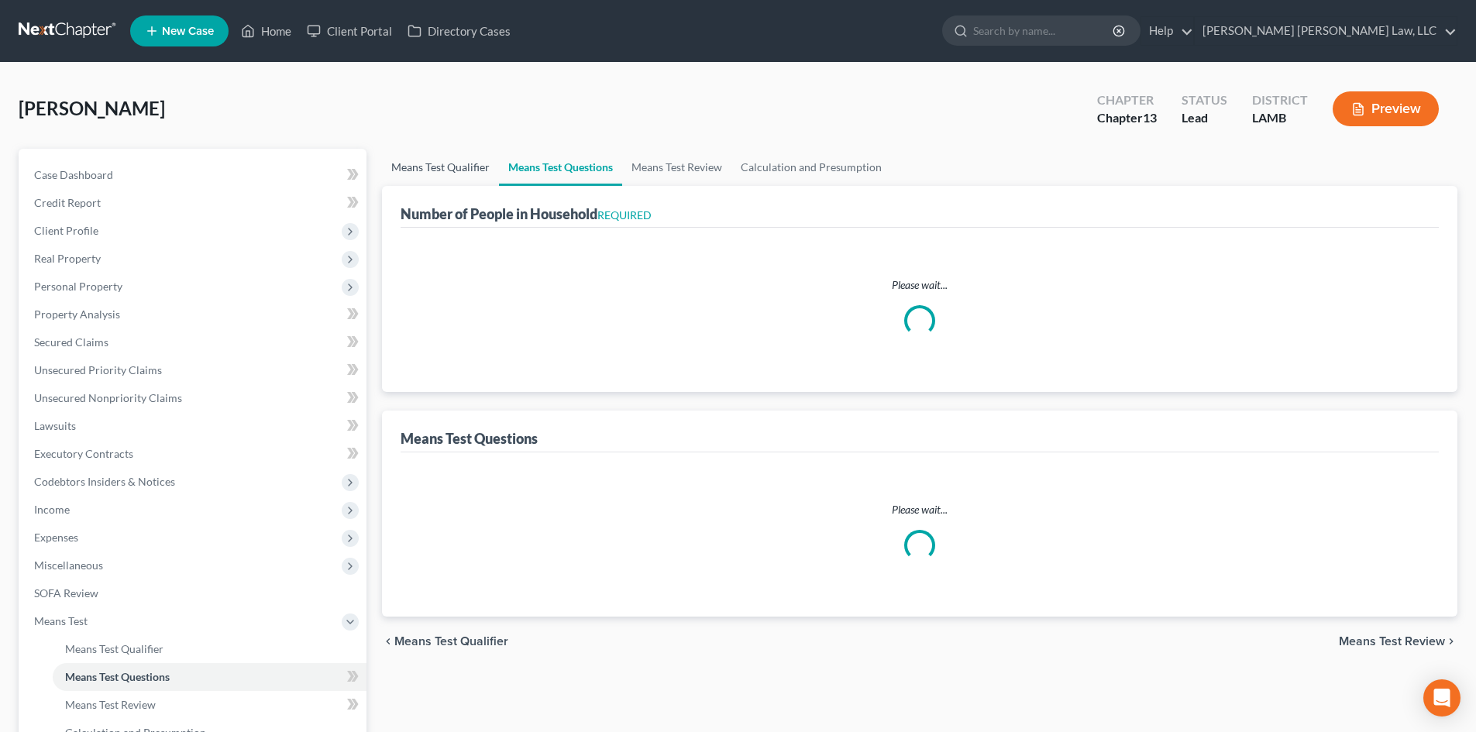
select select "60"
select select "2"
select select "60"
select select "2"
select select "60"
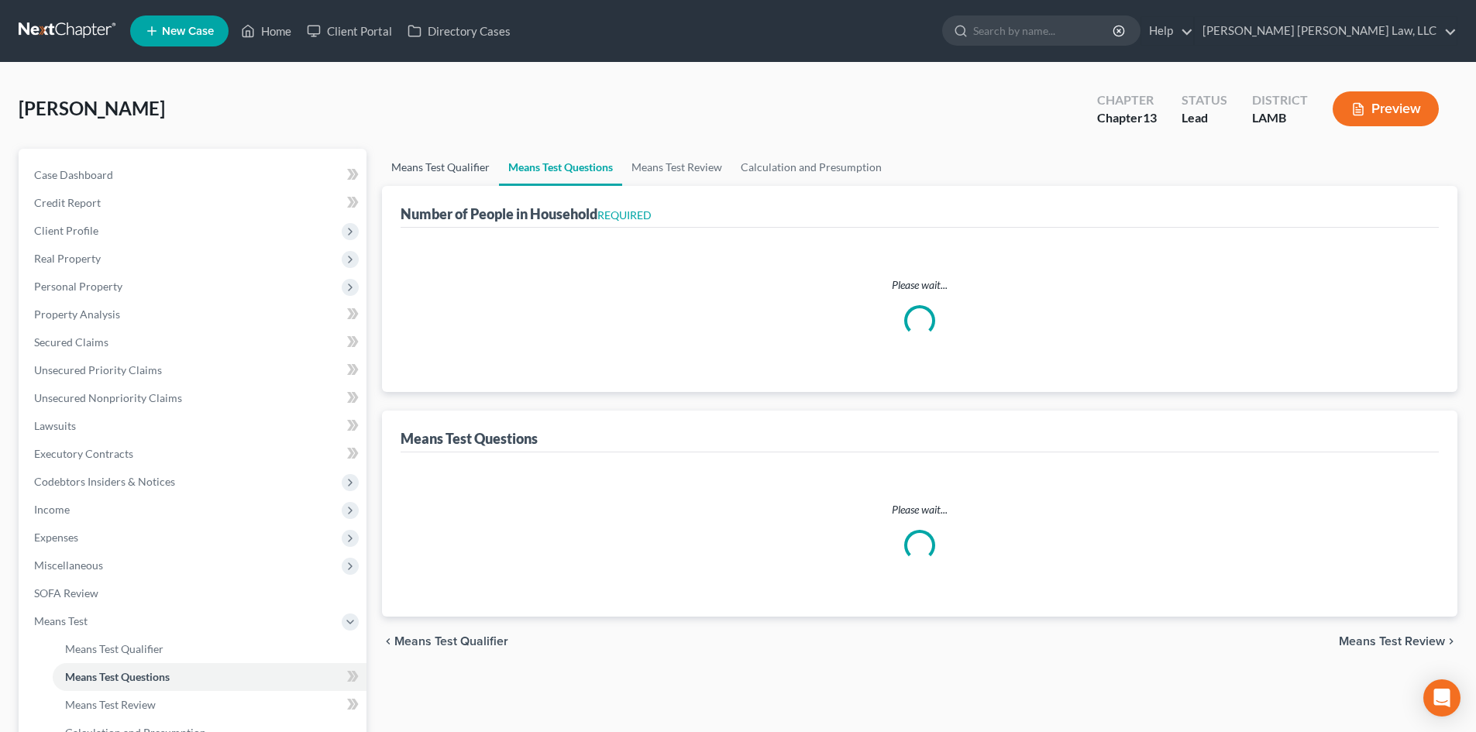
select select "0"
select select "60"
select select "5"
select select "2"
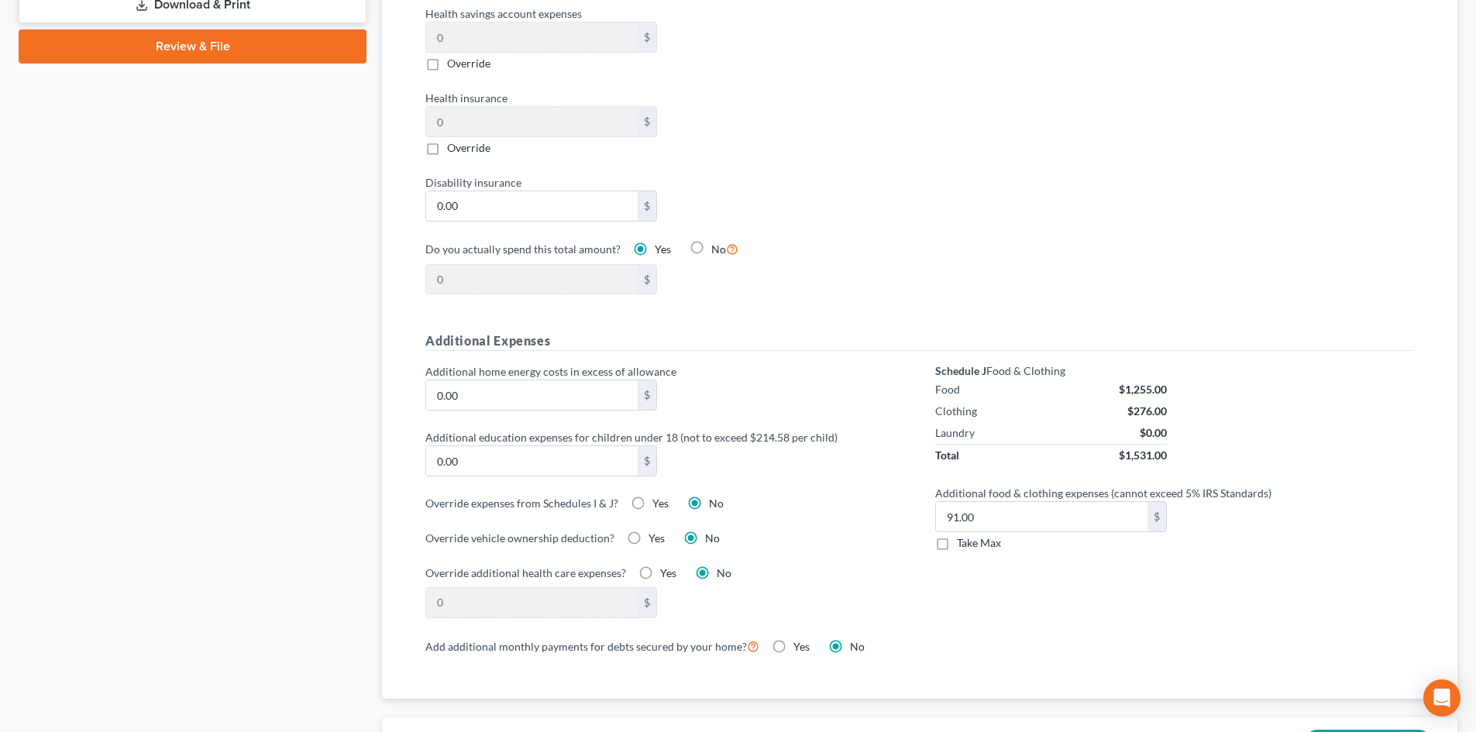
scroll to position [930, 0]
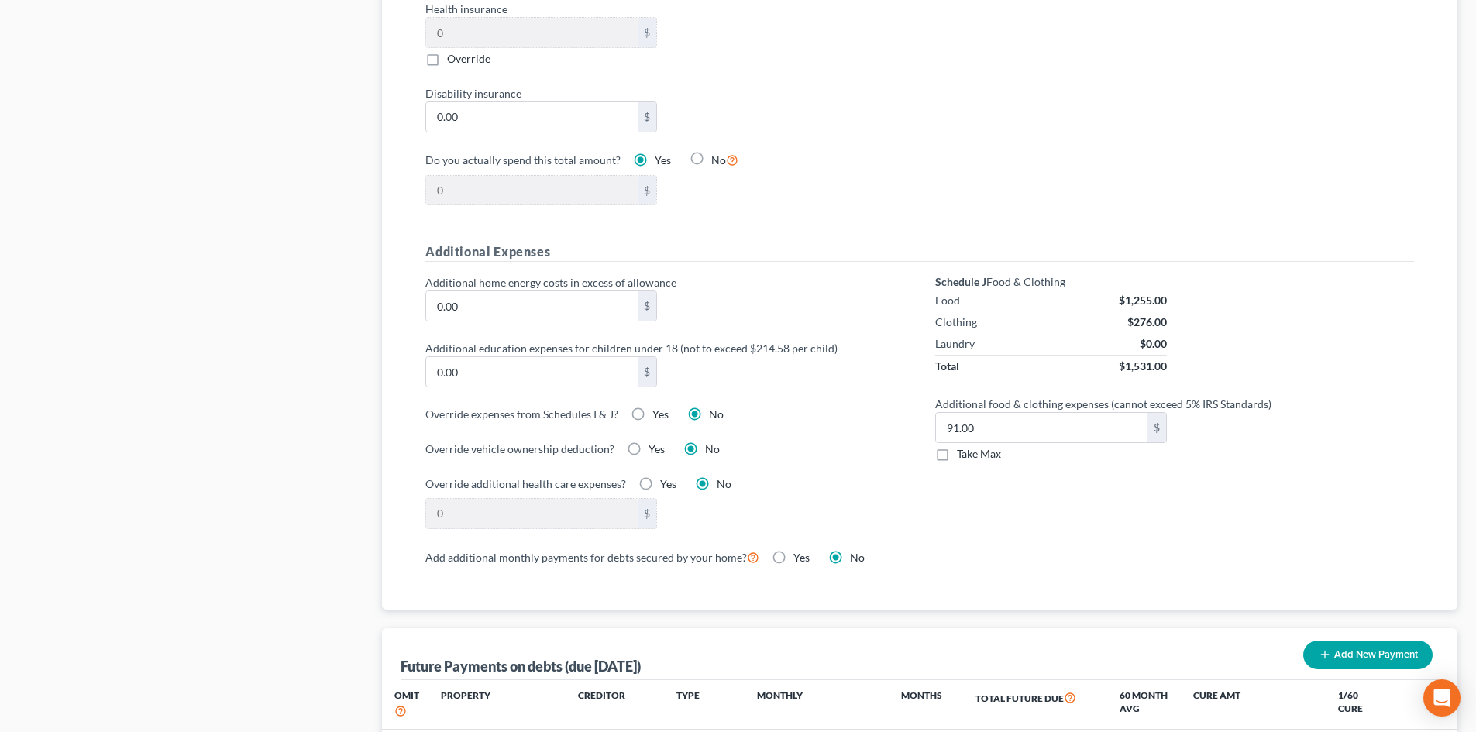
click at [971, 447] on span "Take Max" at bounding box center [979, 453] width 44 height 13
click at [971, 446] on input "Take Max" at bounding box center [968, 451] width 10 height 10
checkbox input "true"
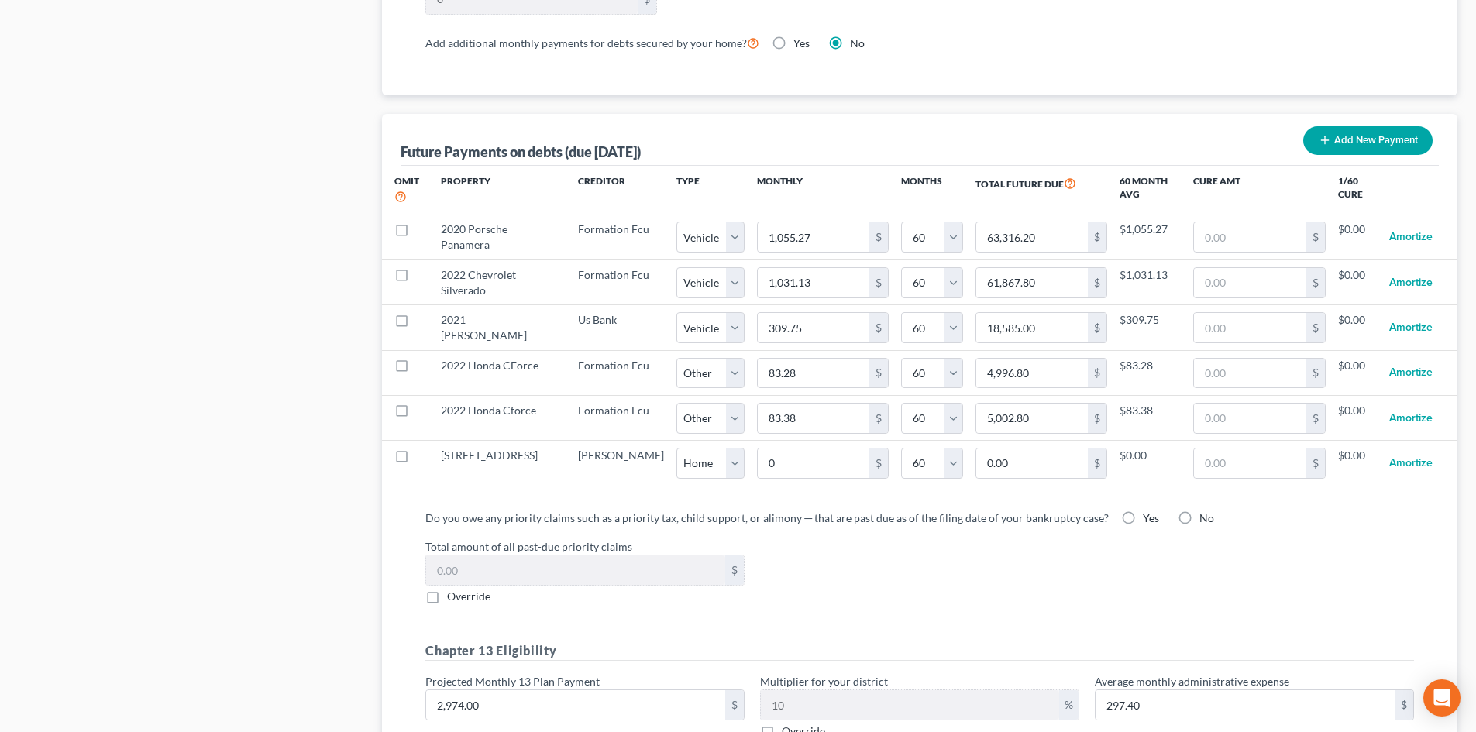
scroll to position [1473, 0]
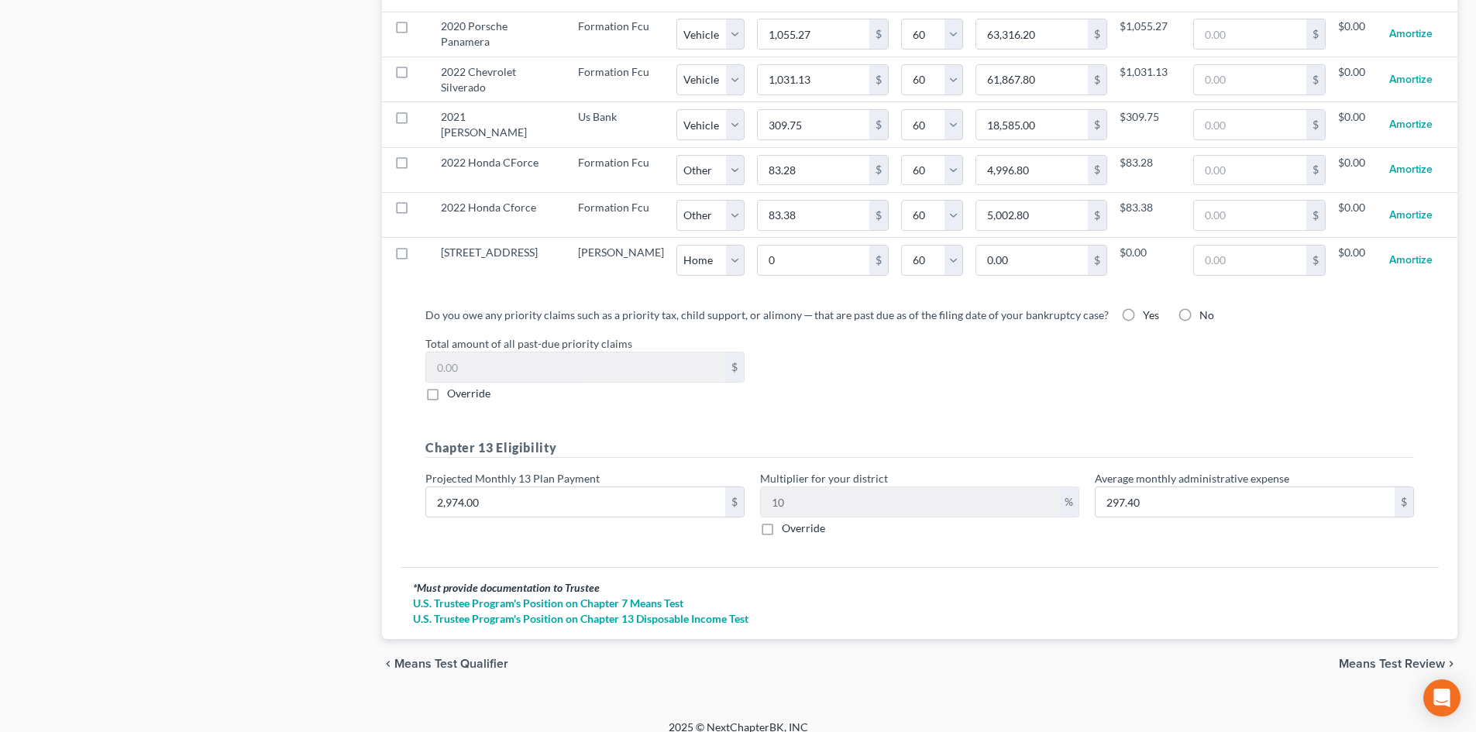
click at [1428, 658] on span "Means Test Review" at bounding box center [1392, 664] width 106 height 12
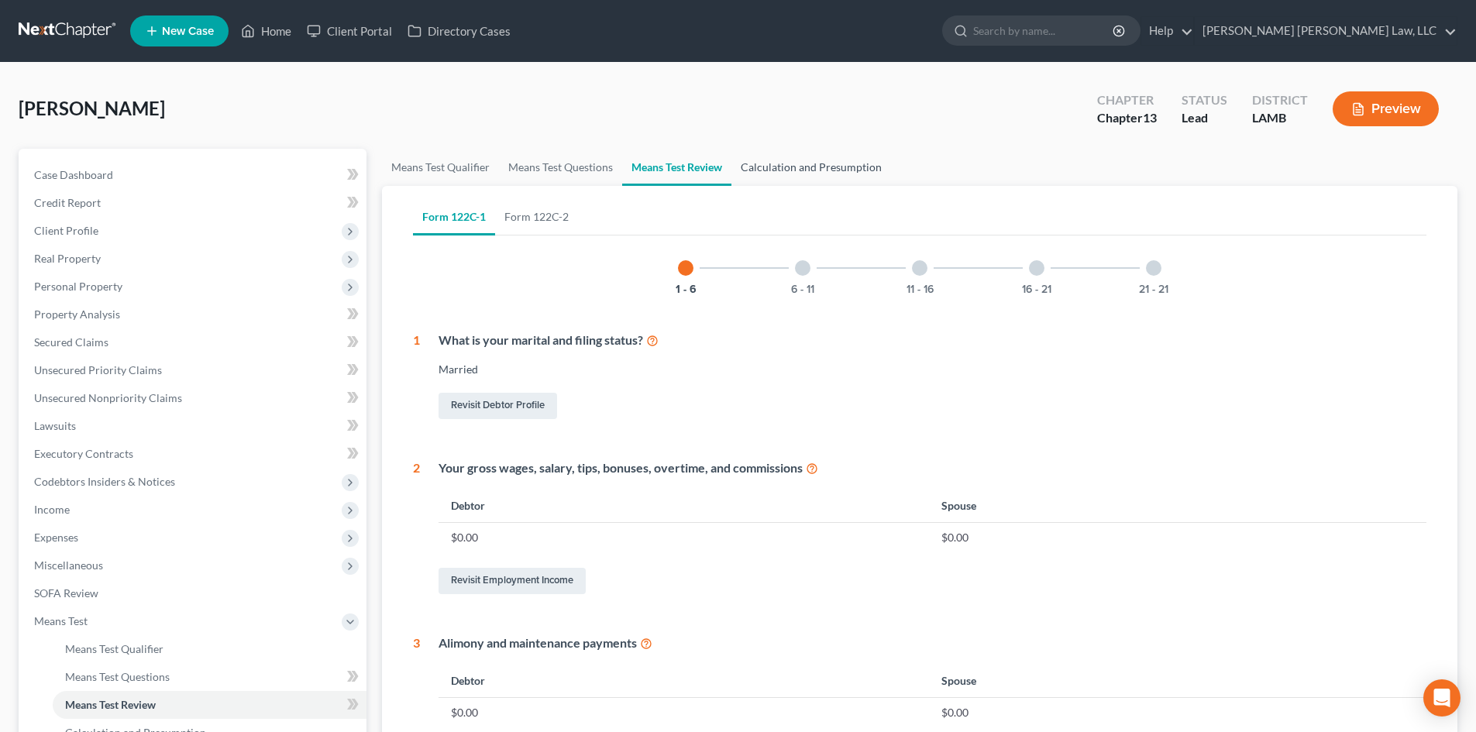
click at [812, 175] on link "Calculation and Presumption" at bounding box center [812, 167] width 160 height 37
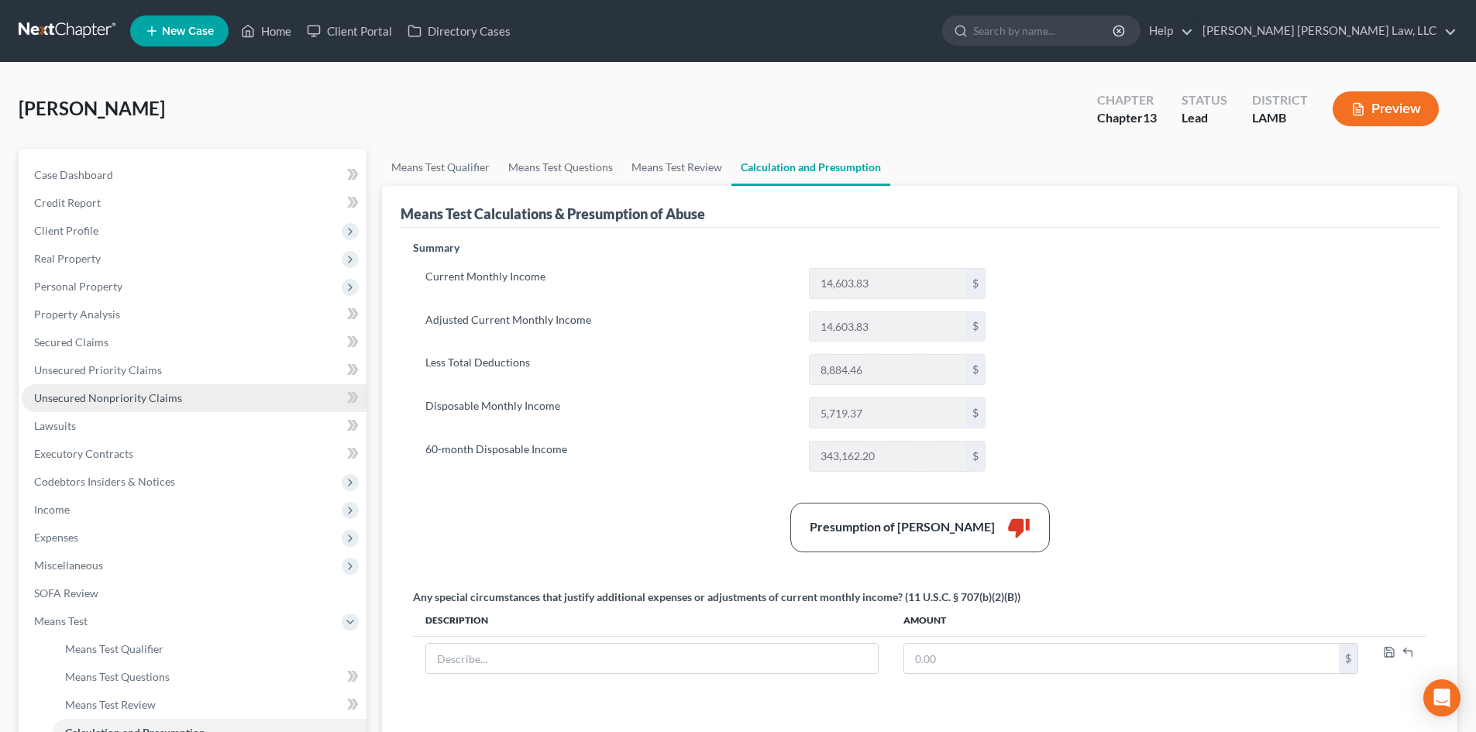
click at [179, 411] on link "Unsecured Nonpriority Claims" at bounding box center [194, 398] width 345 height 28
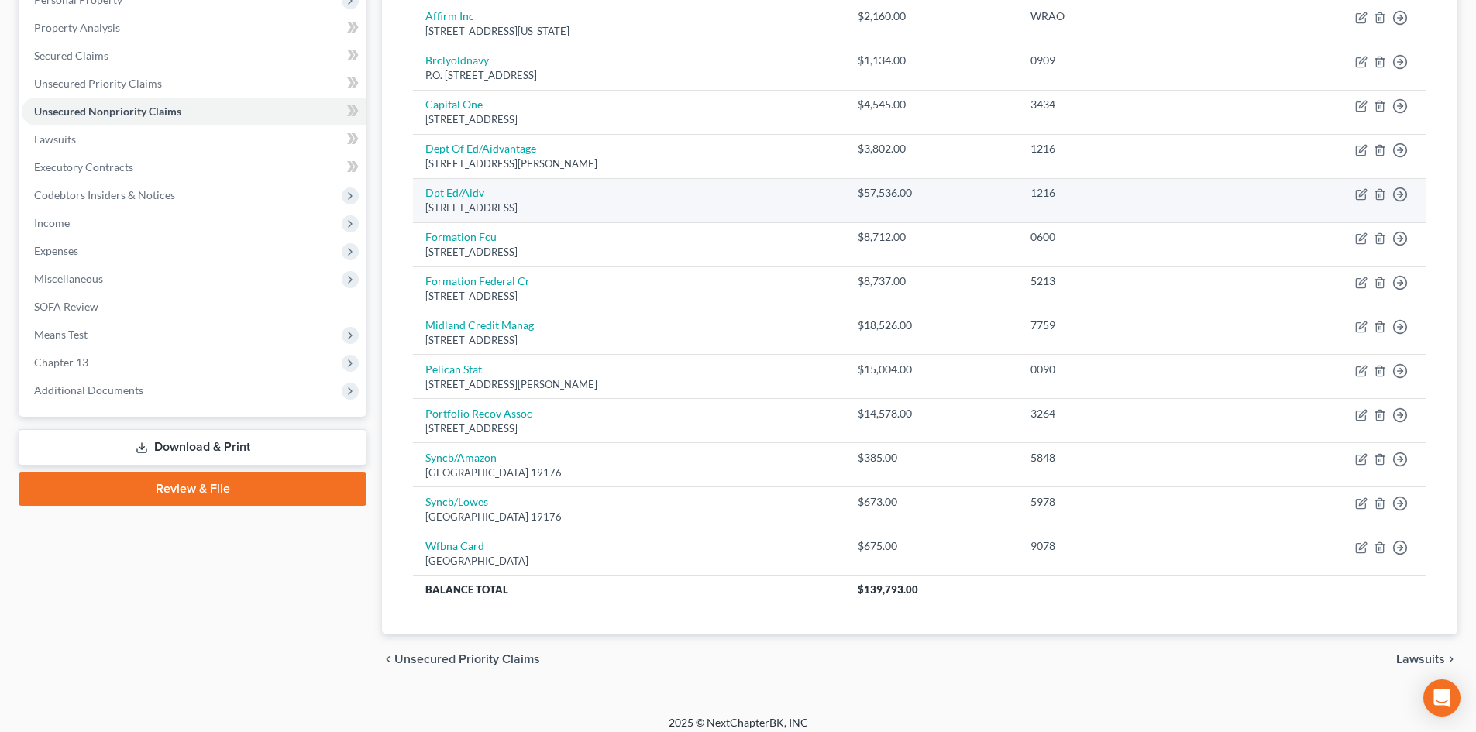
scroll to position [298, 0]
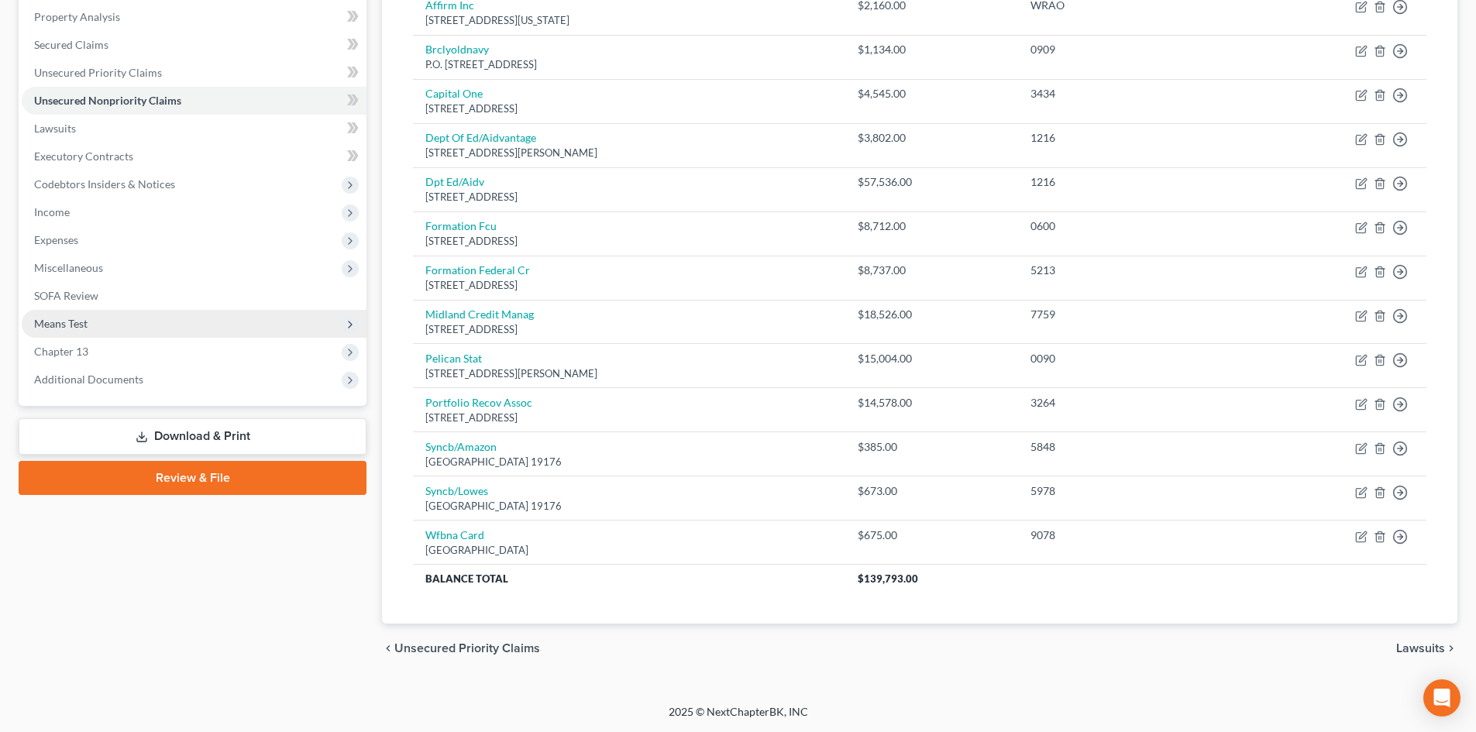
click at [203, 328] on span "Means Test" at bounding box center [194, 324] width 345 height 28
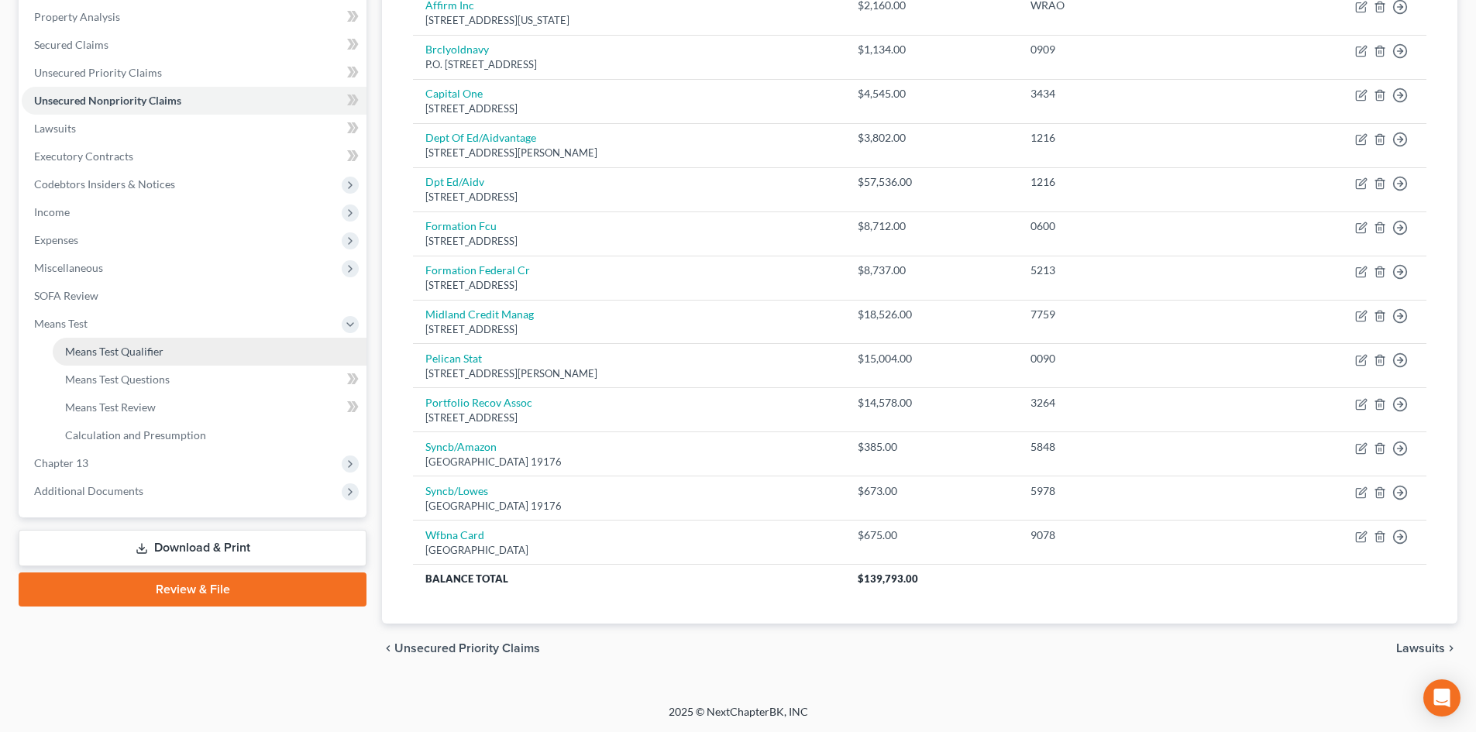
click at [182, 352] on link "Means Test Qualifier" at bounding box center [210, 352] width 314 height 28
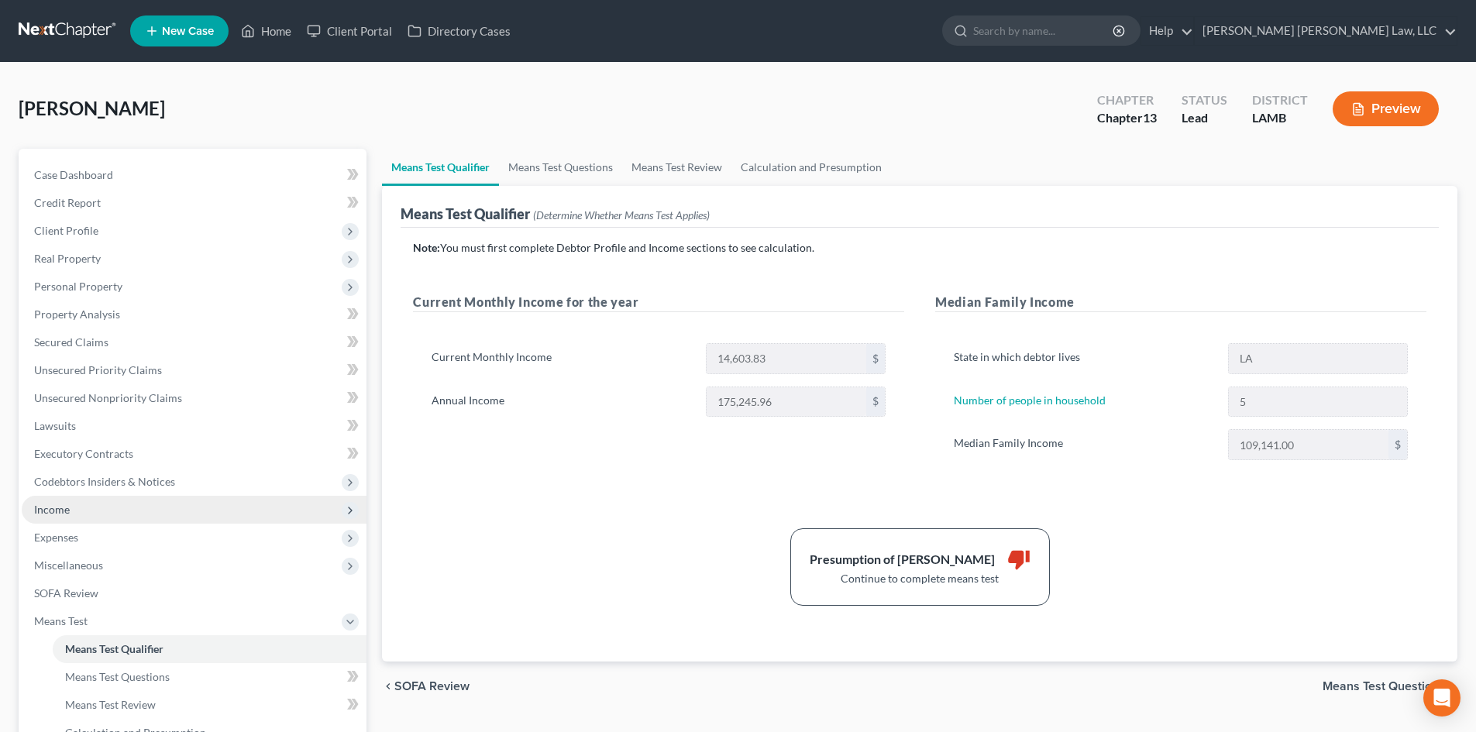
click at [104, 508] on span "Income" at bounding box center [194, 510] width 345 height 28
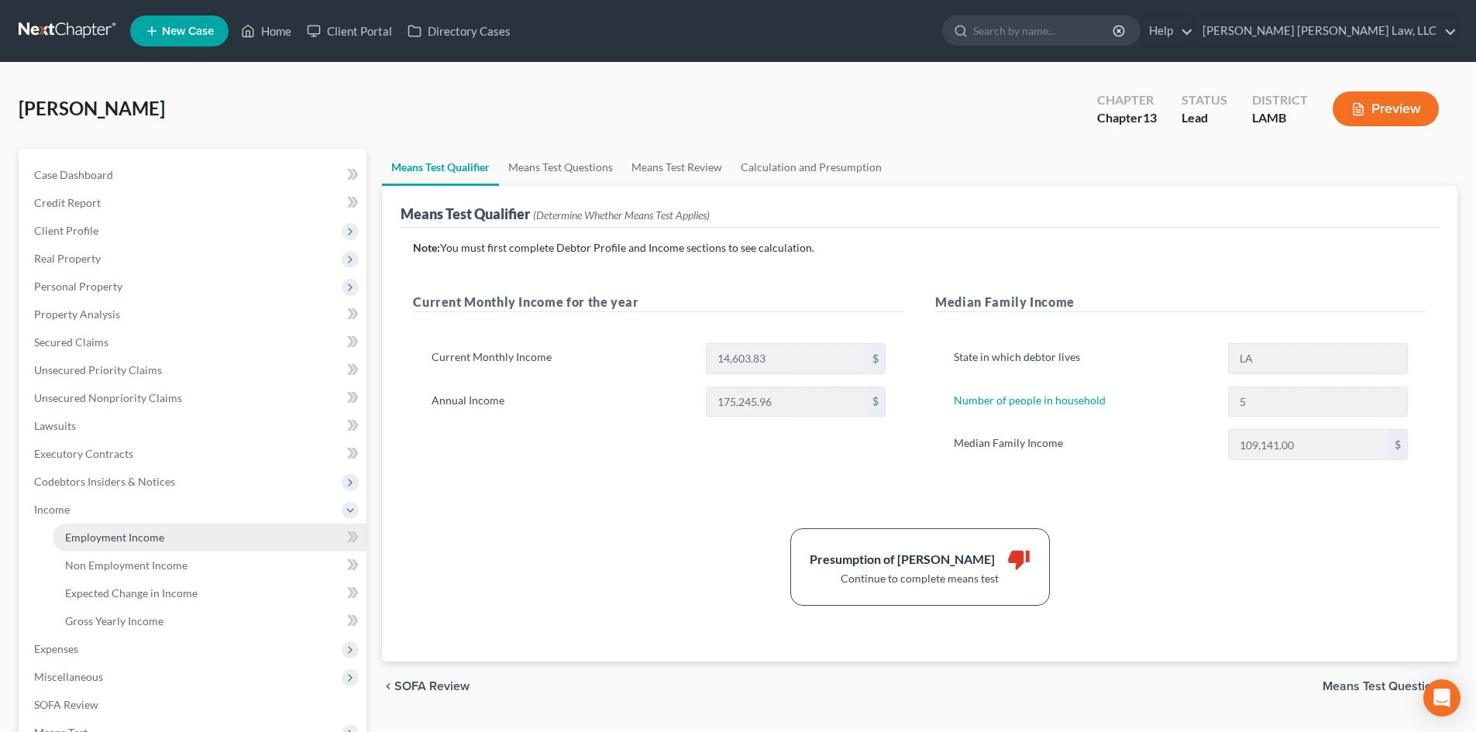
click at [143, 533] on span "Employment Income" at bounding box center [114, 537] width 99 height 13
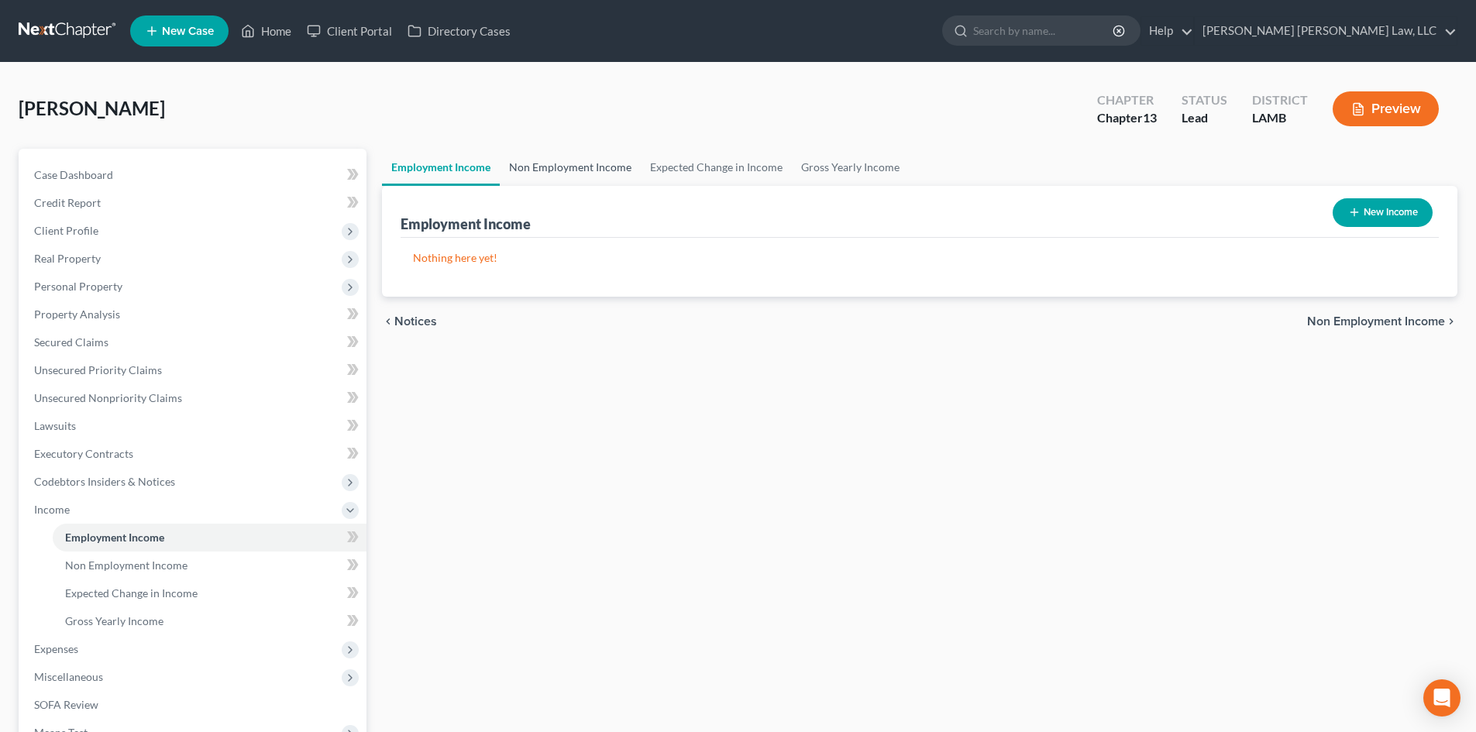
click at [601, 171] on link "Non Employment Income" at bounding box center [570, 167] width 141 height 37
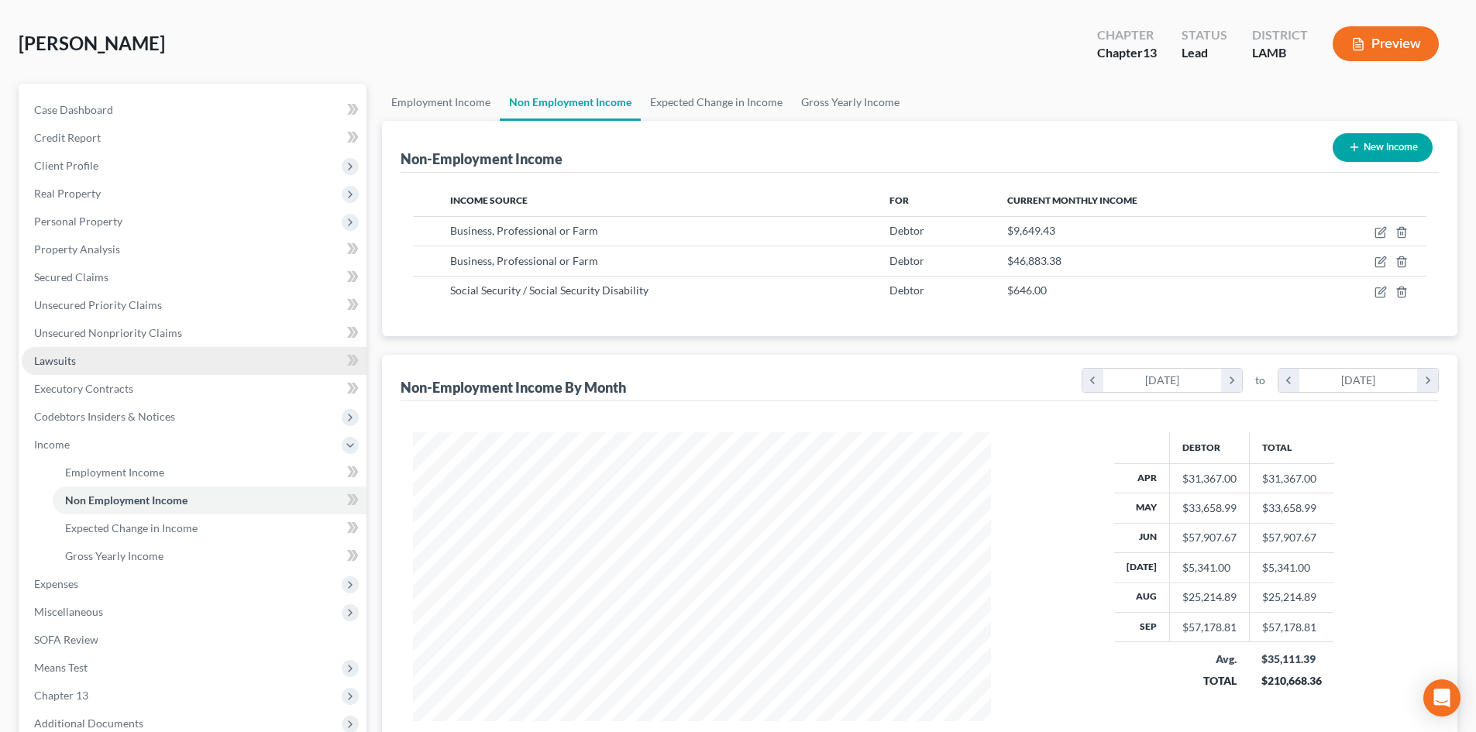
scroll to position [155, 0]
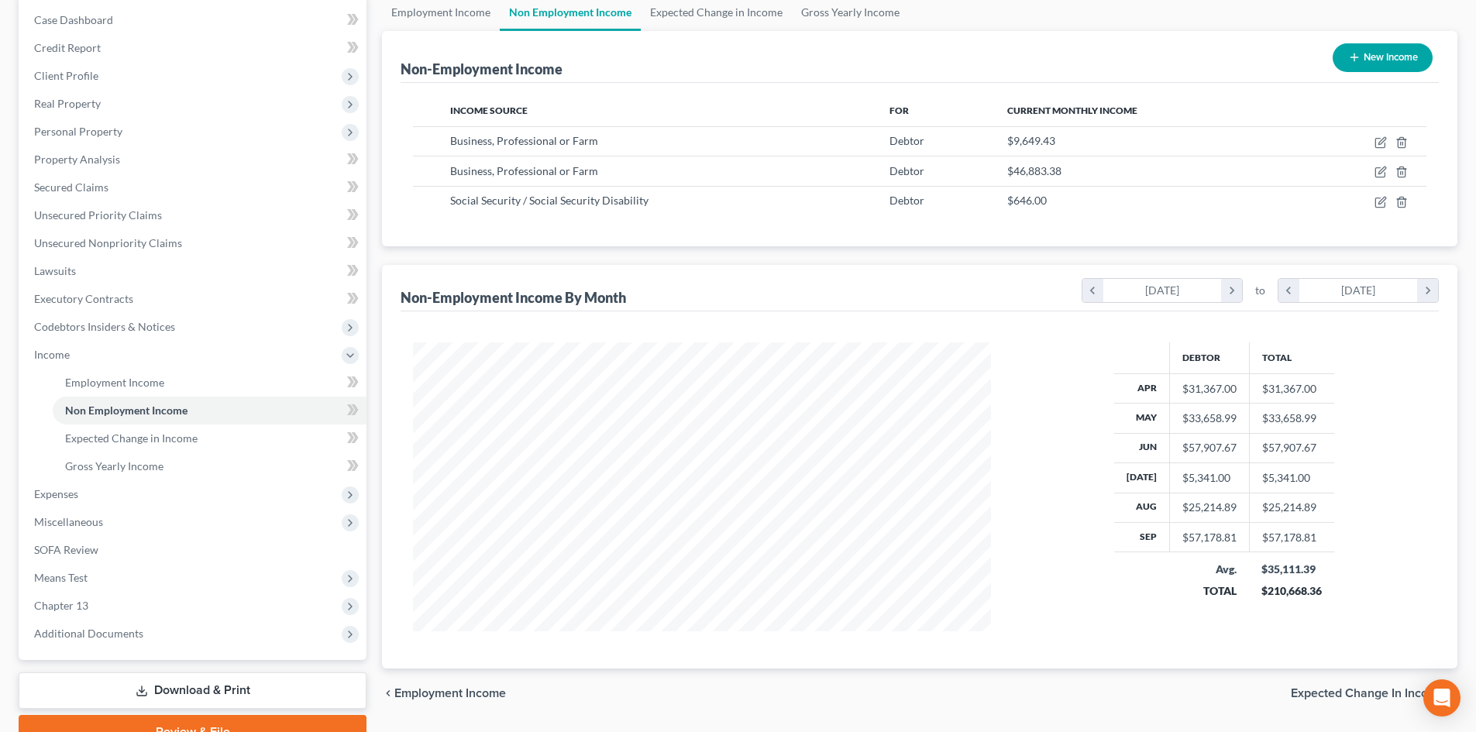
click at [500, 250] on div "Non-Employment Income New Income Income Source For Current Monthly Income Busin…" at bounding box center [920, 350] width 1076 height 638
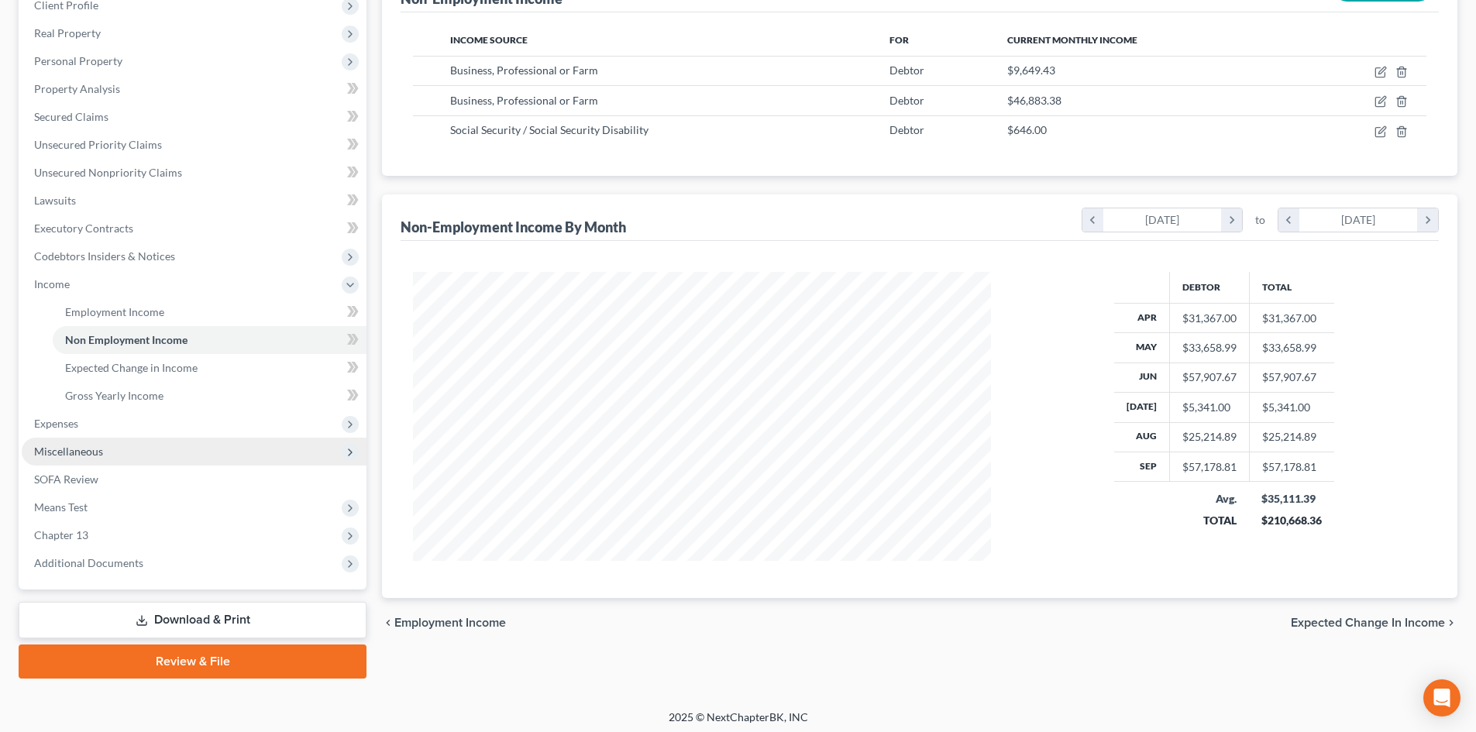
scroll to position [231, 0]
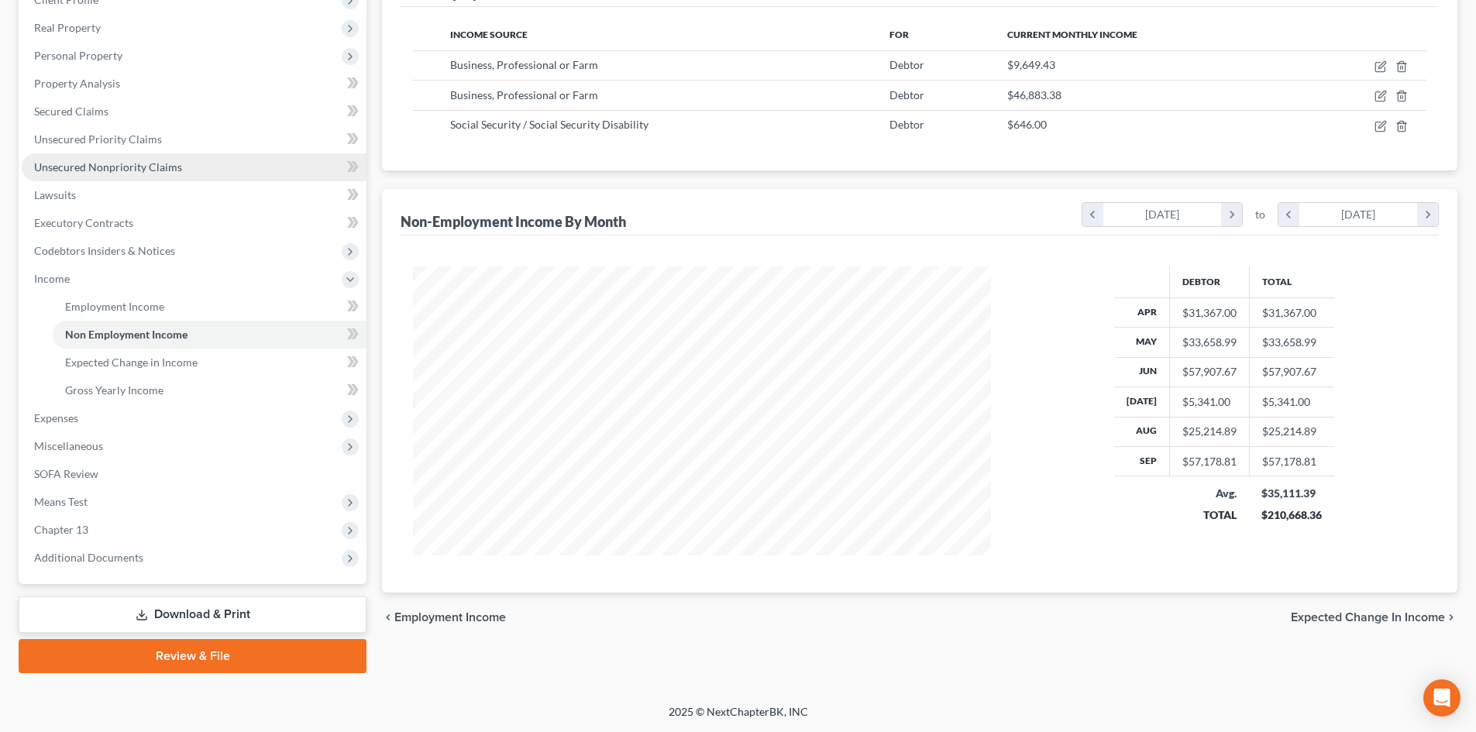
click at [187, 164] on link "Unsecured Nonpriority Claims" at bounding box center [194, 167] width 345 height 28
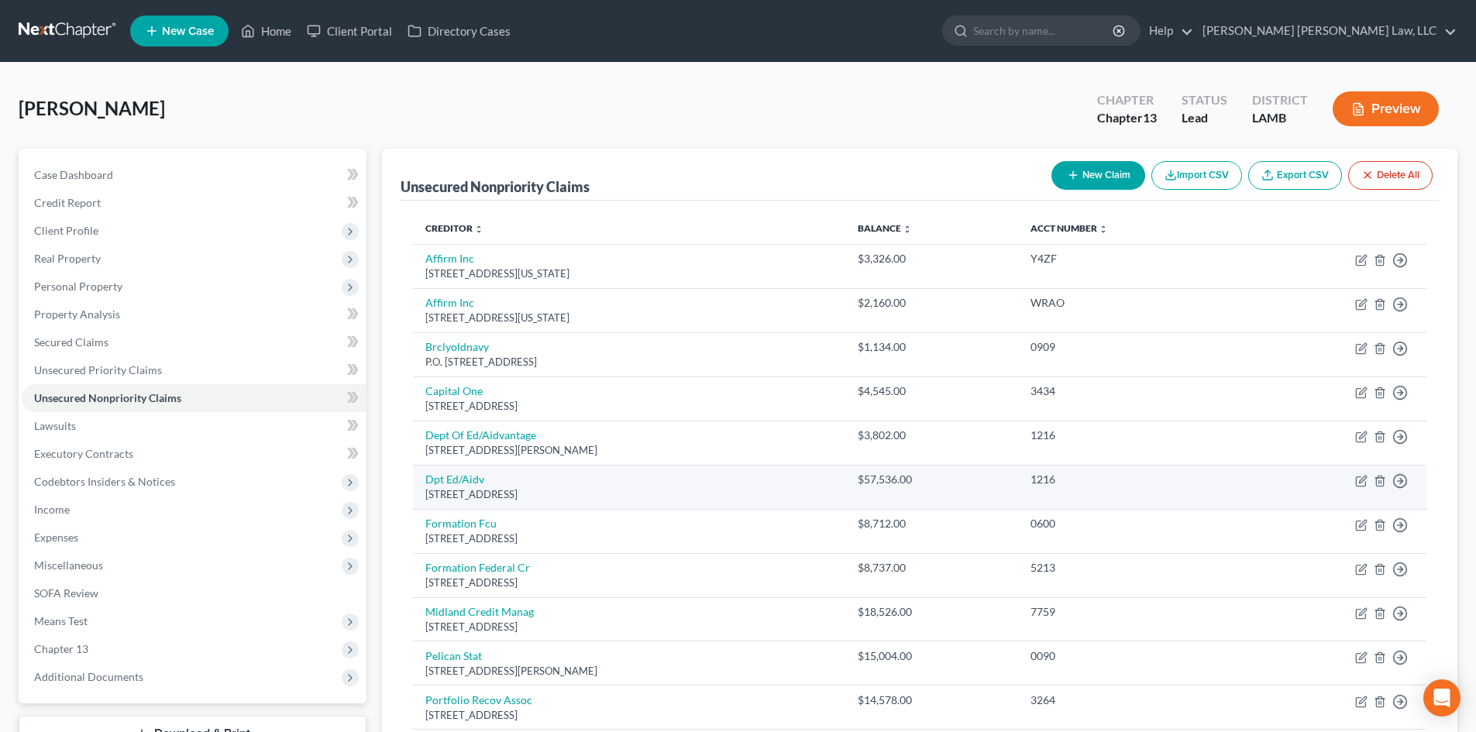
scroll to position [298, 0]
